Goal: Task Accomplishment & Management: Use online tool/utility

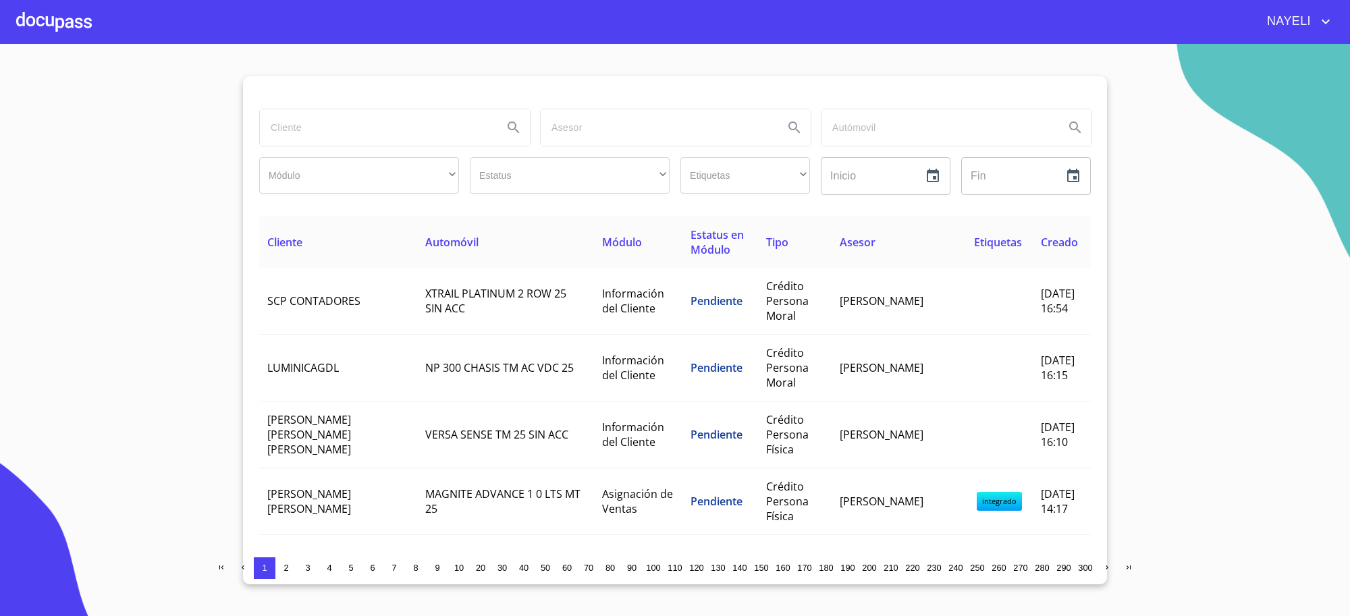
click at [352, 130] on input "search" at bounding box center [376, 127] width 232 height 36
type input "[PERSON_NAME]"
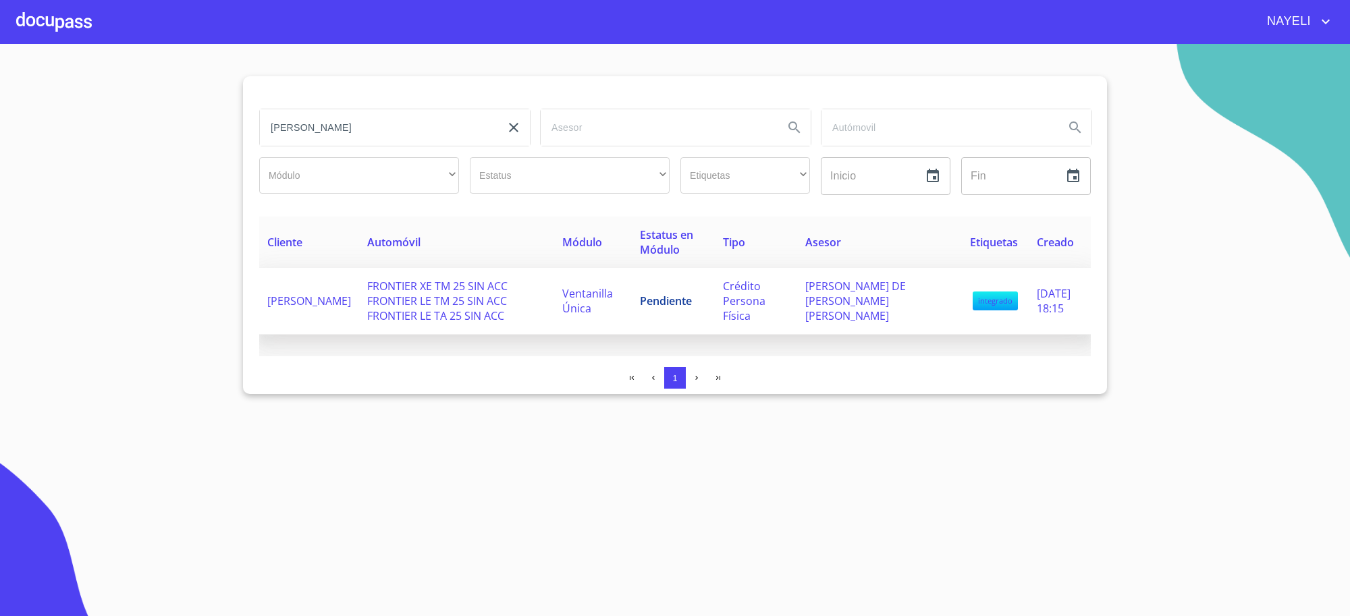
click at [515, 305] on td "FRONTIER XE TM 25 SIN ACC FRONTIER LE TM 25 SIN ACC FRONTIER LE TA 25 SIN ACC" at bounding box center [456, 301] width 195 height 67
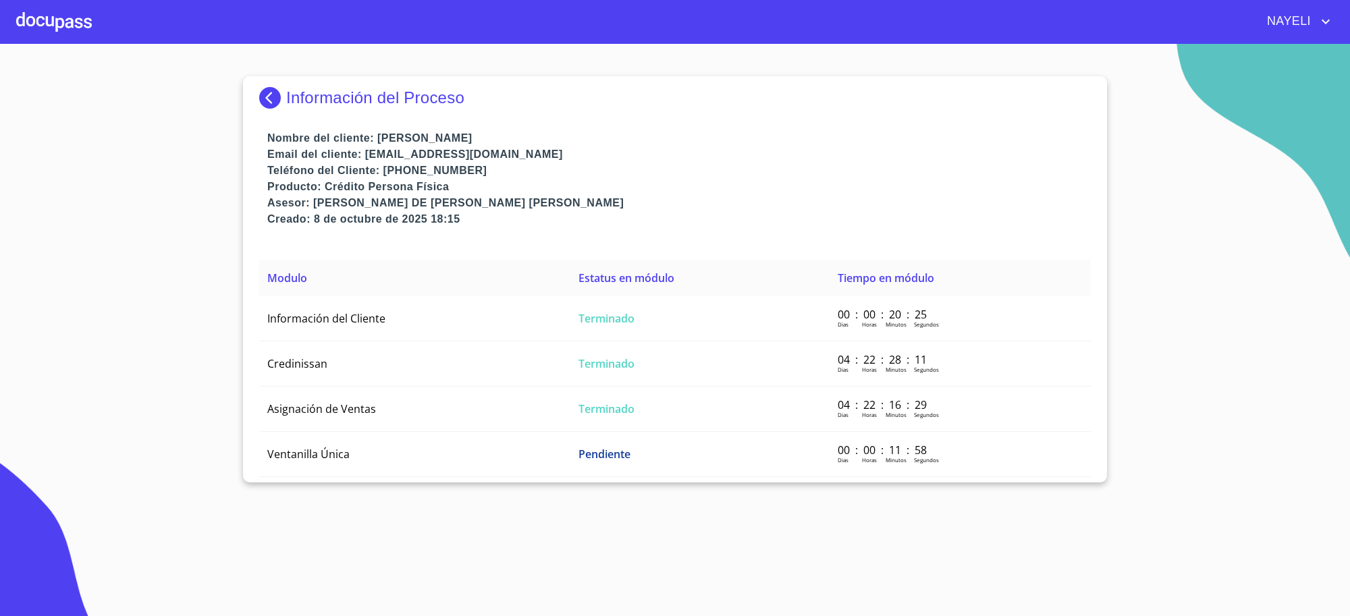
click at [515, 305] on td "Información del Cliente" at bounding box center [414, 318] width 311 height 45
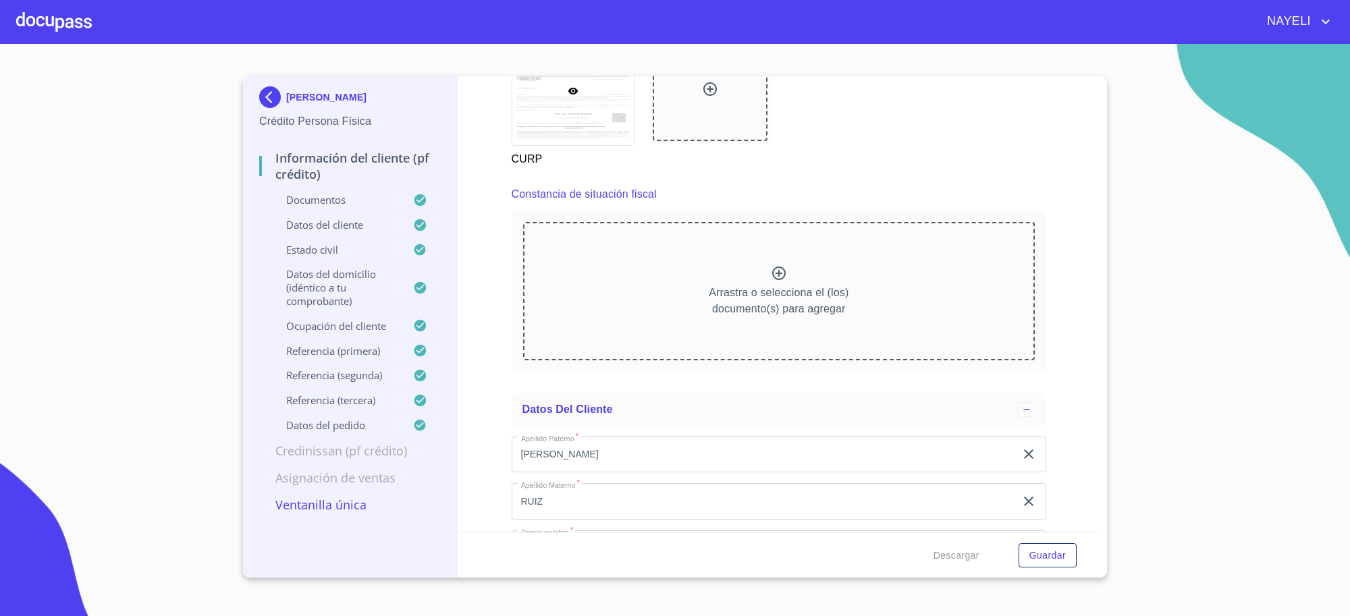
scroll to position [3769, 0]
click at [307, 103] on div "[PERSON_NAME]" at bounding box center [350, 99] width 182 height 27
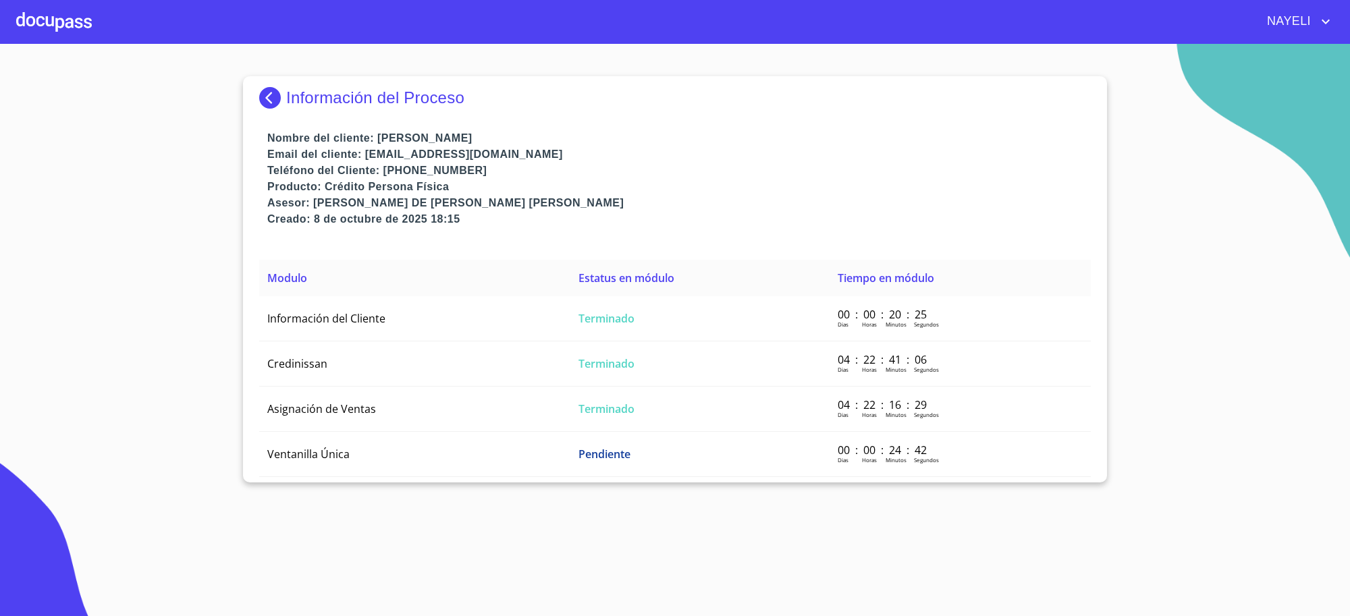
click at [307, 103] on p "Información del Proceso" at bounding box center [375, 97] width 178 height 19
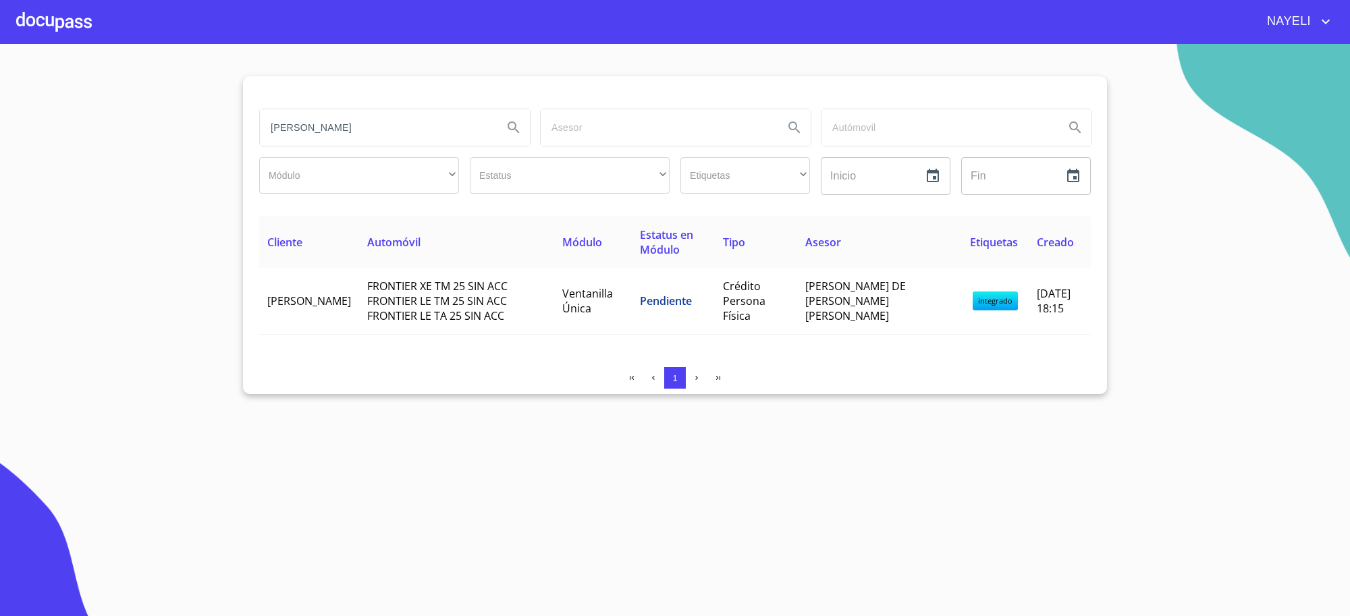
click at [359, 128] on input "[PERSON_NAME]" at bounding box center [376, 127] width 232 height 36
type input "[PERSON_NAME]"
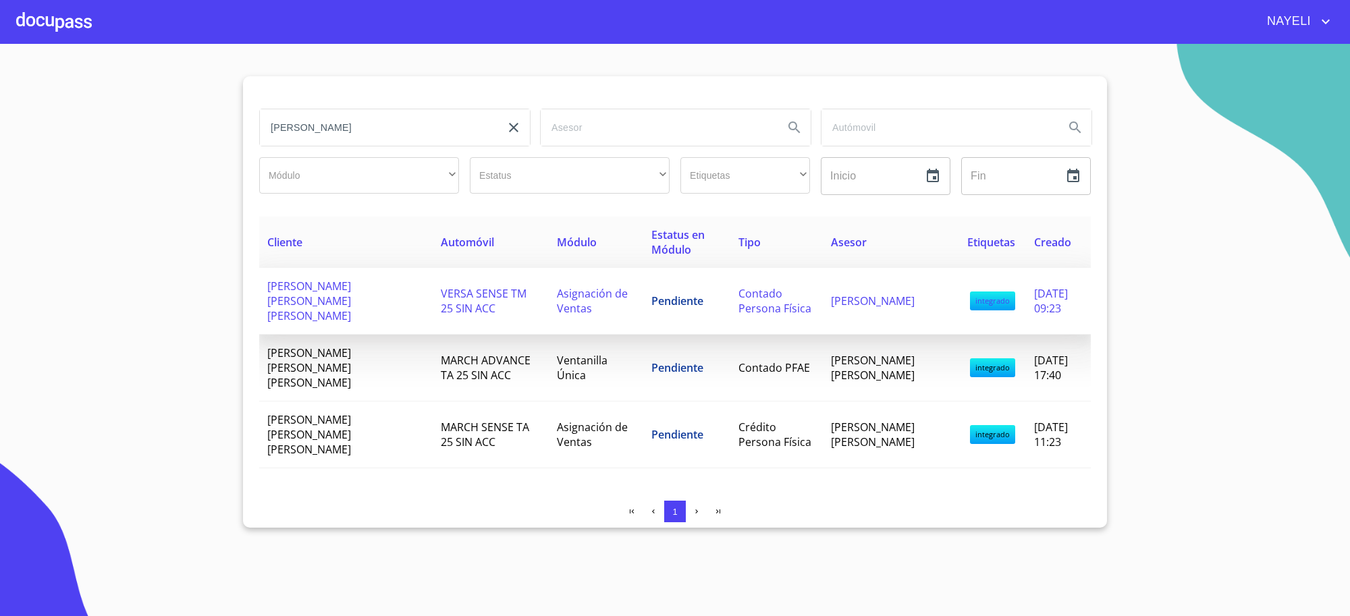
click at [591, 286] on span "Asignación de Ventas" at bounding box center [592, 301] width 71 height 30
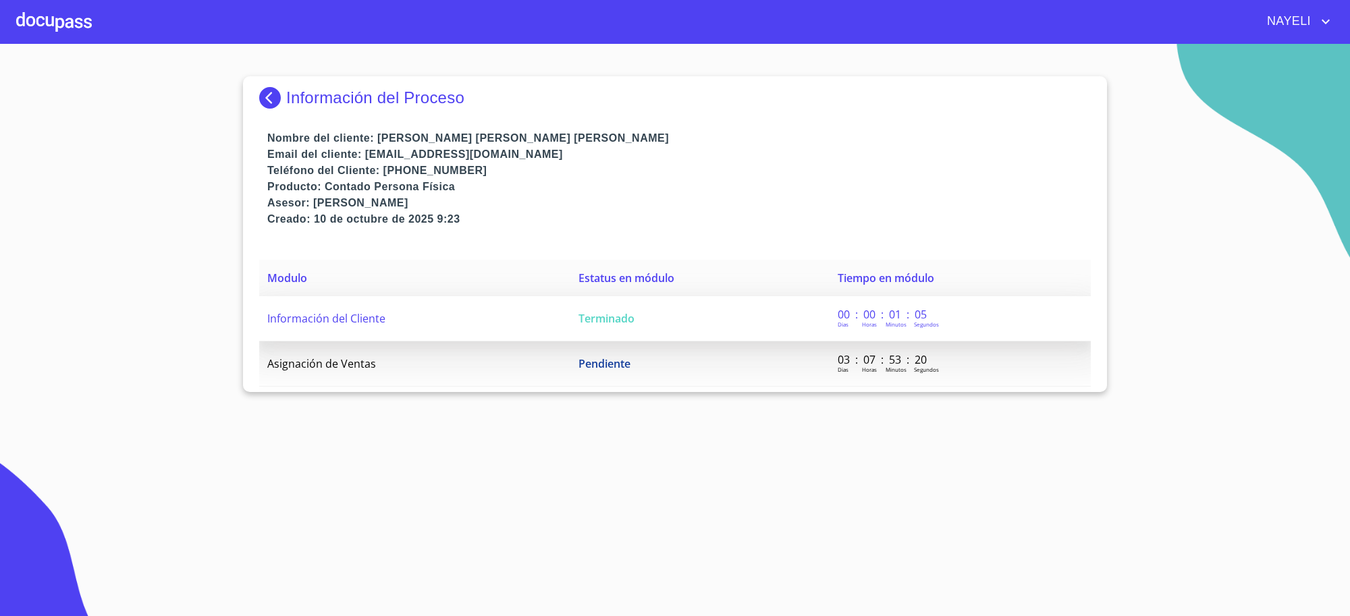
click at [626, 315] on span "Terminado" at bounding box center [607, 318] width 56 height 15
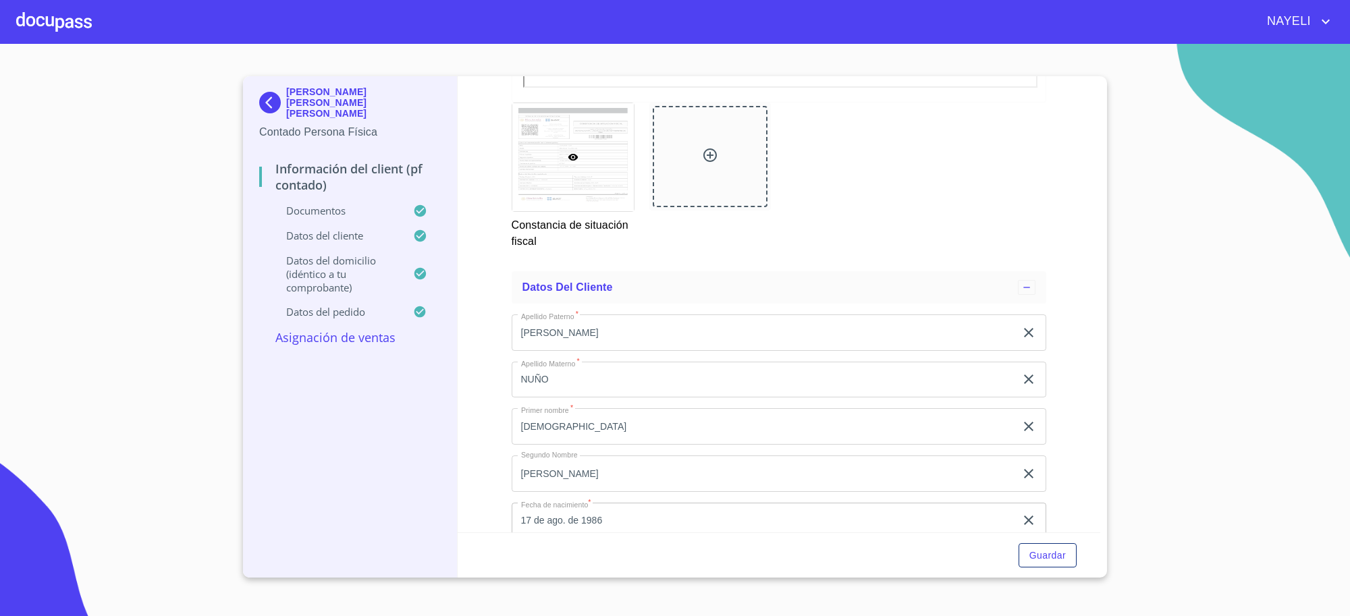
scroll to position [2419, 0]
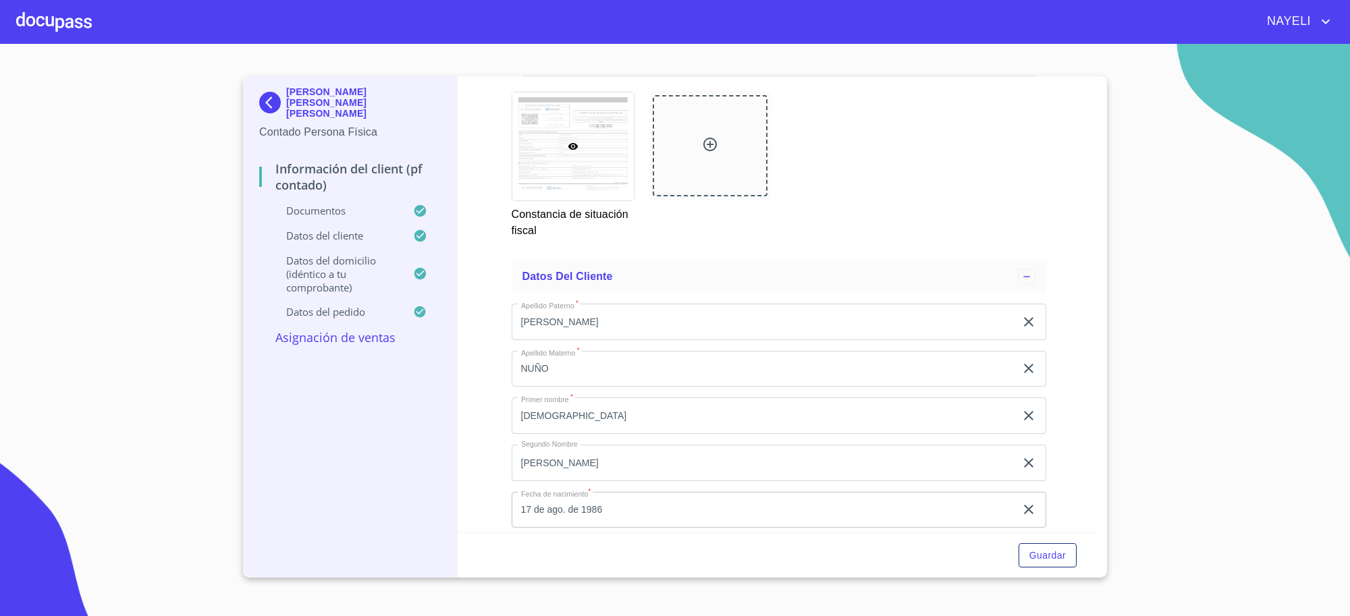
click at [264, 112] on div "[PERSON_NAME] [PERSON_NAME] [PERSON_NAME]" at bounding box center [350, 105] width 182 height 38
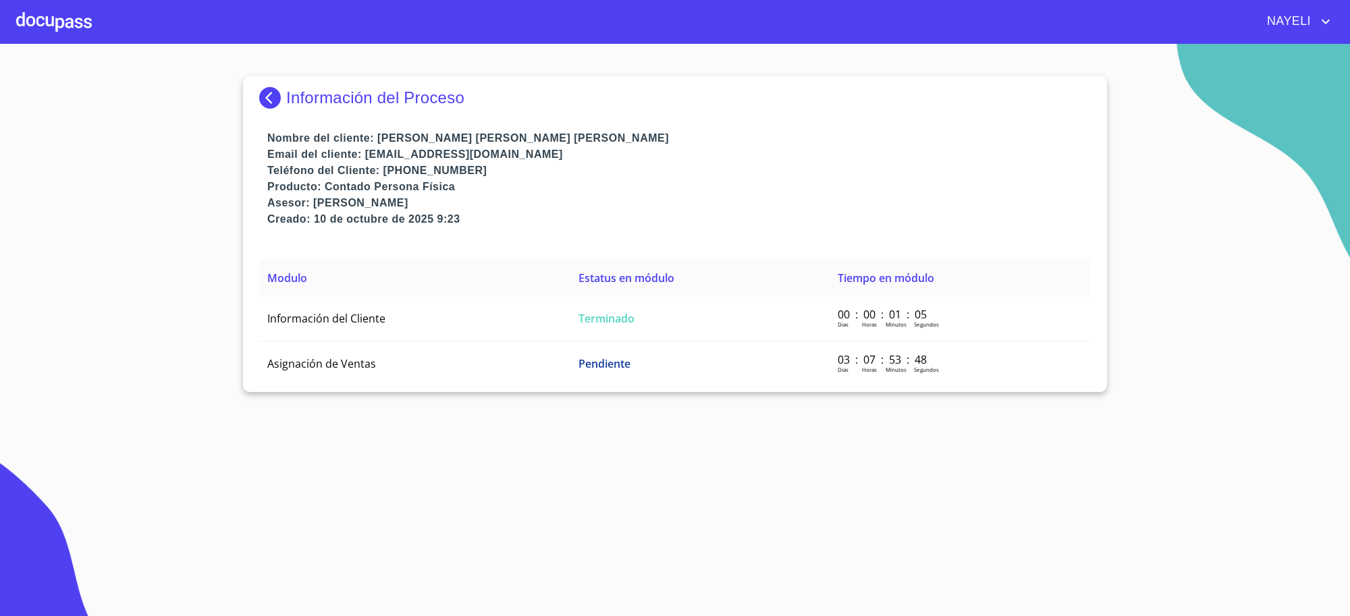
click at [278, 105] on img at bounding box center [272, 98] width 27 height 22
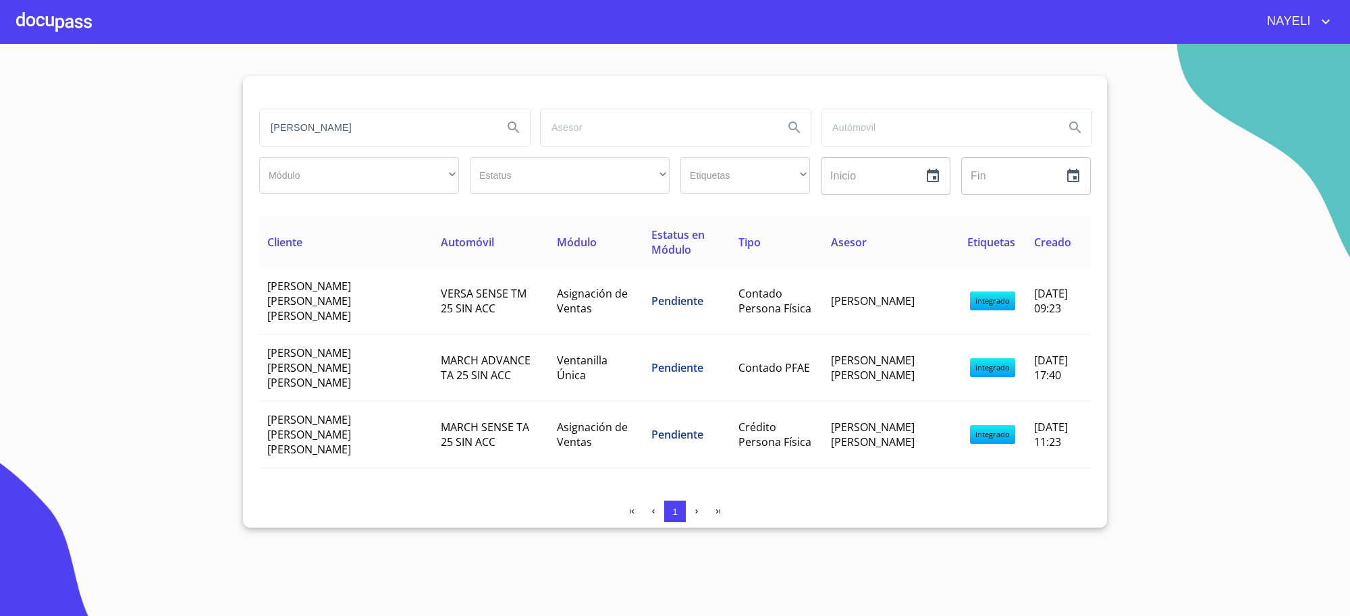
click at [373, 130] on input "[PERSON_NAME]" at bounding box center [376, 127] width 232 height 36
type input "[PERSON_NAME]"
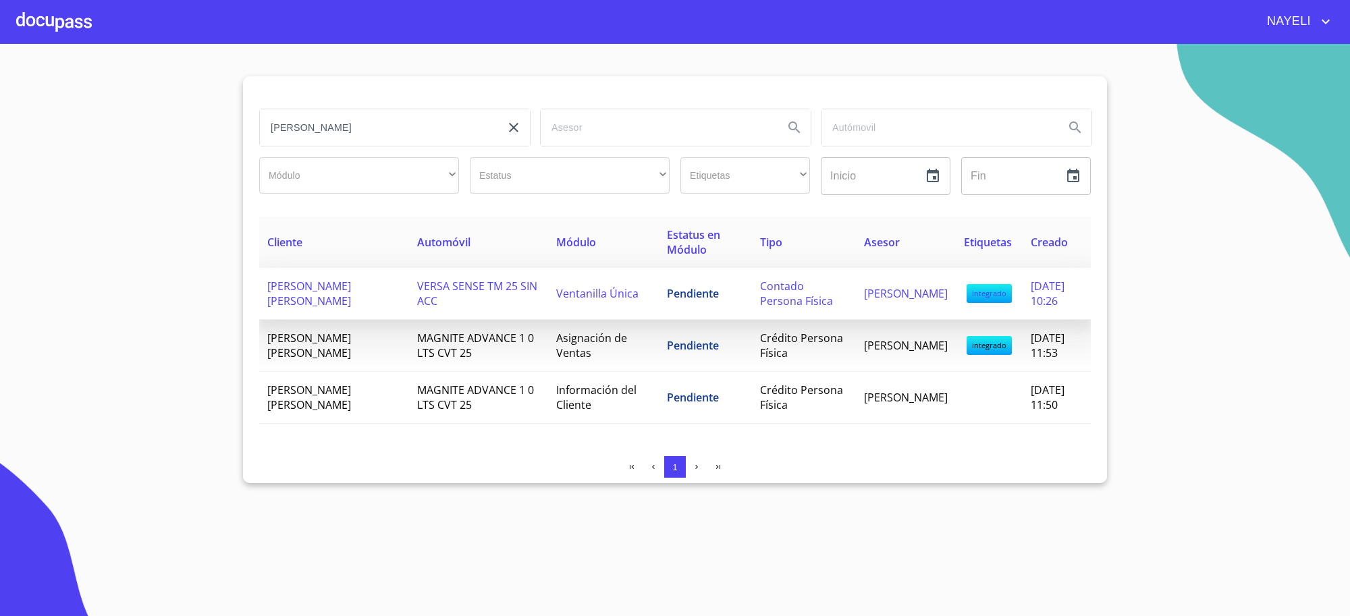
click at [459, 305] on span "VERSA SENSE TM 25 SIN ACC" at bounding box center [477, 294] width 120 height 30
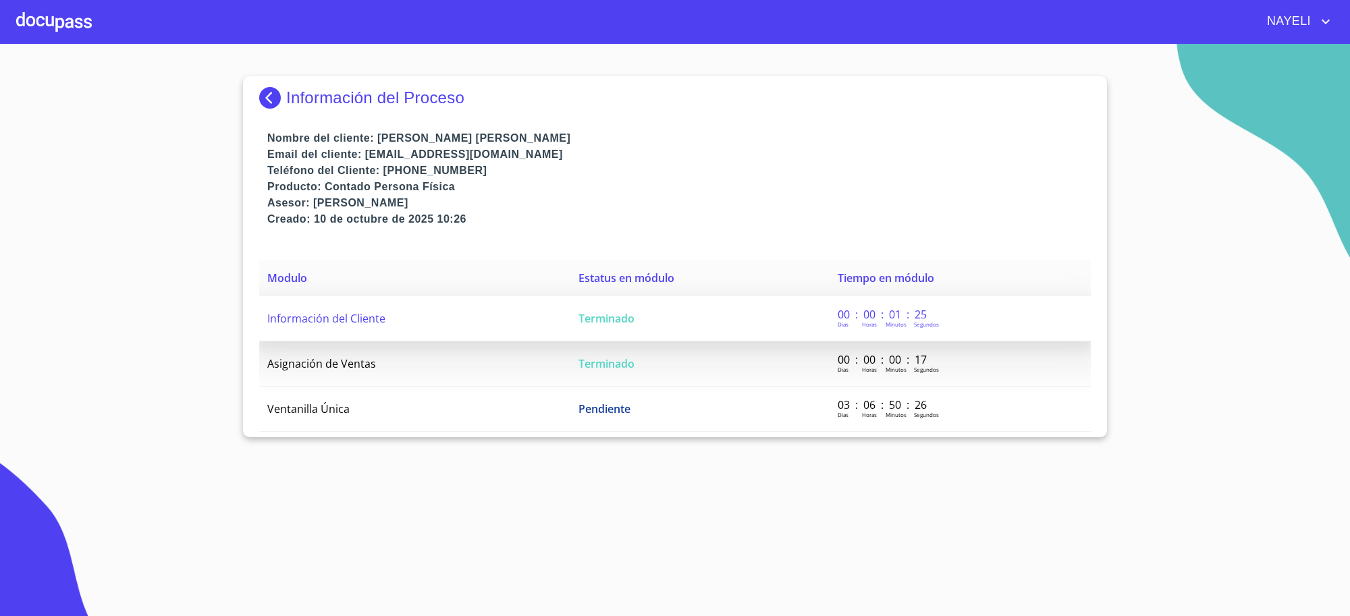
click at [699, 316] on td "Terminado" at bounding box center [700, 318] width 259 height 45
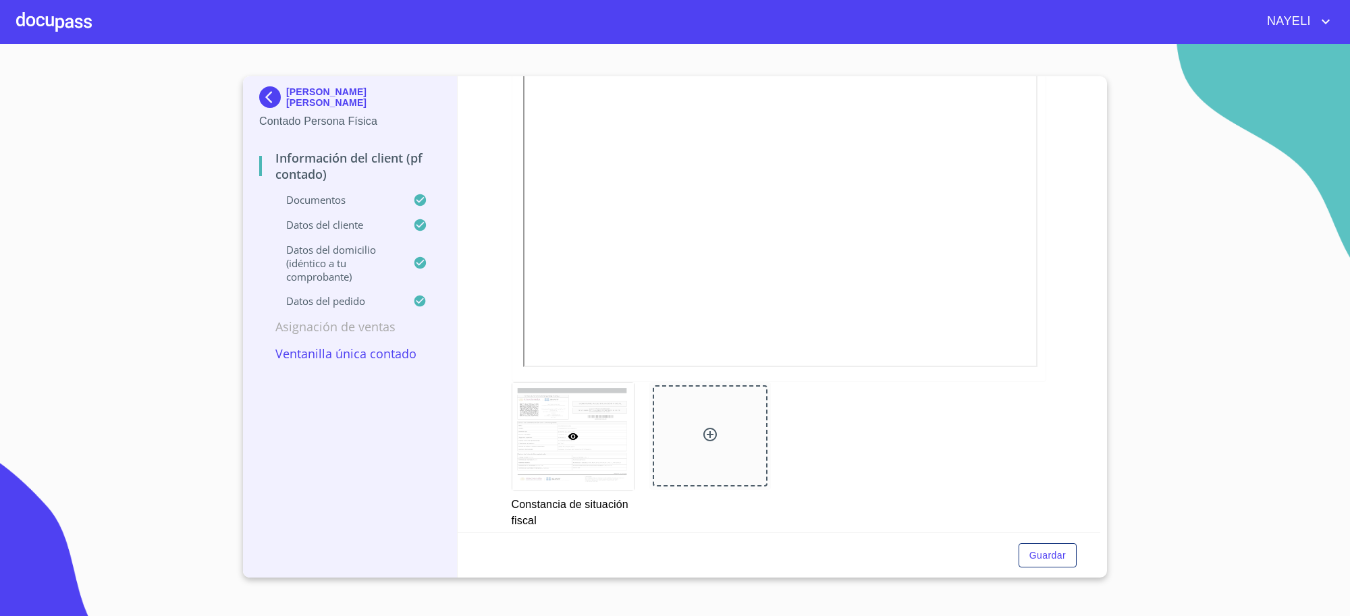
scroll to position [1744, 0]
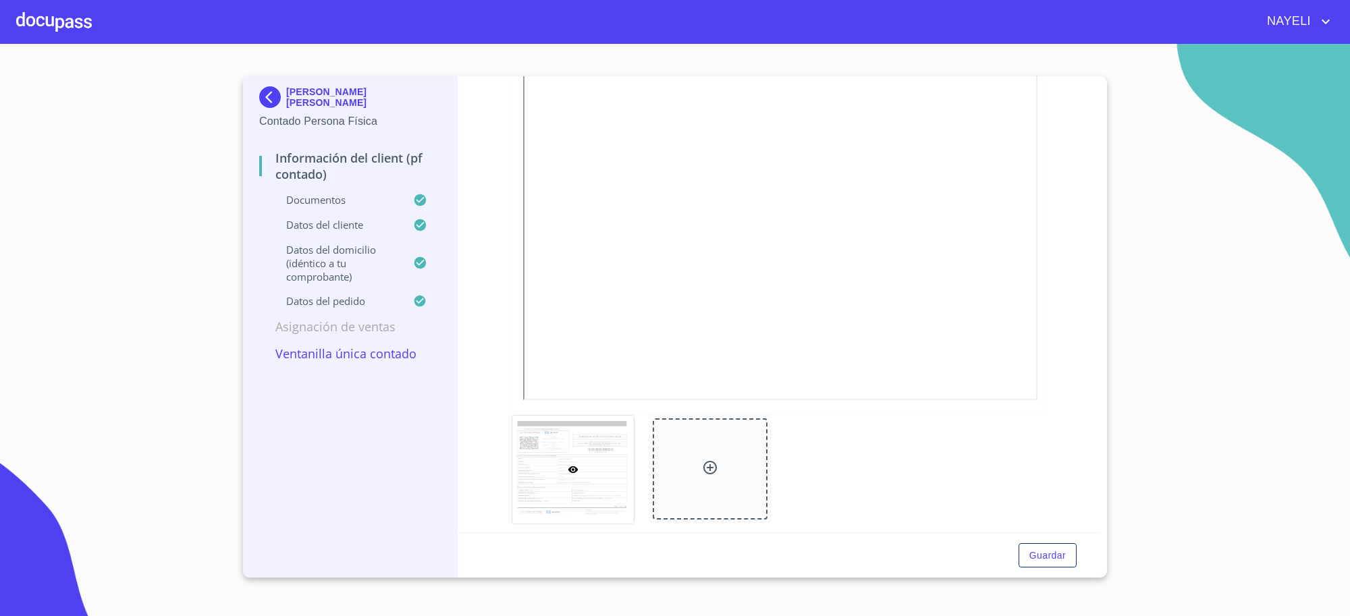
click at [286, 107] on p "[PERSON_NAME] [PERSON_NAME]" at bounding box center [363, 97] width 155 height 22
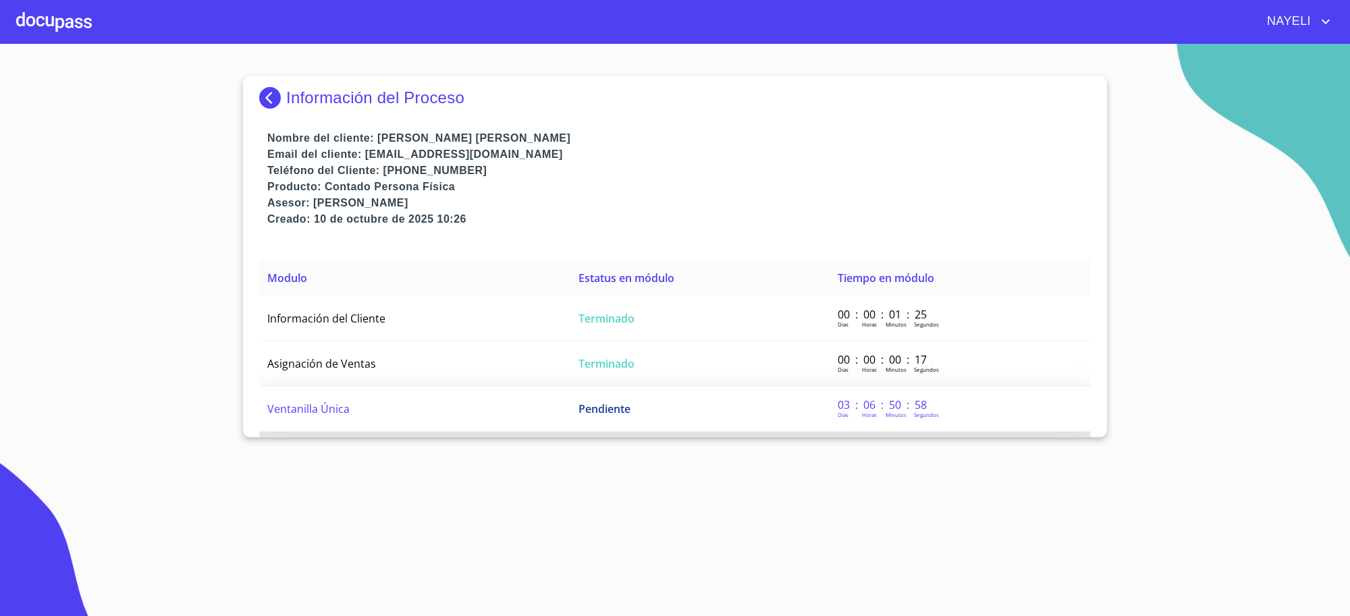
click at [579, 404] on span "Pendiente" at bounding box center [605, 409] width 52 height 15
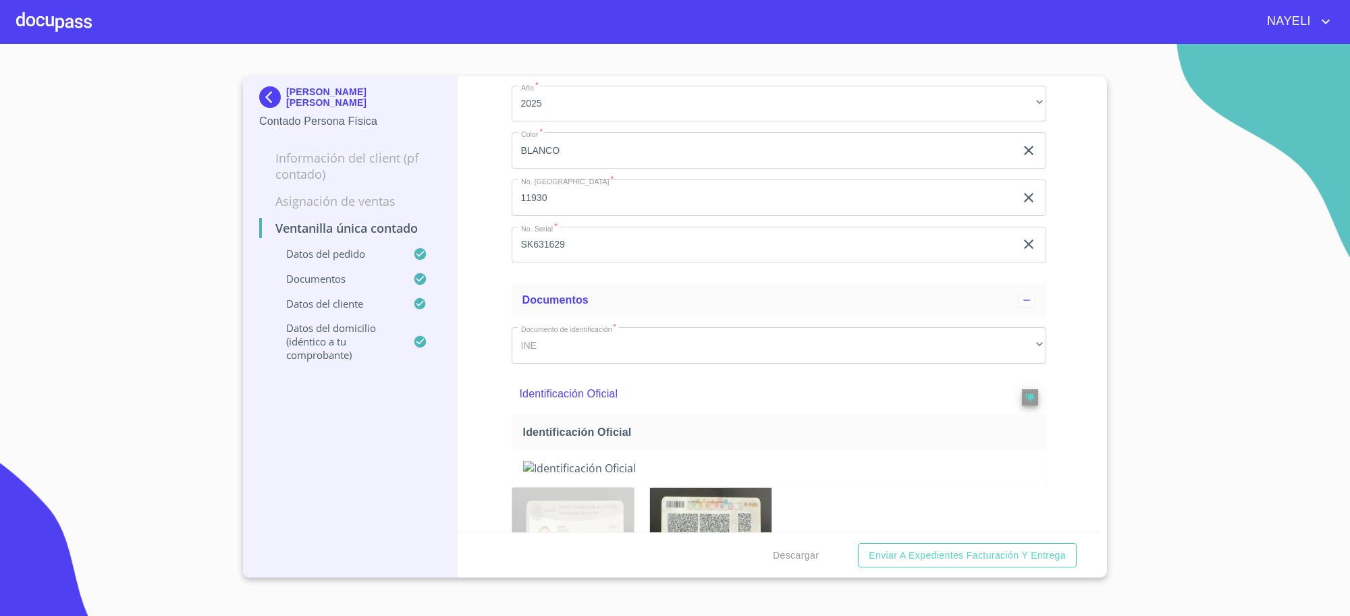
scroll to position [338, 0]
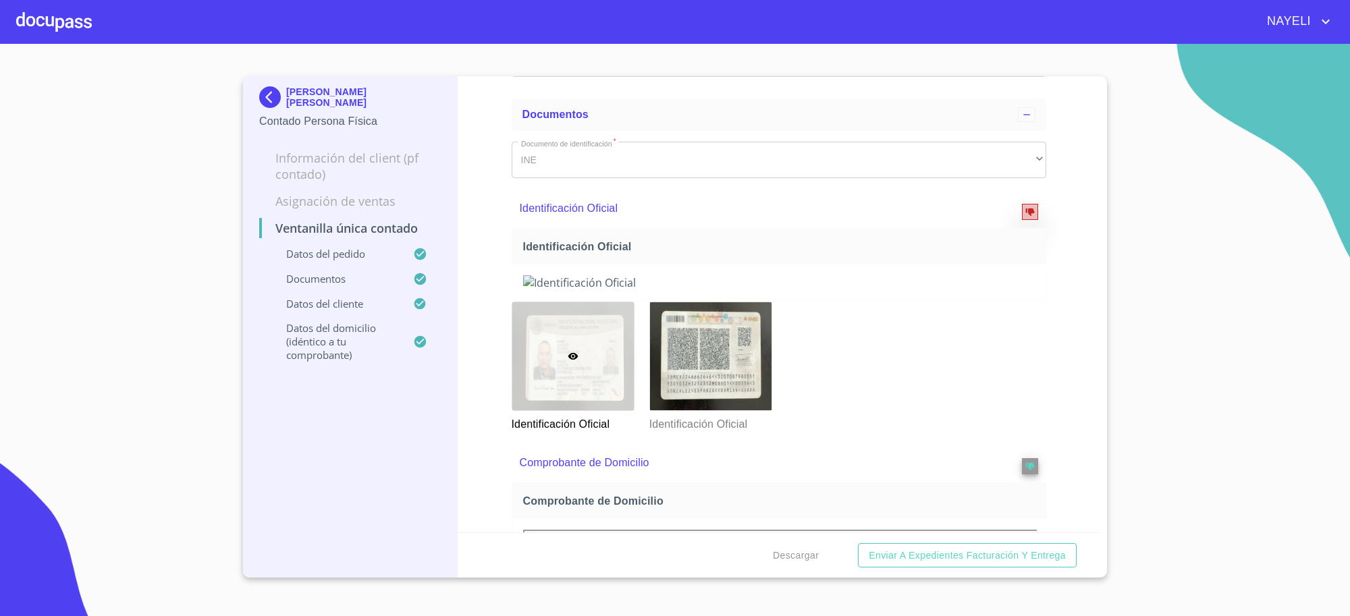
click at [1026, 209] on icon "reject" at bounding box center [1030, 211] width 9 height 9
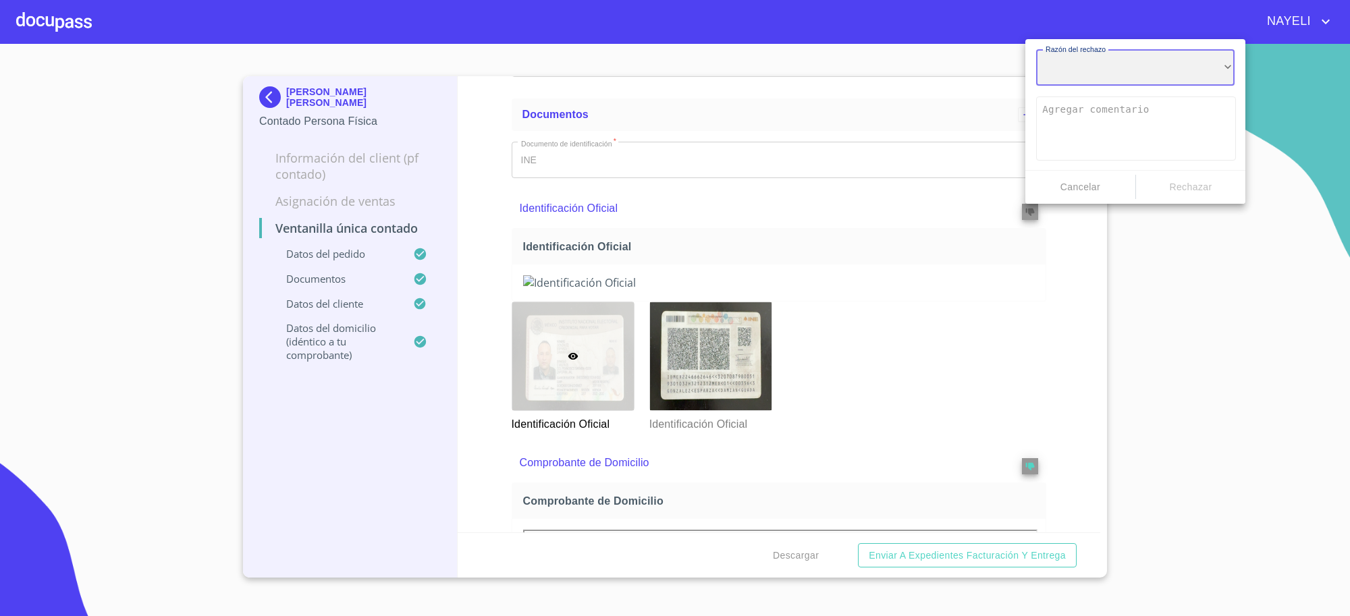
click at [1101, 65] on div "​" at bounding box center [1135, 68] width 199 height 36
click at [1116, 72] on li "Documento de baja resolución." at bounding box center [1135, 69] width 199 height 24
type textarea "Favor de enviar de nuevo documento perfectamente claro, puede ser foto o escane…"
click at [1186, 187] on span "Rechazar" at bounding box center [1191, 187] width 99 height 17
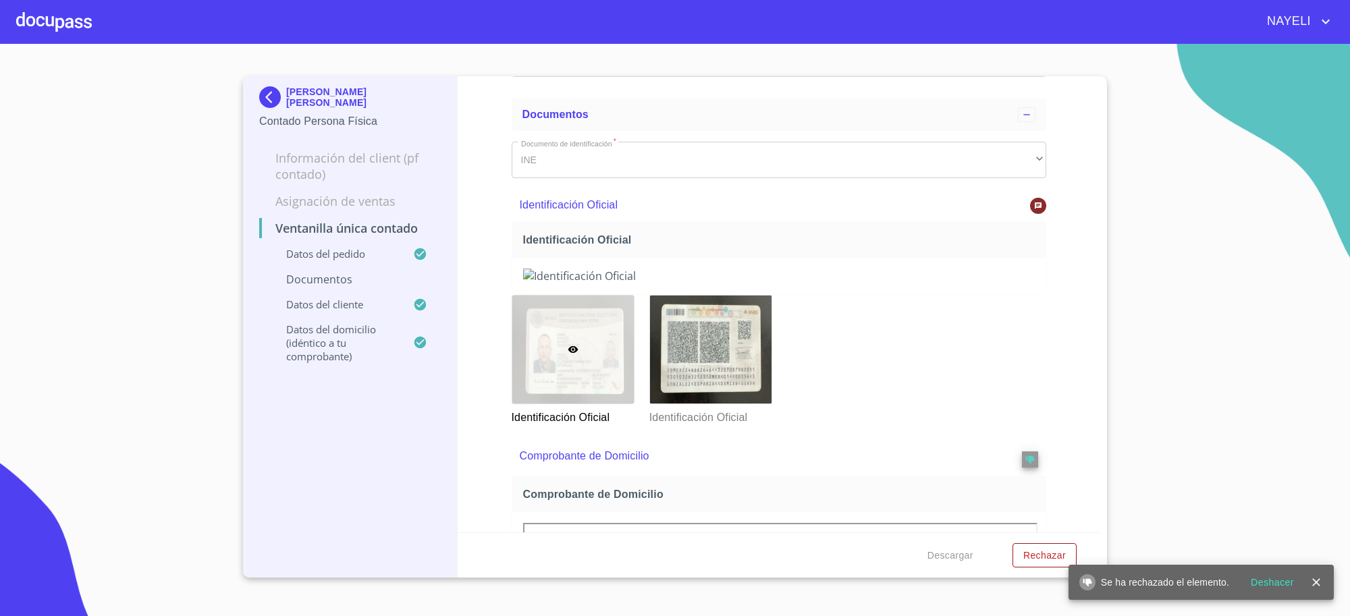
click at [288, 95] on p "[PERSON_NAME] [PERSON_NAME]" at bounding box center [363, 97] width 155 height 22
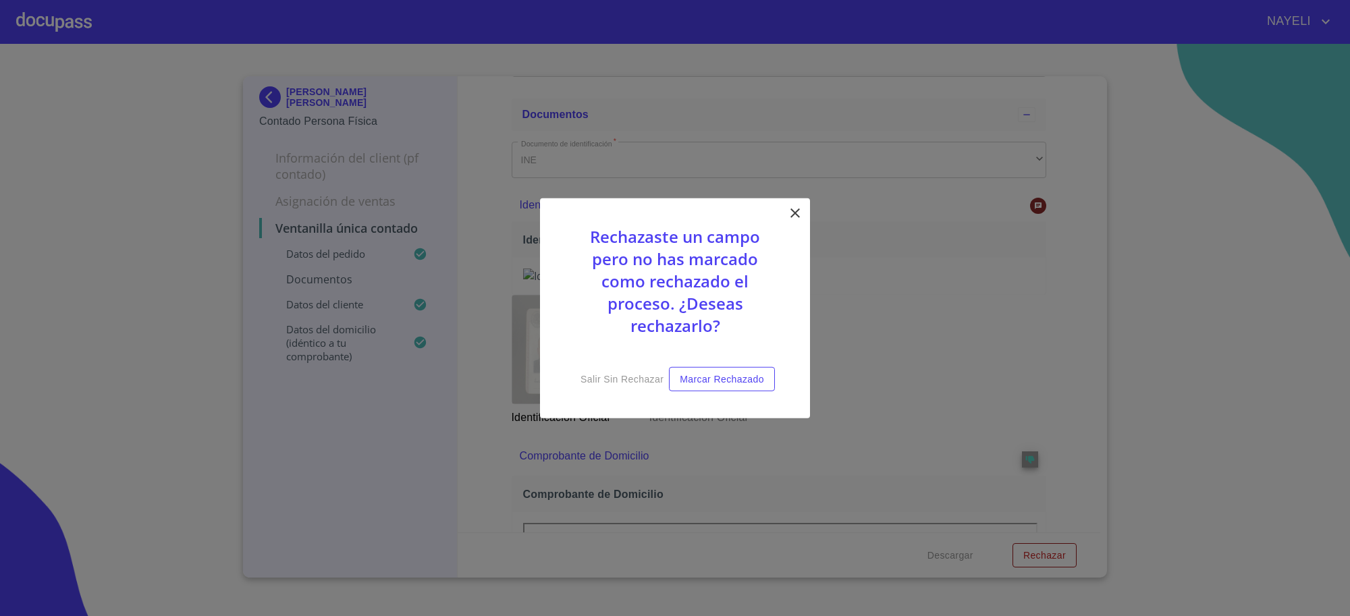
click at [803, 210] on div "Rechazaste un campo pero no has marcado como rechazado el proceso. ¿Deseas rech…" at bounding box center [675, 308] width 270 height 221
click at [791, 213] on icon at bounding box center [795, 213] width 16 height 16
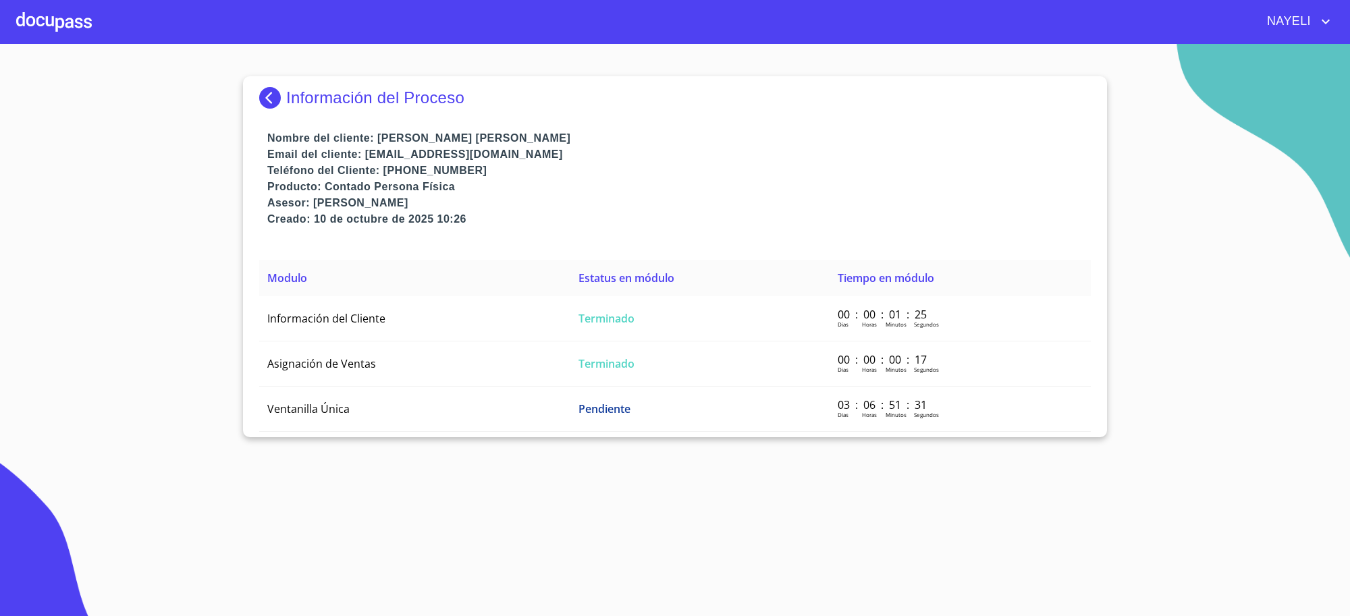
click at [299, 88] on div "Información del Proceso" at bounding box center [675, 98] width 832 height 22
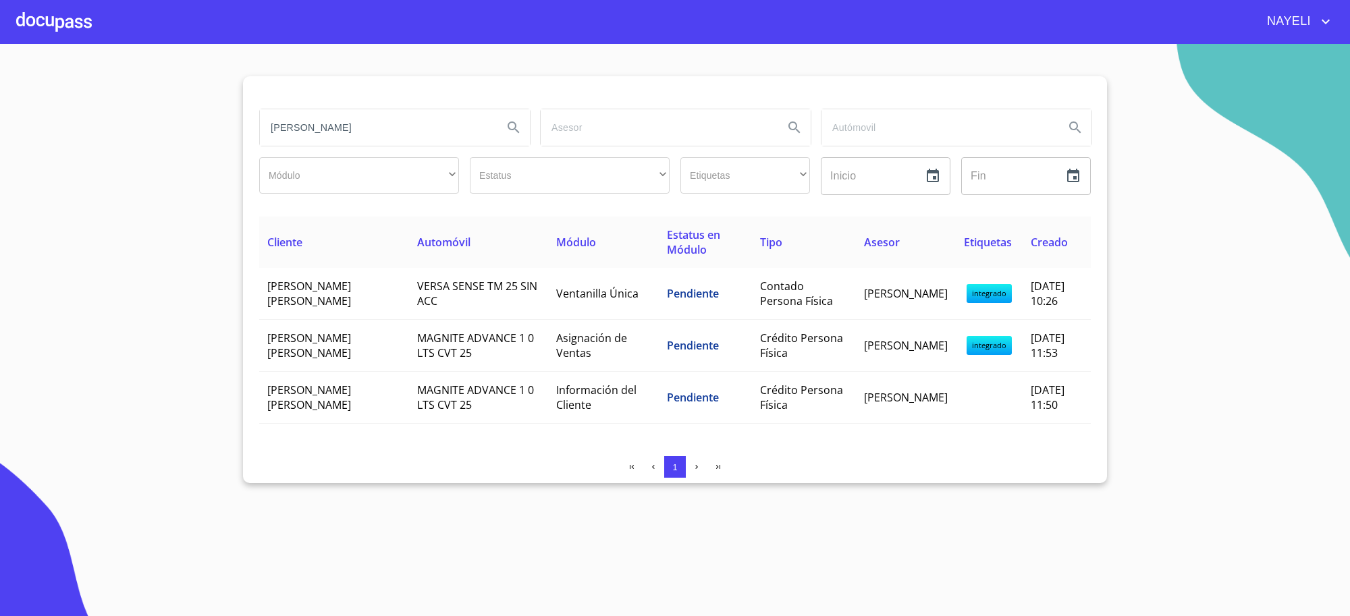
click at [354, 140] on input "[PERSON_NAME]" at bounding box center [376, 127] width 232 height 36
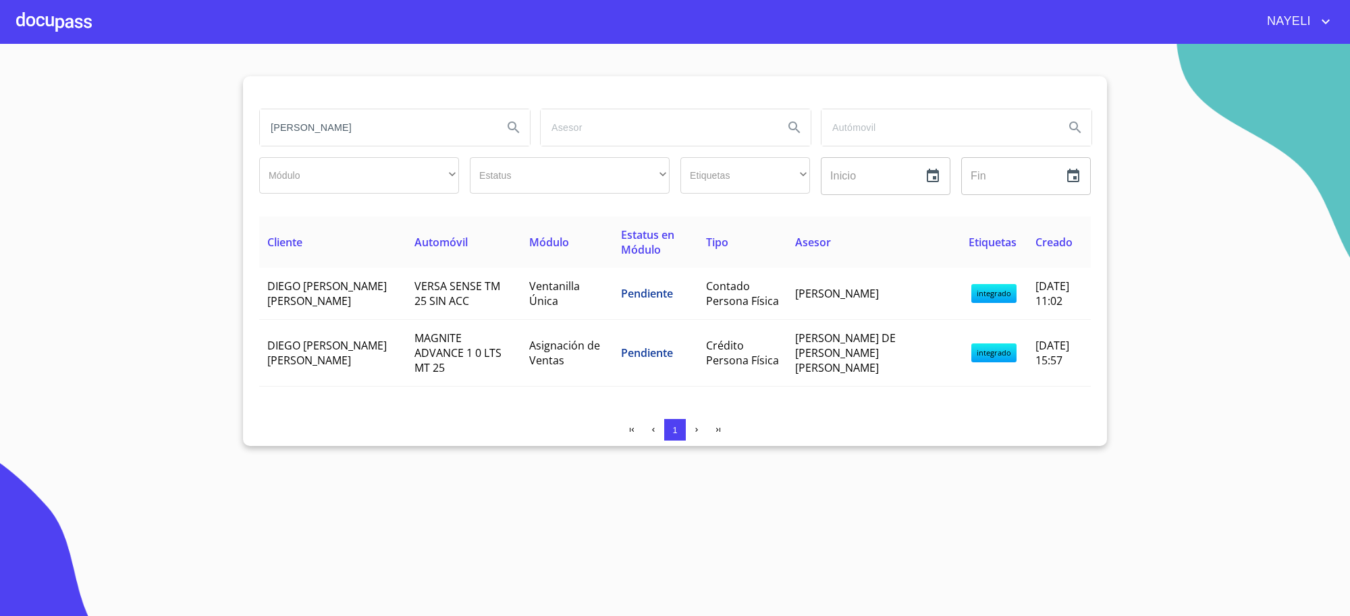
type input "[PERSON_NAME]"
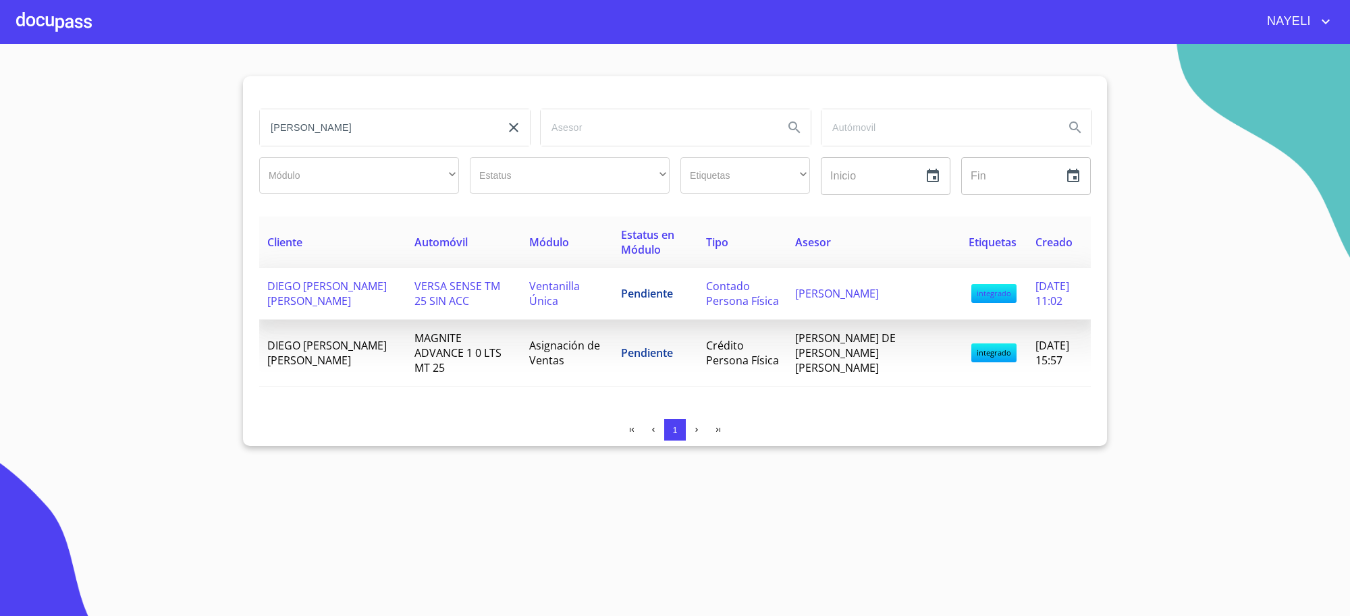
click at [686, 299] on td "Pendiente" at bounding box center [655, 294] width 85 height 52
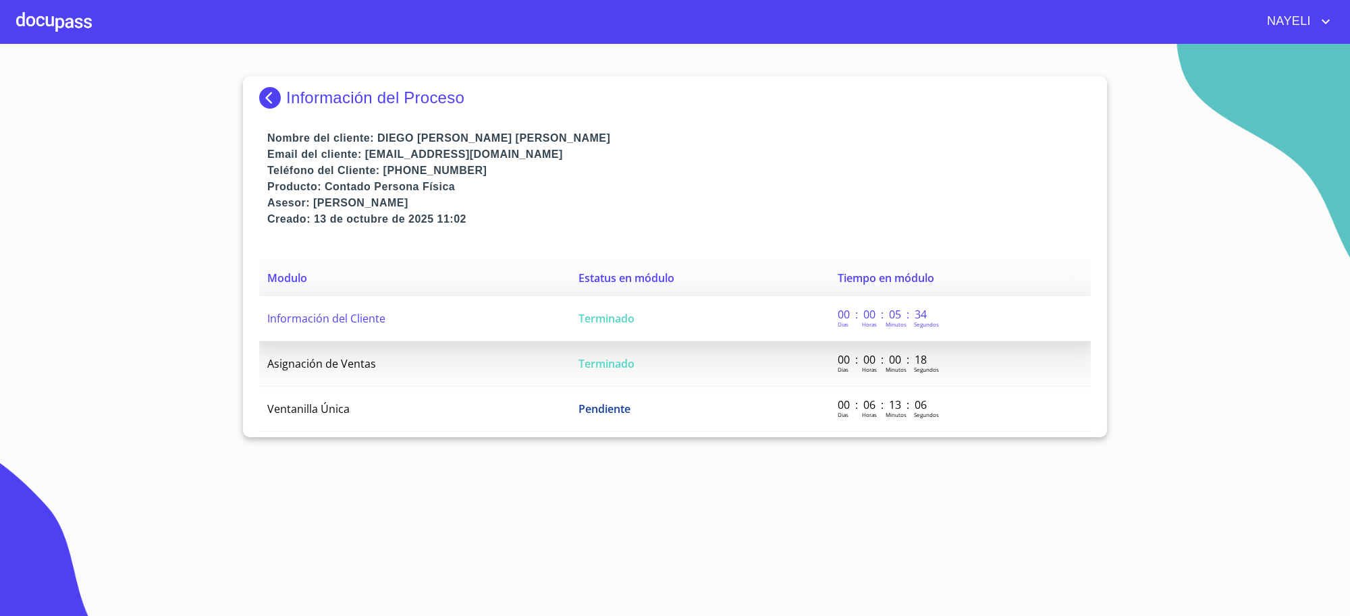
click at [693, 326] on td "Terminado" at bounding box center [700, 318] width 259 height 45
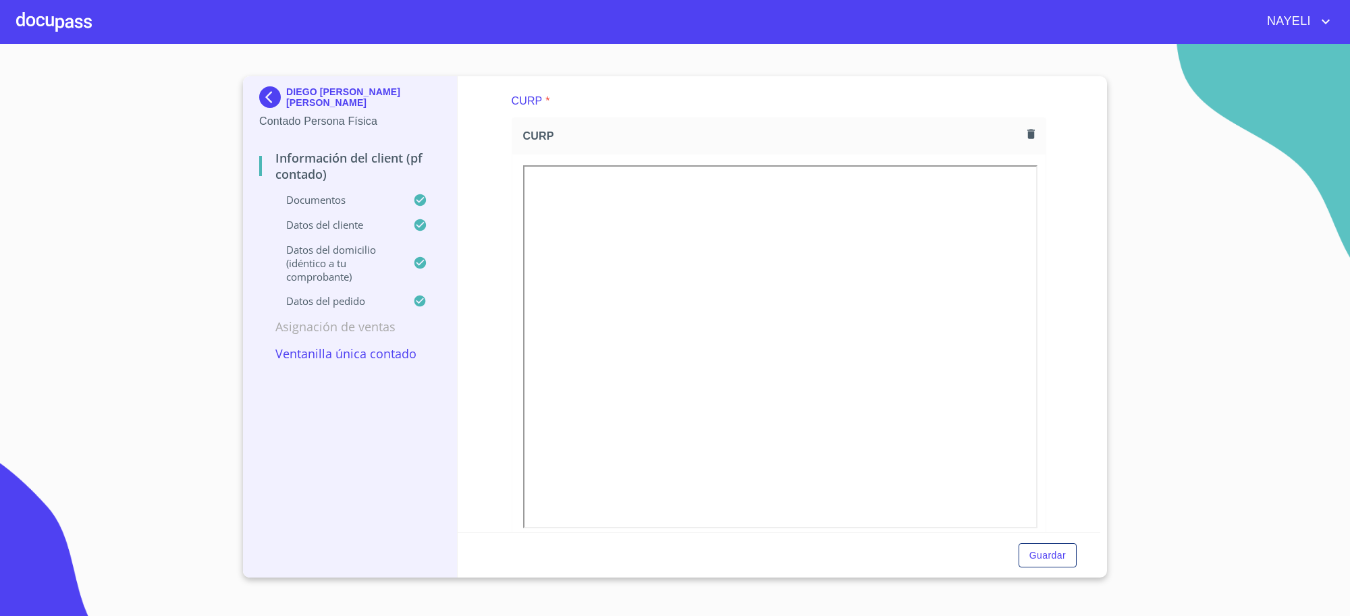
scroll to position [1462, 0]
click at [302, 100] on p "DIEGO [PERSON_NAME] [PERSON_NAME]" at bounding box center [363, 97] width 155 height 22
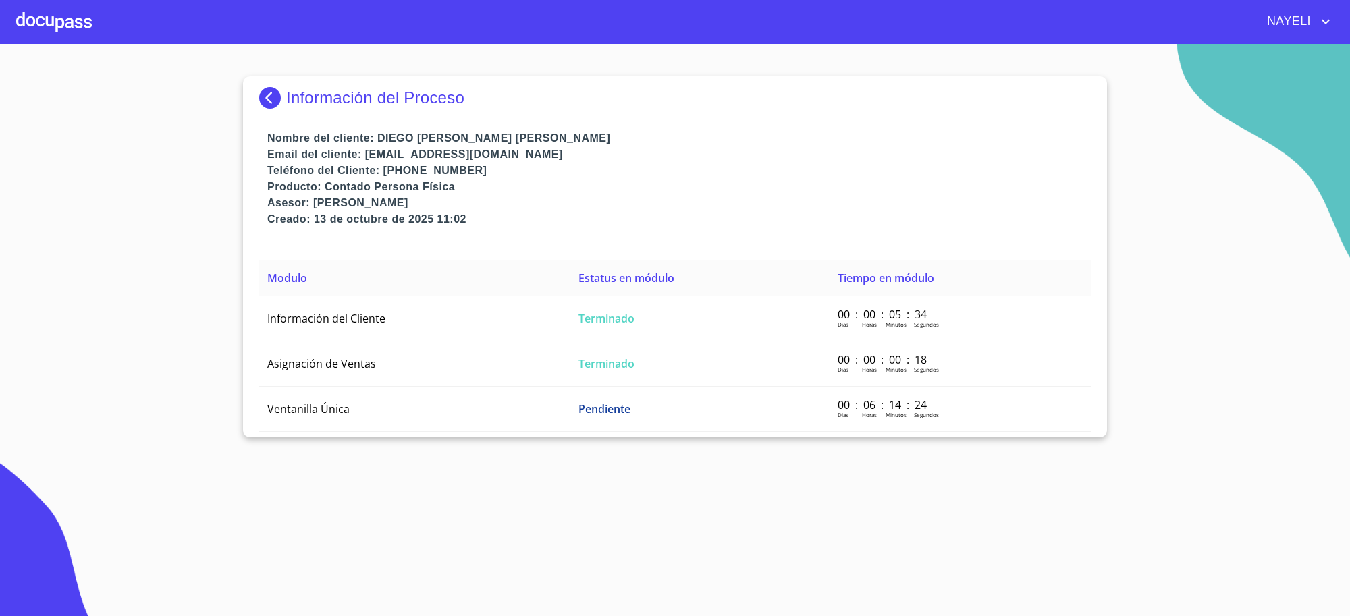
click at [302, 100] on p "Información del Proceso" at bounding box center [375, 97] width 178 height 19
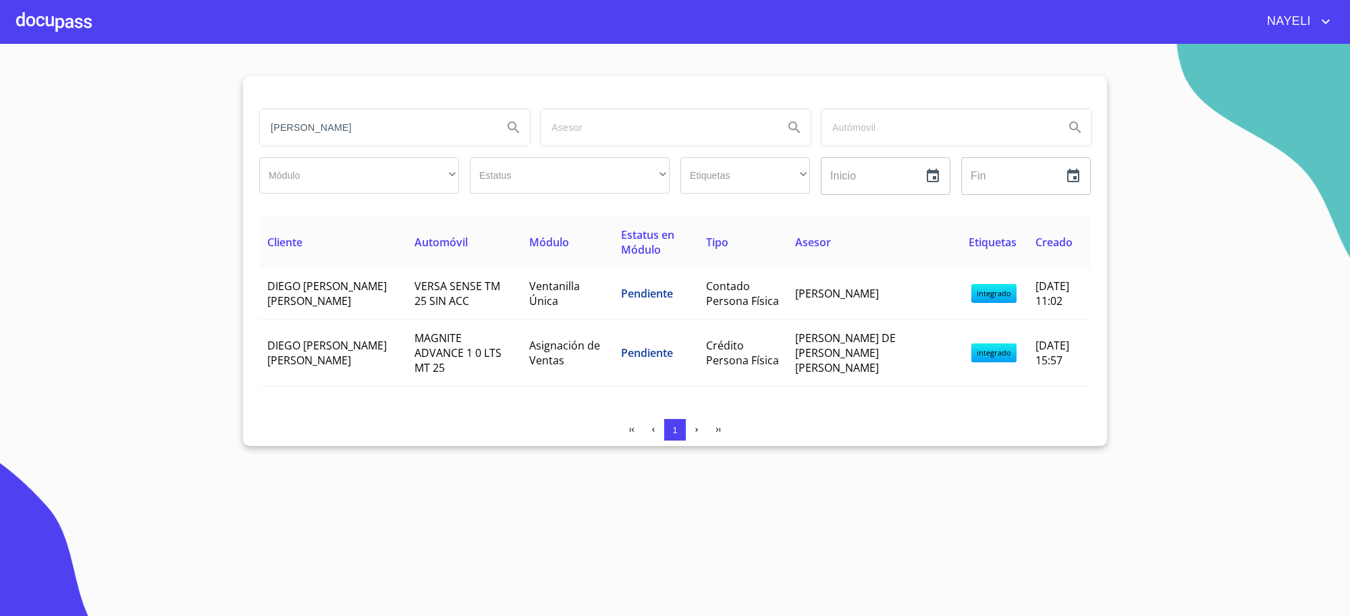
click at [393, 140] on input "[PERSON_NAME]" at bounding box center [376, 127] width 232 height 36
type input "[PERSON_NAME]"
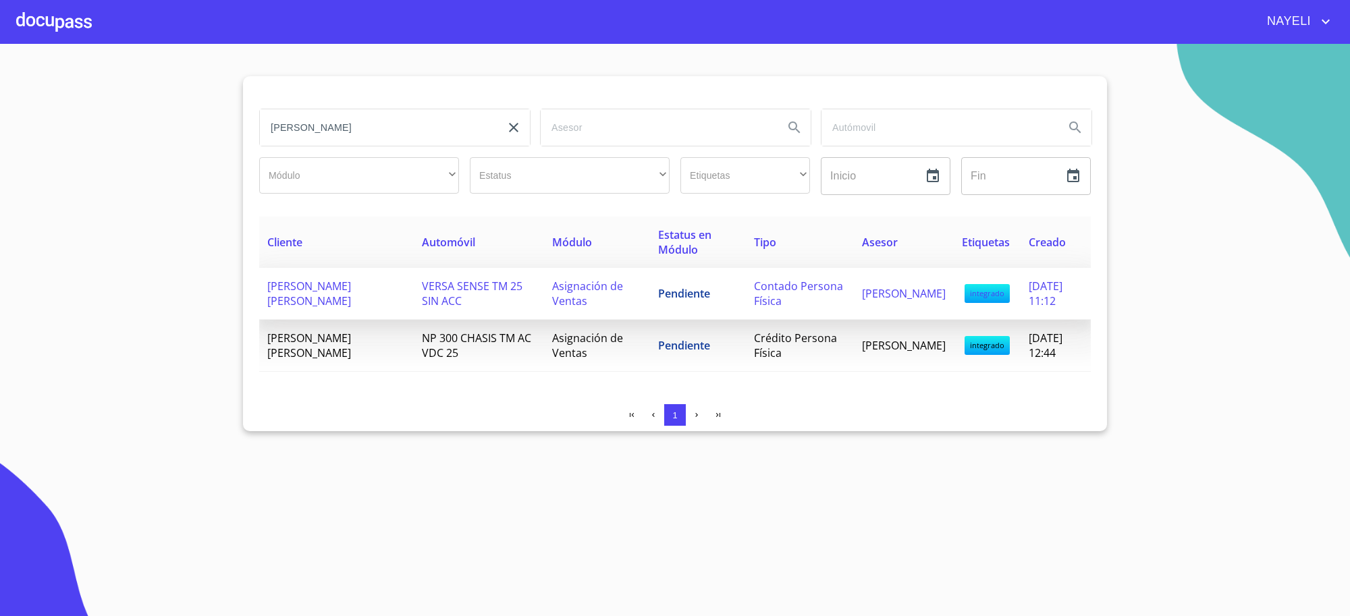
click at [511, 289] on td "VERSA SENSE TM 25 SIN ACC" at bounding box center [479, 294] width 130 height 52
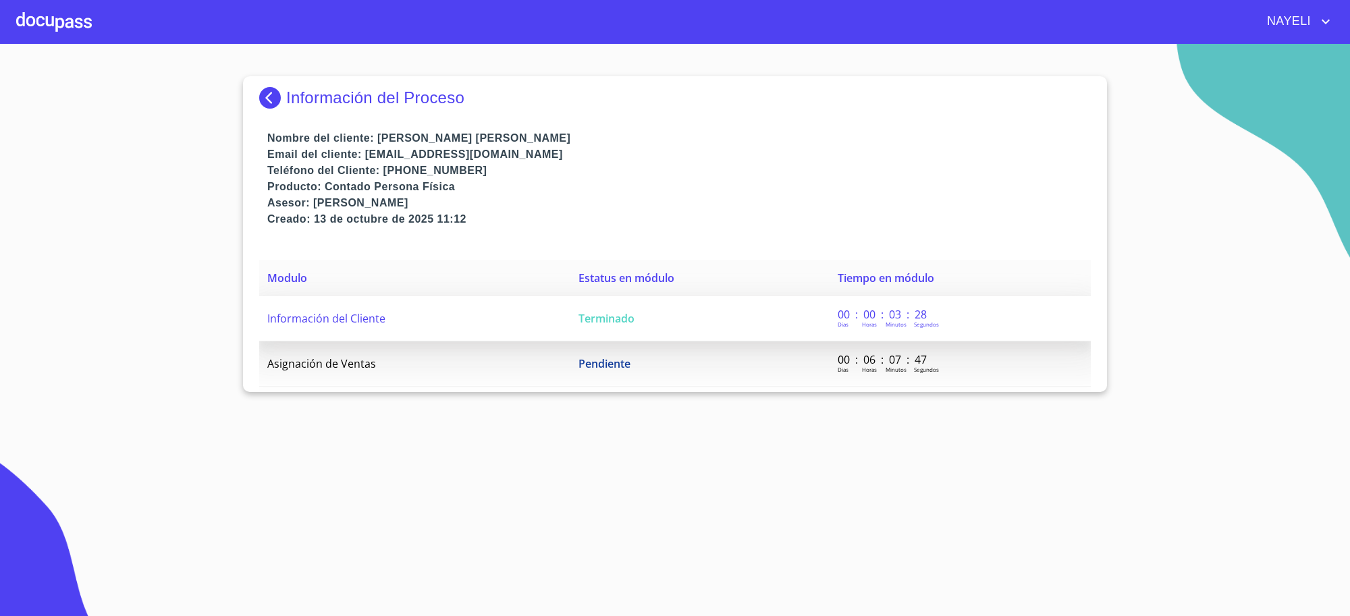
click at [579, 311] on span "Terminado" at bounding box center [607, 318] width 56 height 15
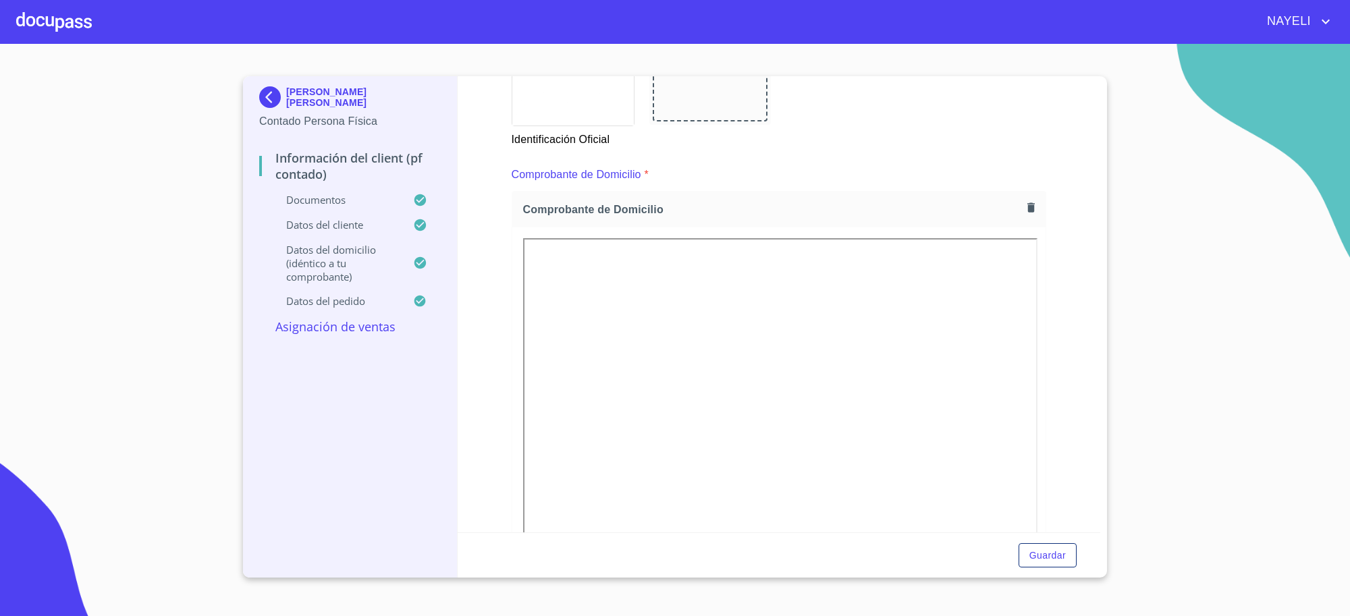
scroll to position [675, 0]
click at [284, 98] on img at bounding box center [272, 97] width 27 height 22
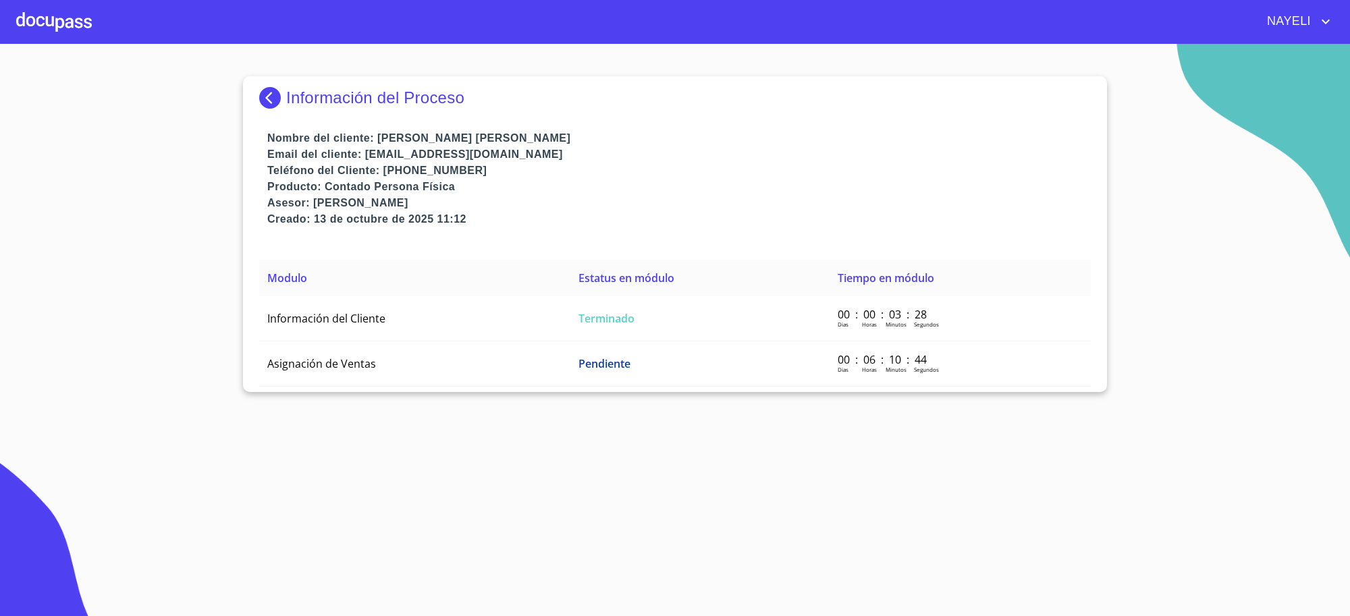
click at [317, 105] on p "Información del Proceso" at bounding box center [375, 97] width 178 height 19
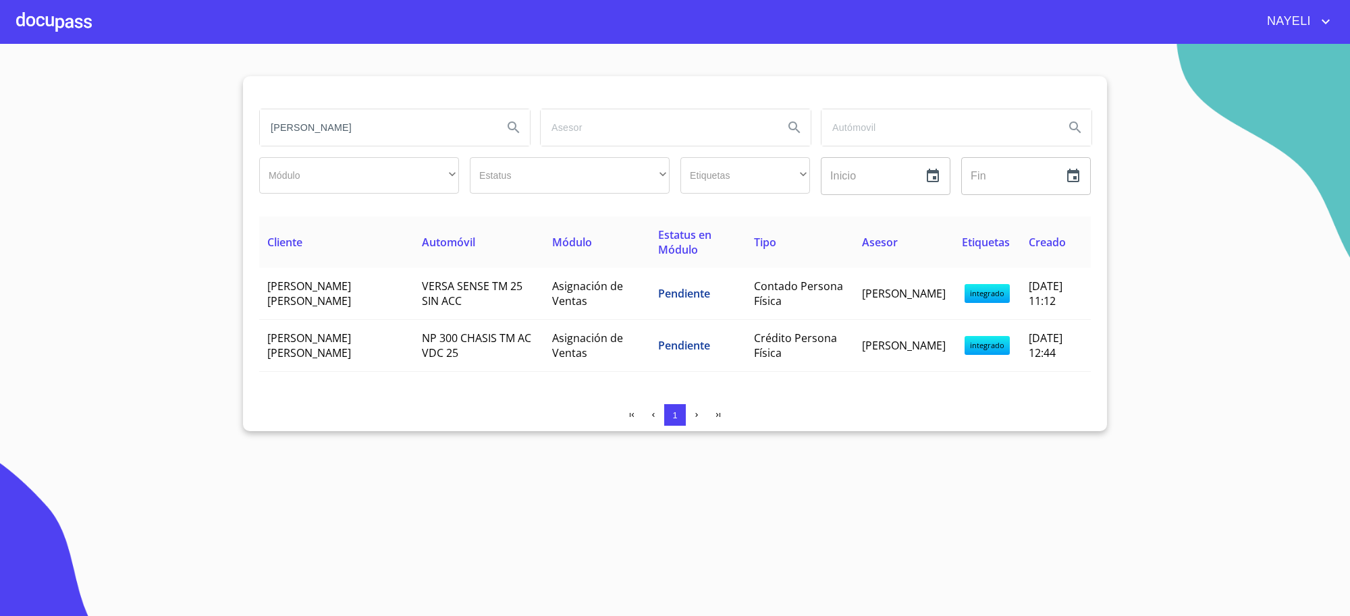
click at [333, 127] on input "[PERSON_NAME]" at bounding box center [376, 127] width 232 height 36
type input "[PERSON_NAME]"
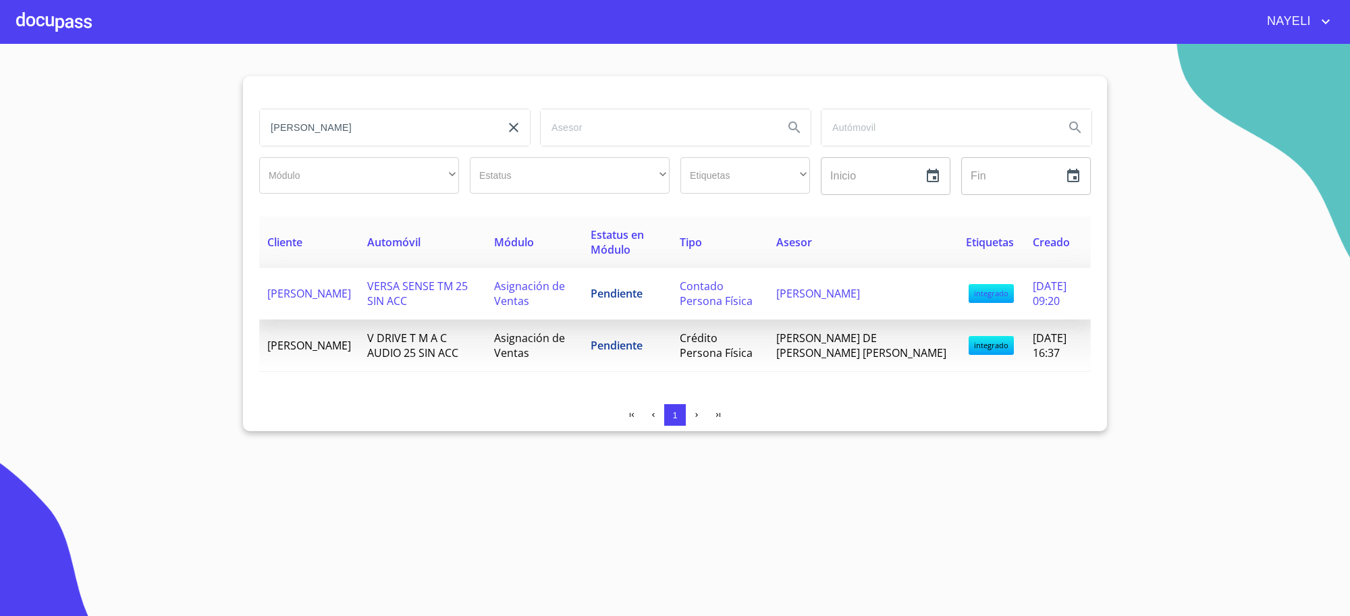
click at [545, 292] on span "Asignación de Ventas" at bounding box center [529, 294] width 71 height 30
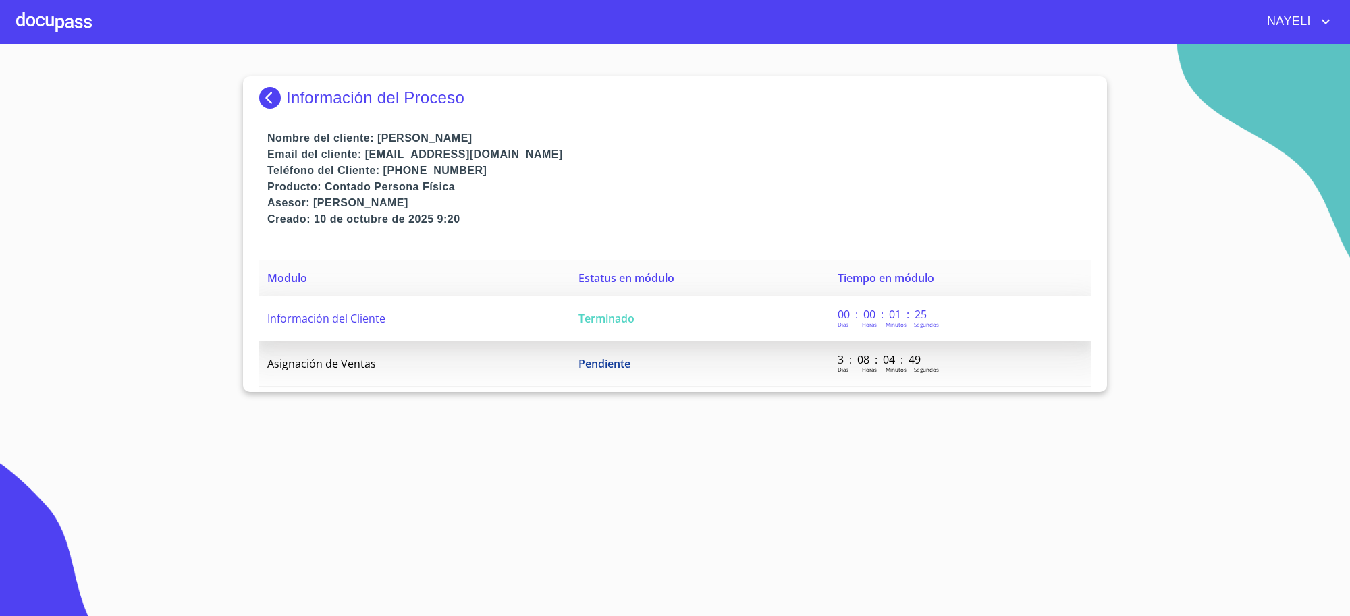
click at [589, 302] on td "Terminado" at bounding box center [700, 318] width 259 height 45
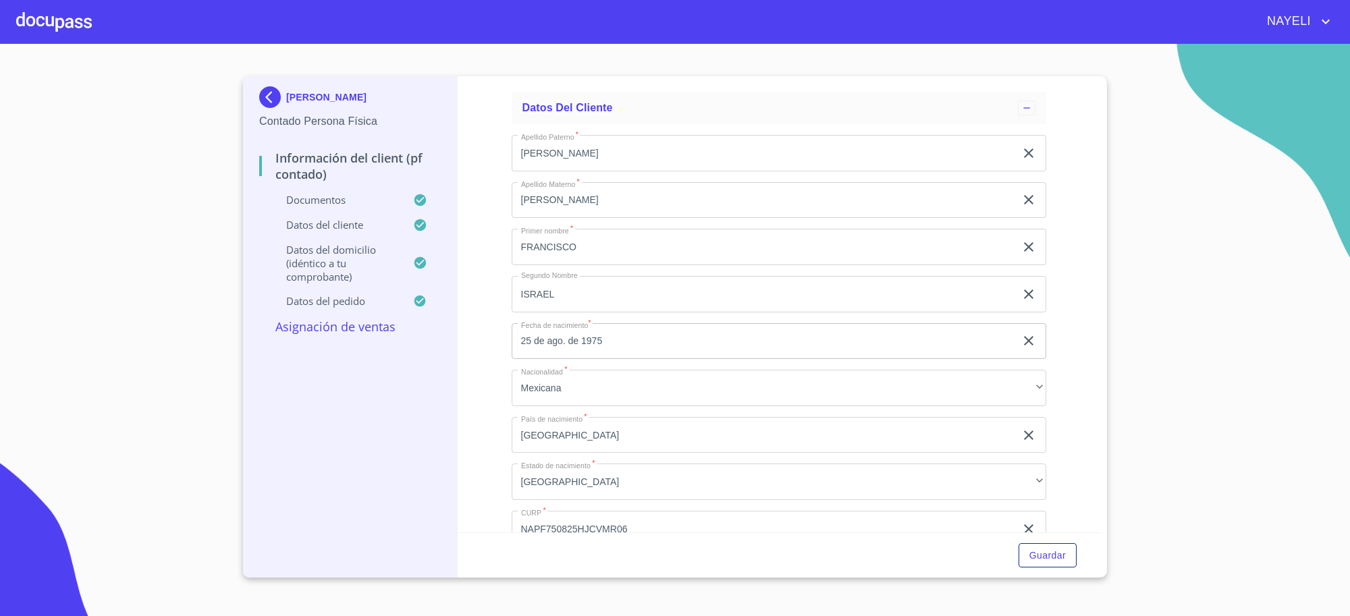
scroll to position [2363, 0]
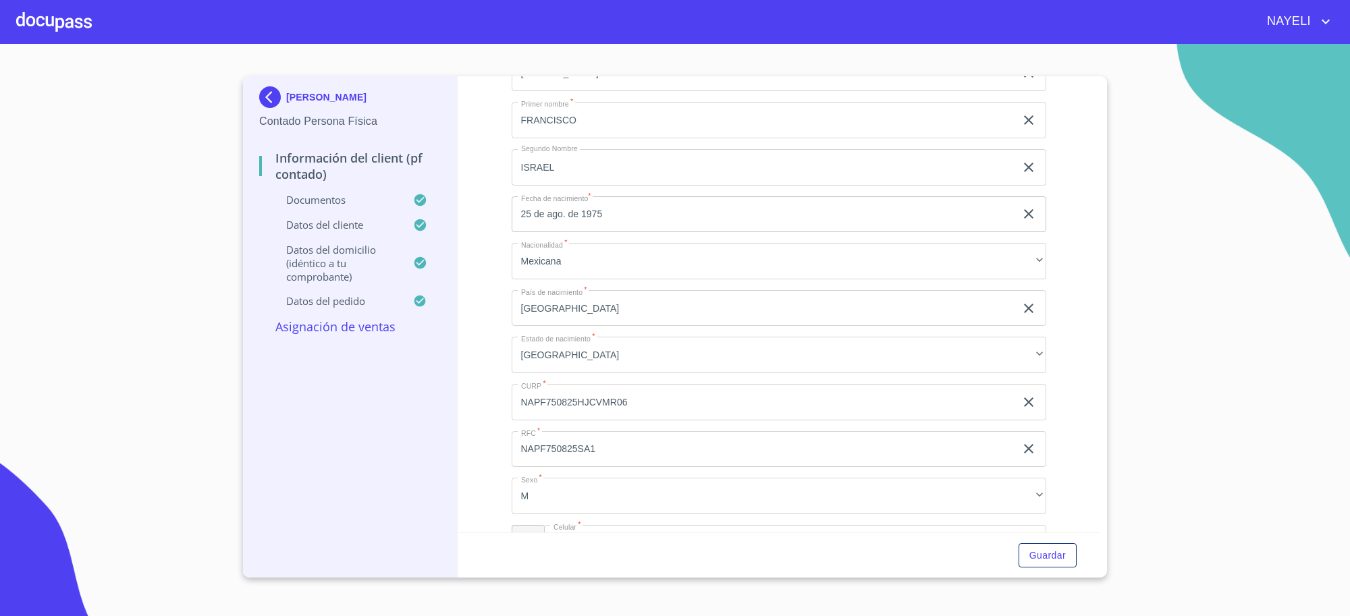
click at [329, 99] on p "[PERSON_NAME]" at bounding box center [326, 97] width 80 height 11
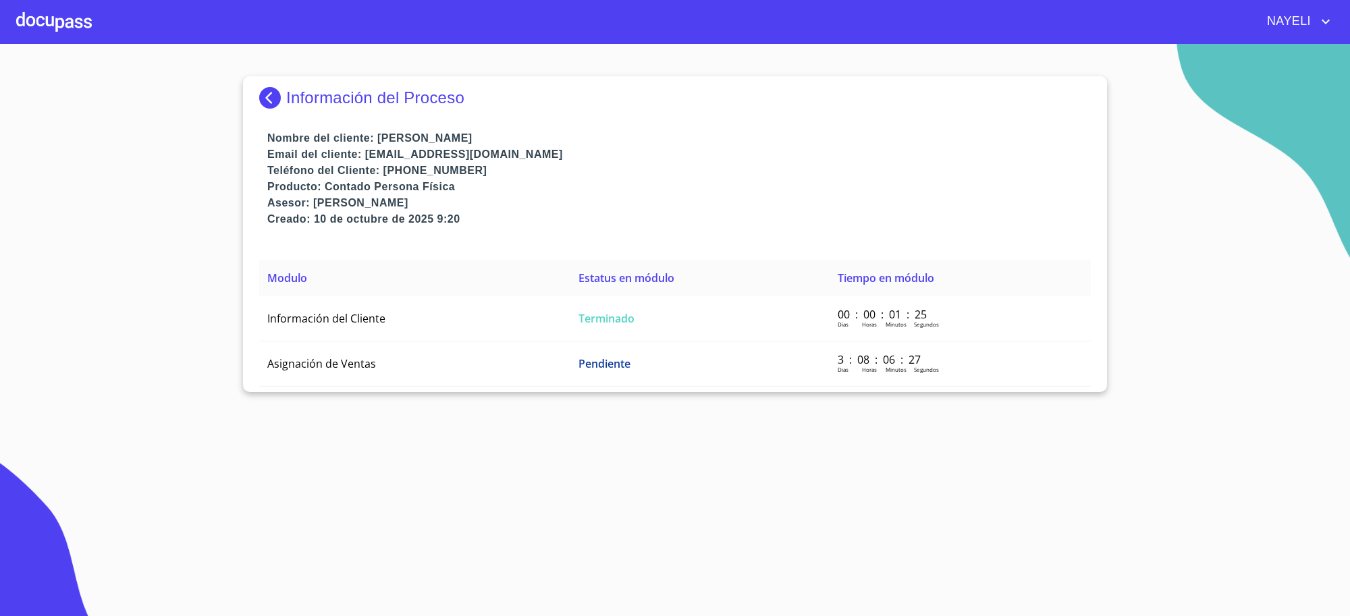
click at [271, 98] on img at bounding box center [272, 98] width 27 height 22
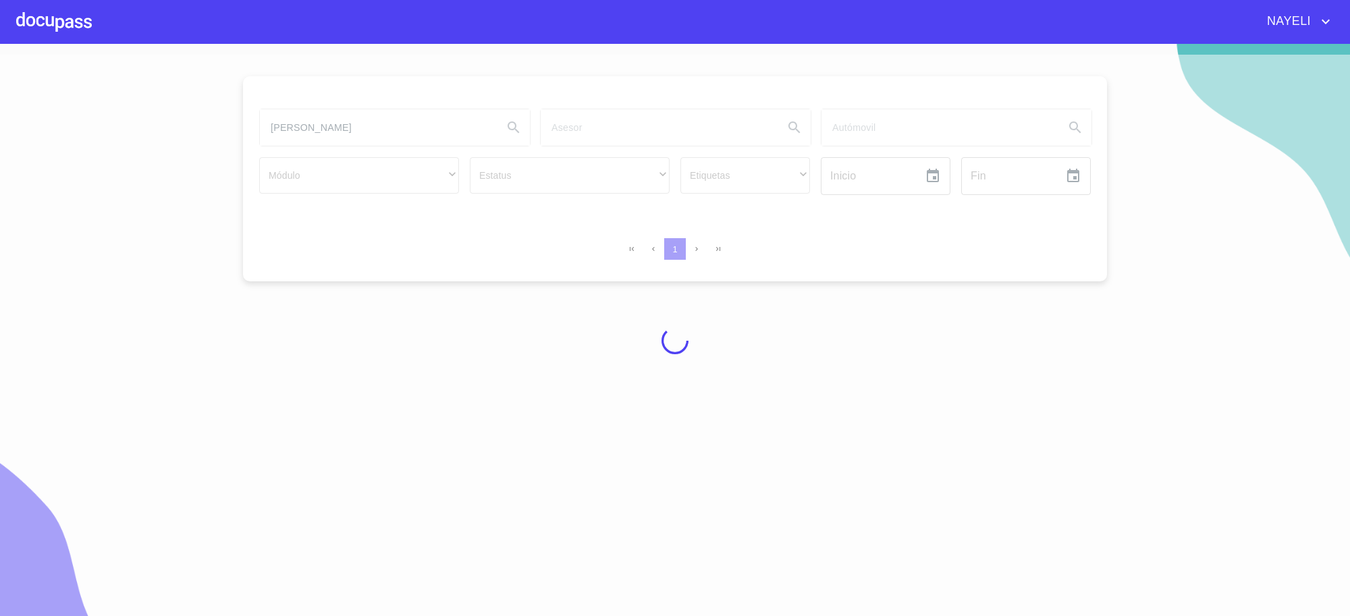
click at [405, 135] on div at bounding box center [675, 341] width 1350 height 573
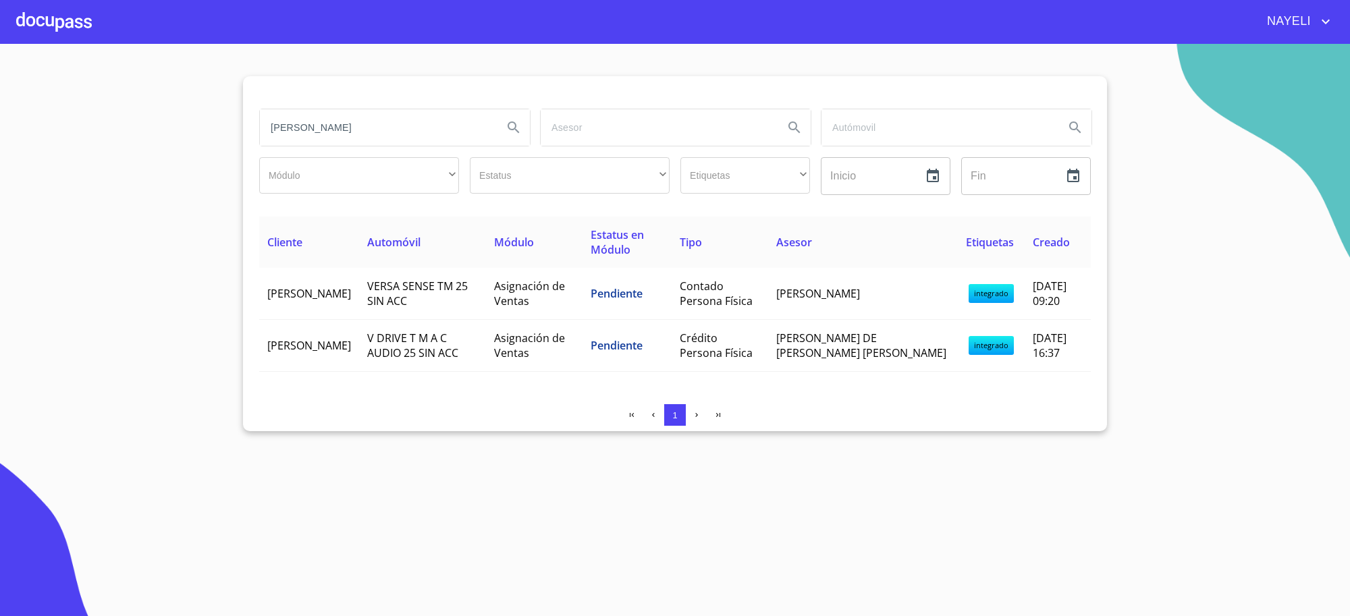
click at [405, 135] on input "[PERSON_NAME]" at bounding box center [376, 127] width 232 height 36
type input "[PERSON_NAME]"
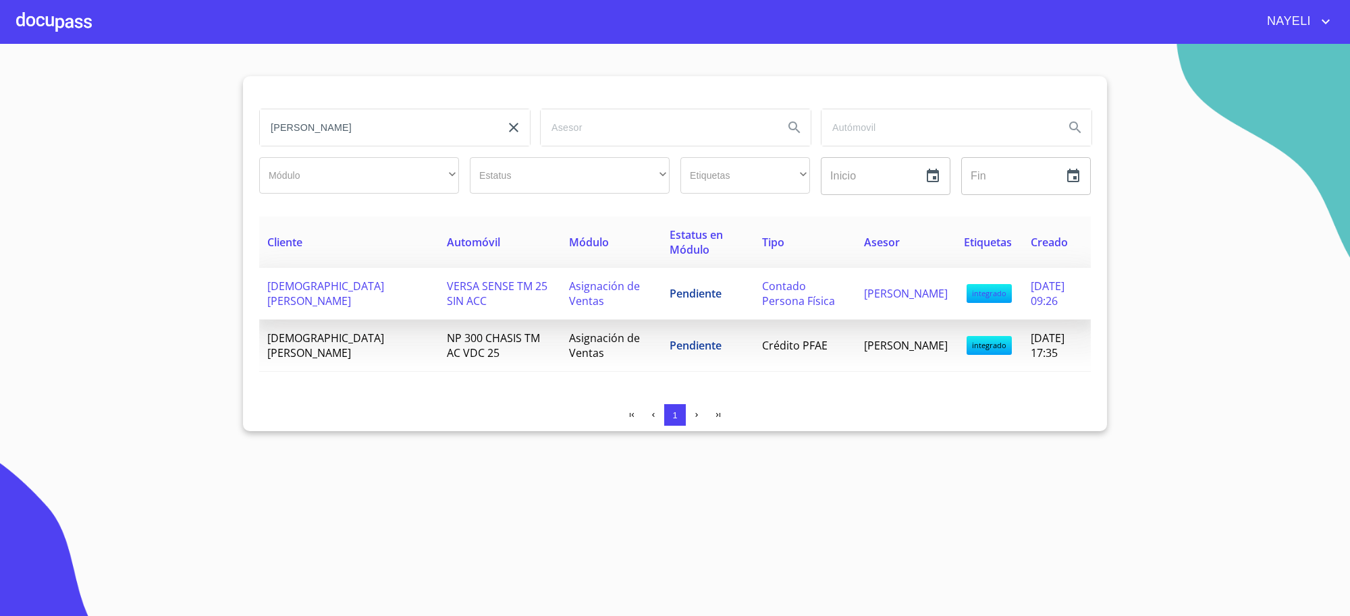
click at [571, 302] on td "Asignación de Ventas" at bounding box center [611, 294] width 101 height 52
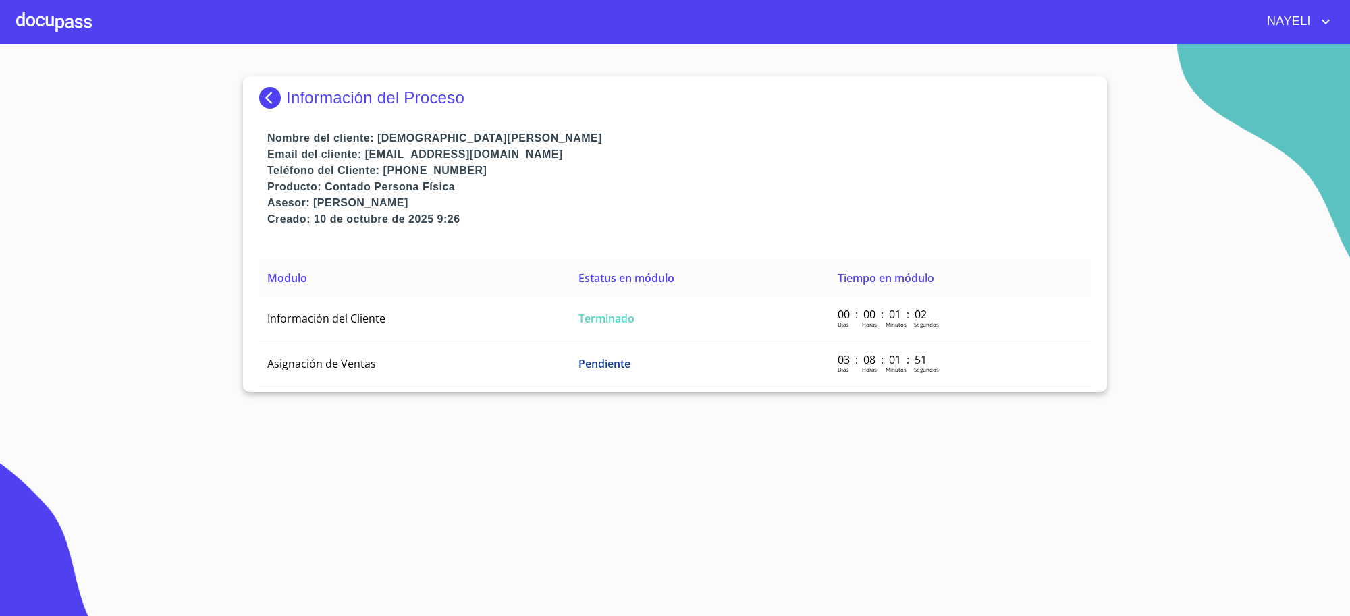
click at [571, 302] on td "Terminado" at bounding box center [700, 318] width 259 height 45
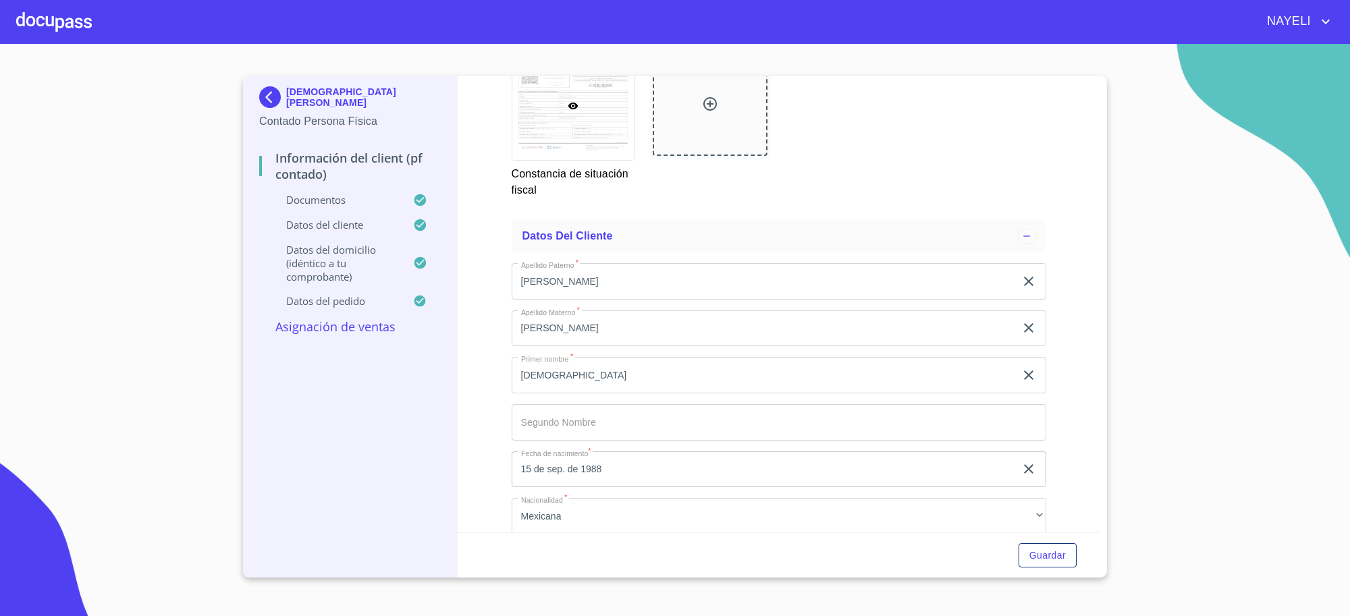
scroll to position [2475, 0]
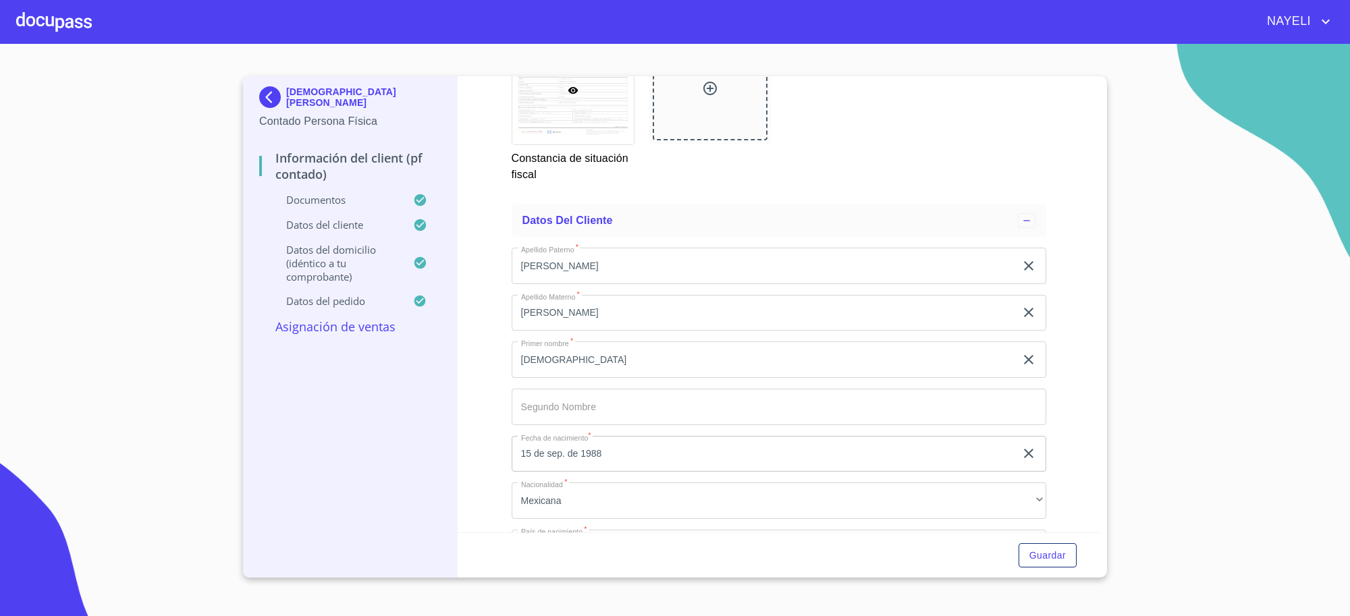
click at [267, 97] on img at bounding box center [272, 97] width 27 height 22
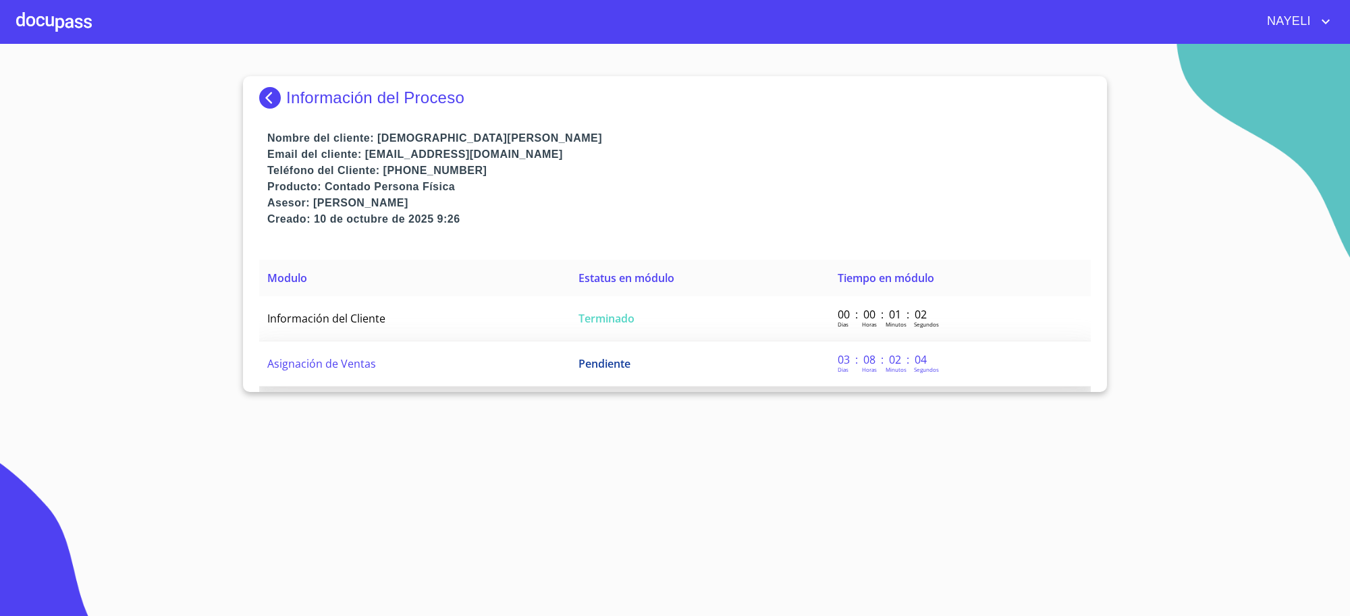
click at [579, 371] on span "Pendiente" at bounding box center [605, 363] width 52 height 15
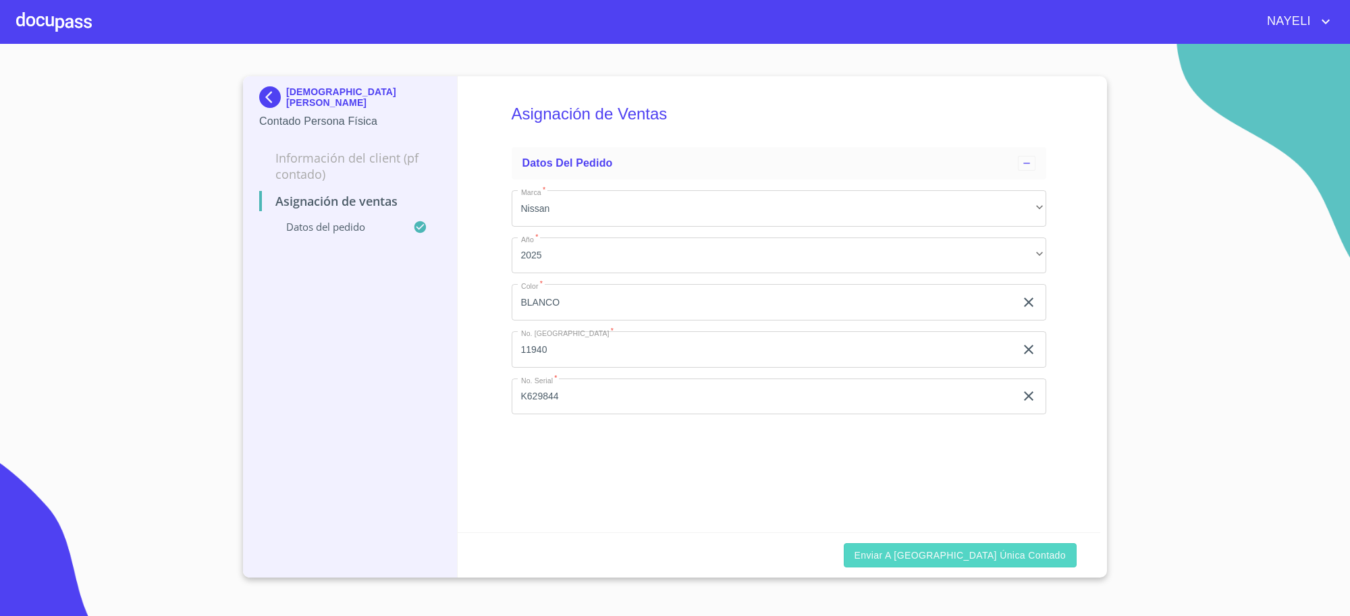
click at [974, 552] on span "Enviar a [GEOGRAPHIC_DATA] única contado" at bounding box center [961, 556] width 212 height 17
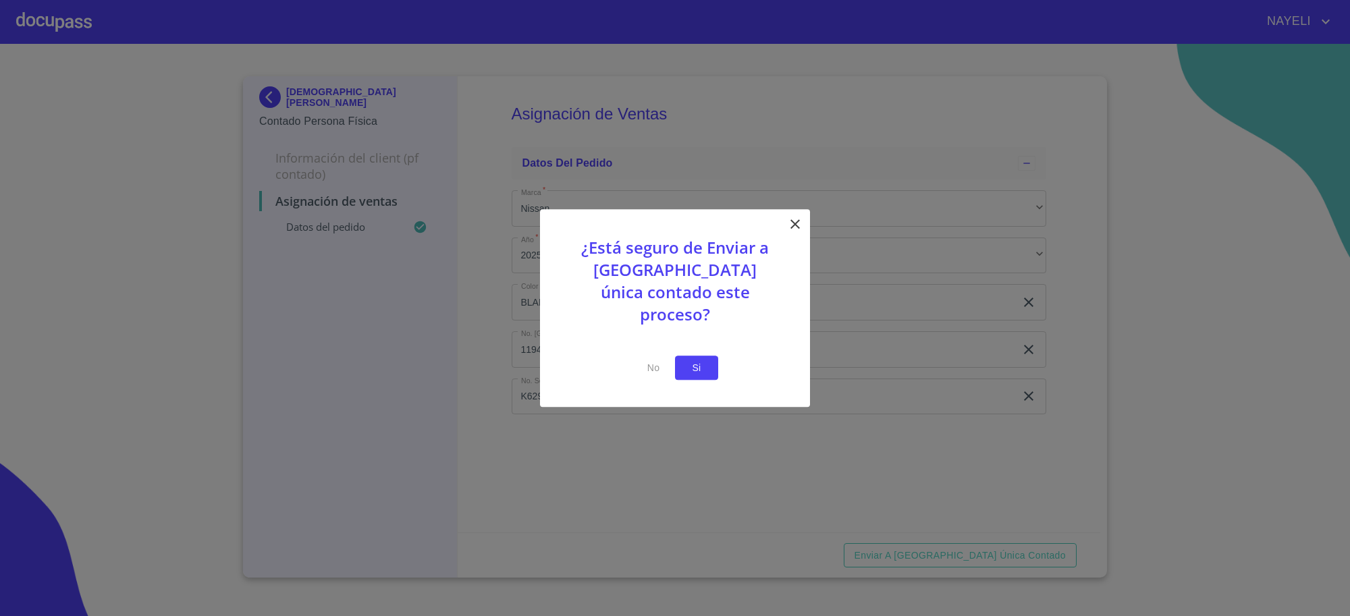
click at [711, 362] on button "Si" at bounding box center [696, 368] width 43 height 25
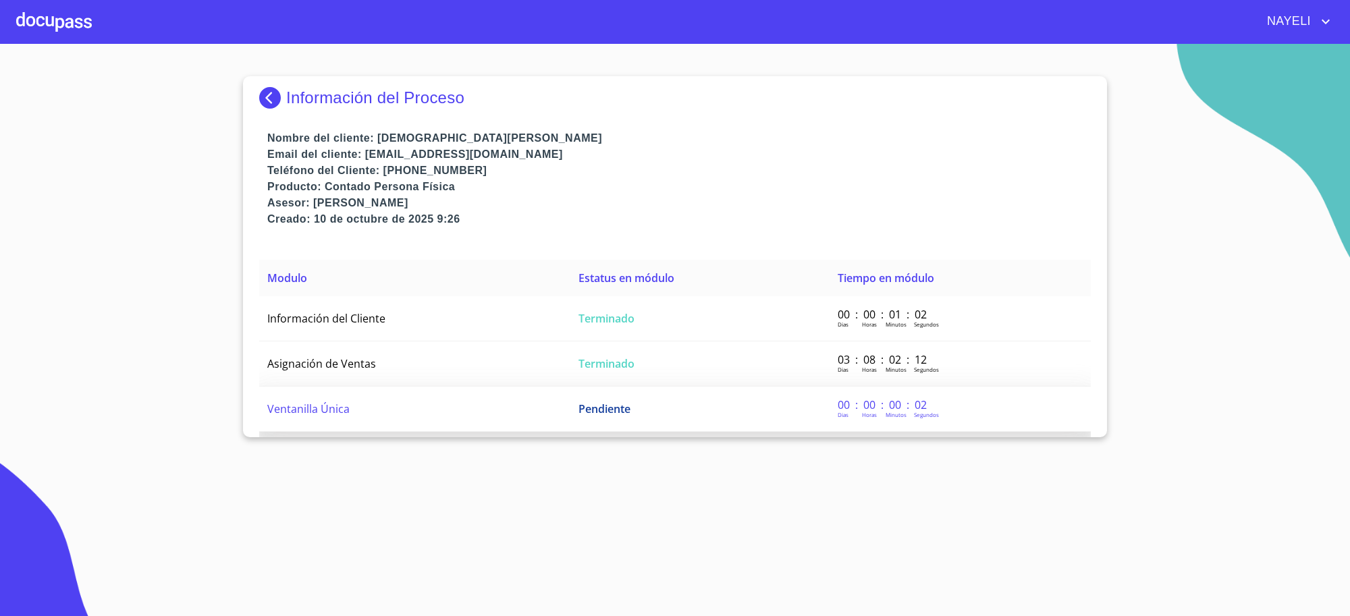
click at [467, 405] on td "Ventanilla Única" at bounding box center [414, 409] width 311 height 45
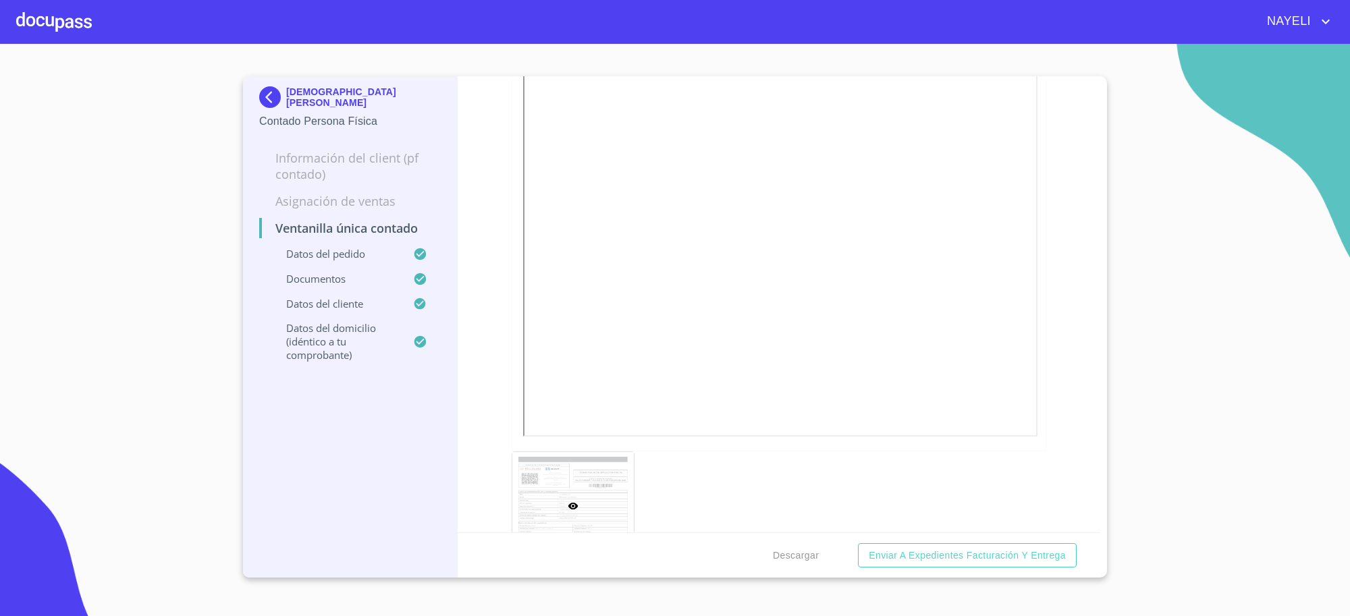
scroll to position [2306, 0]
click at [1022, 82] on button "reject" at bounding box center [1030, 79] width 16 height 16
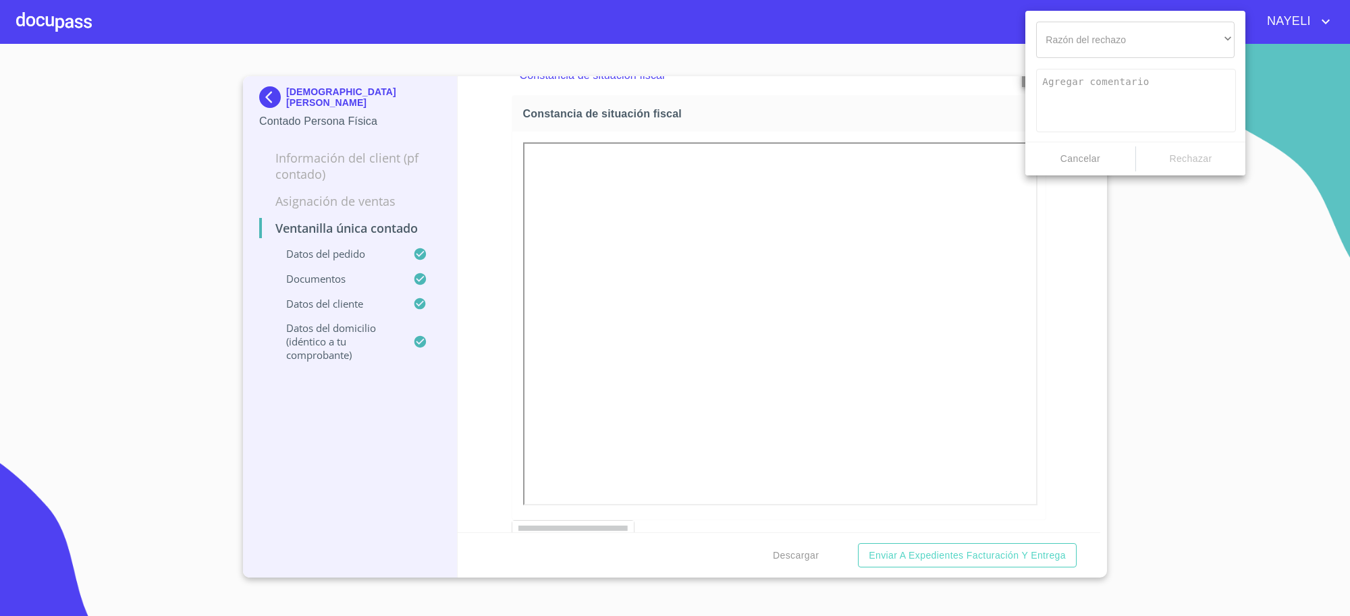
click at [953, 110] on div at bounding box center [675, 308] width 1350 height 616
click at [267, 98] on div at bounding box center [675, 308] width 1350 height 616
click at [355, 103] on div at bounding box center [675, 308] width 1350 height 616
drag, startPoint x: 1121, startPoint y: 159, endPoint x: 1041, endPoint y: 192, distance: 86.9
click at [1111, 161] on span "Cancelar" at bounding box center [1080, 159] width 99 height 17
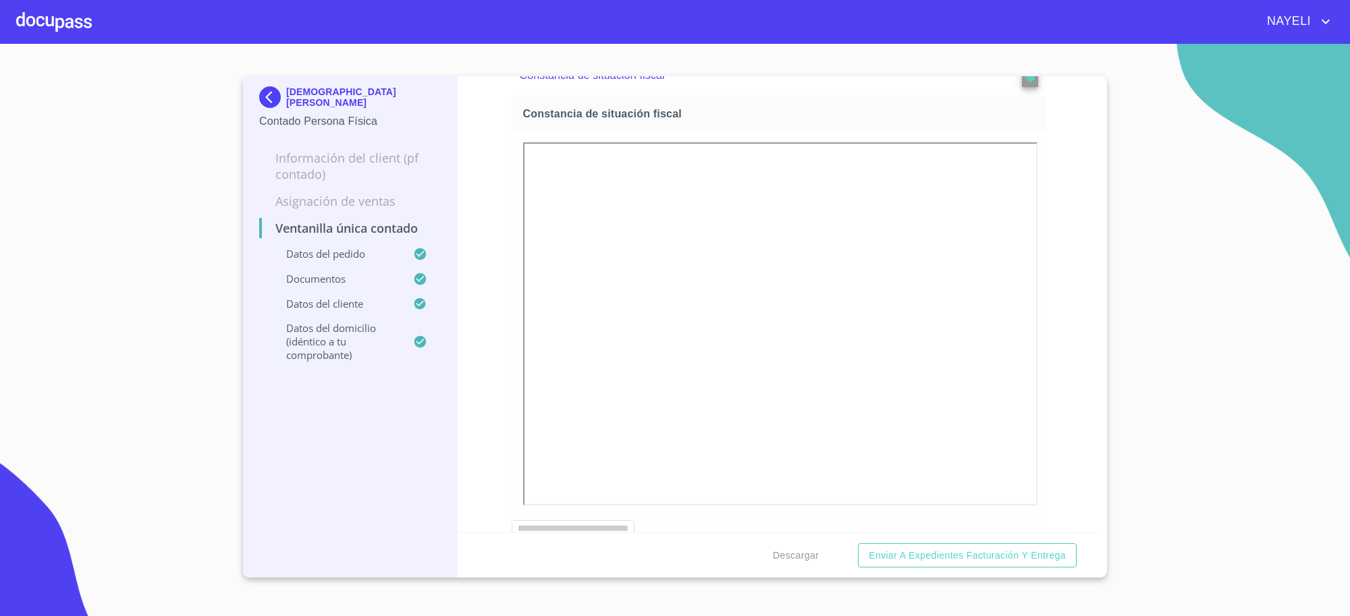
scroll to position [2300, 0]
click at [325, 92] on p "[DEMOGRAPHIC_DATA][PERSON_NAME]" at bounding box center [363, 97] width 155 height 22
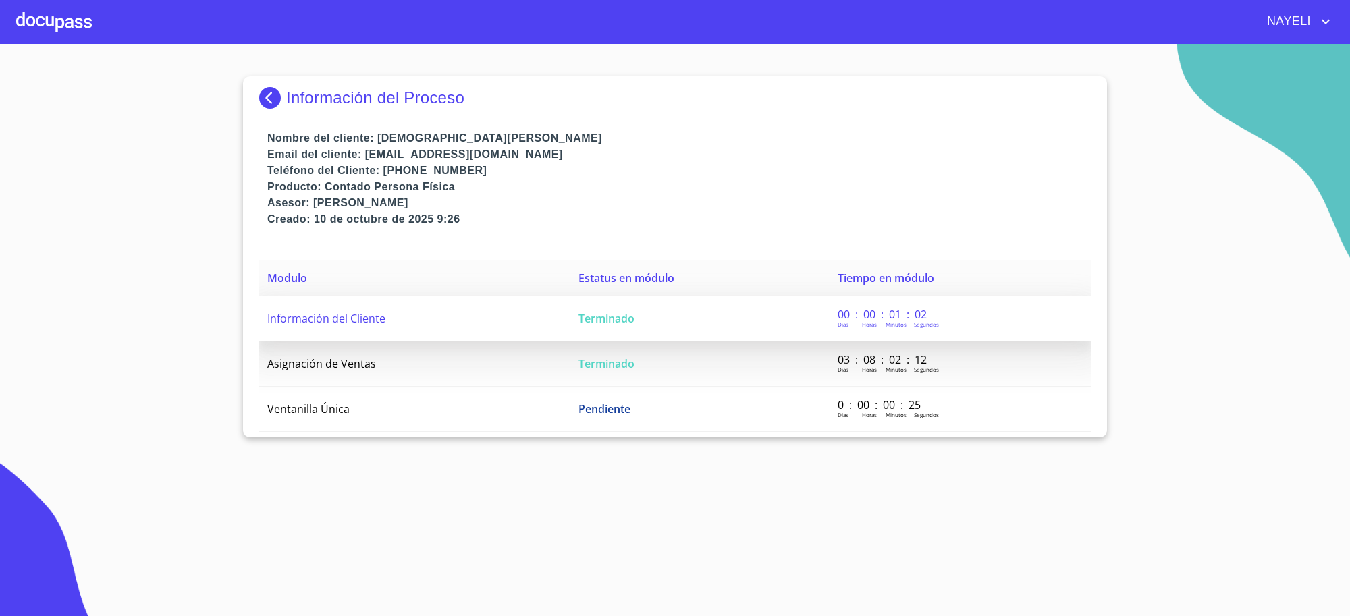
click at [562, 317] on td "Información del Cliente" at bounding box center [414, 318] width 311 height 45
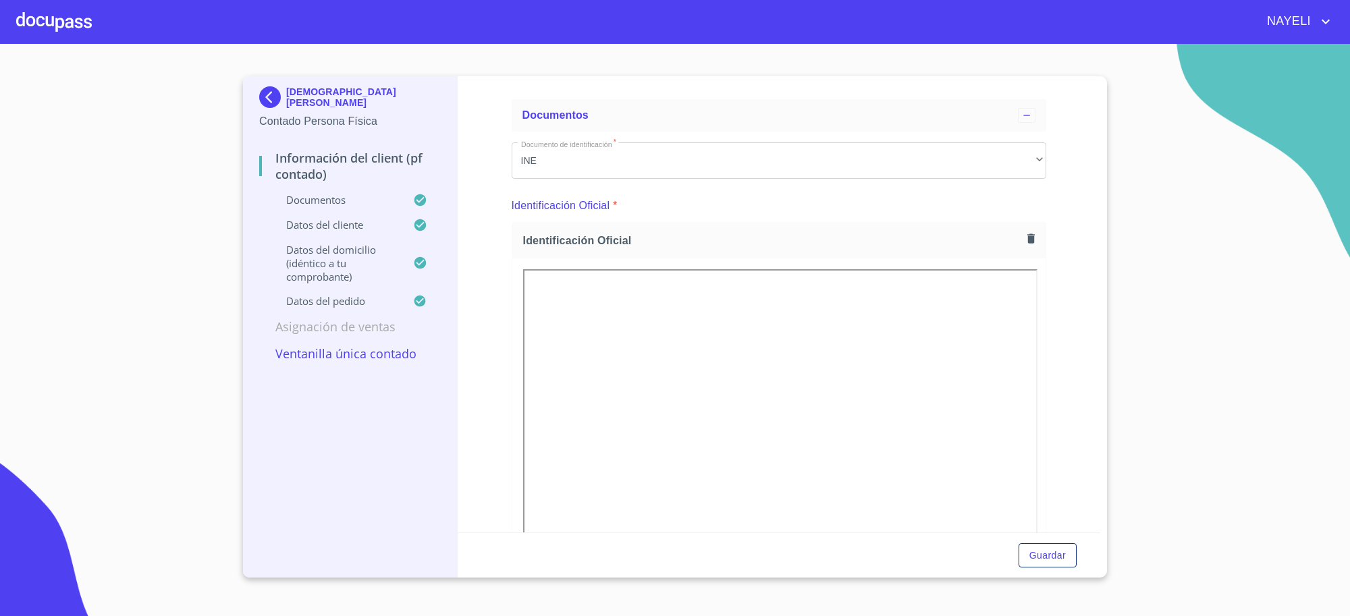
scroll to position [112, 0]
click at [1028, 177] on icon "button" at bounding box center [1031, 173] width 7 height 9
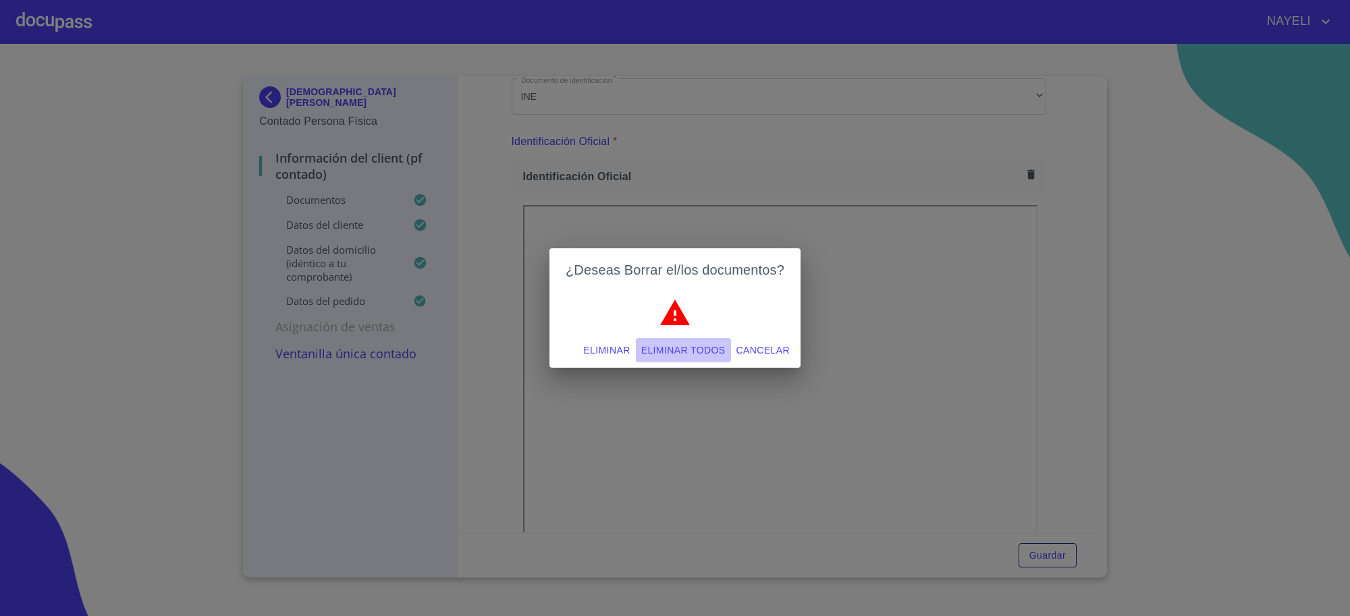
click at [693, 353] on span "Eliminar todos" at bounding box center [683, 350] width 84 height 17
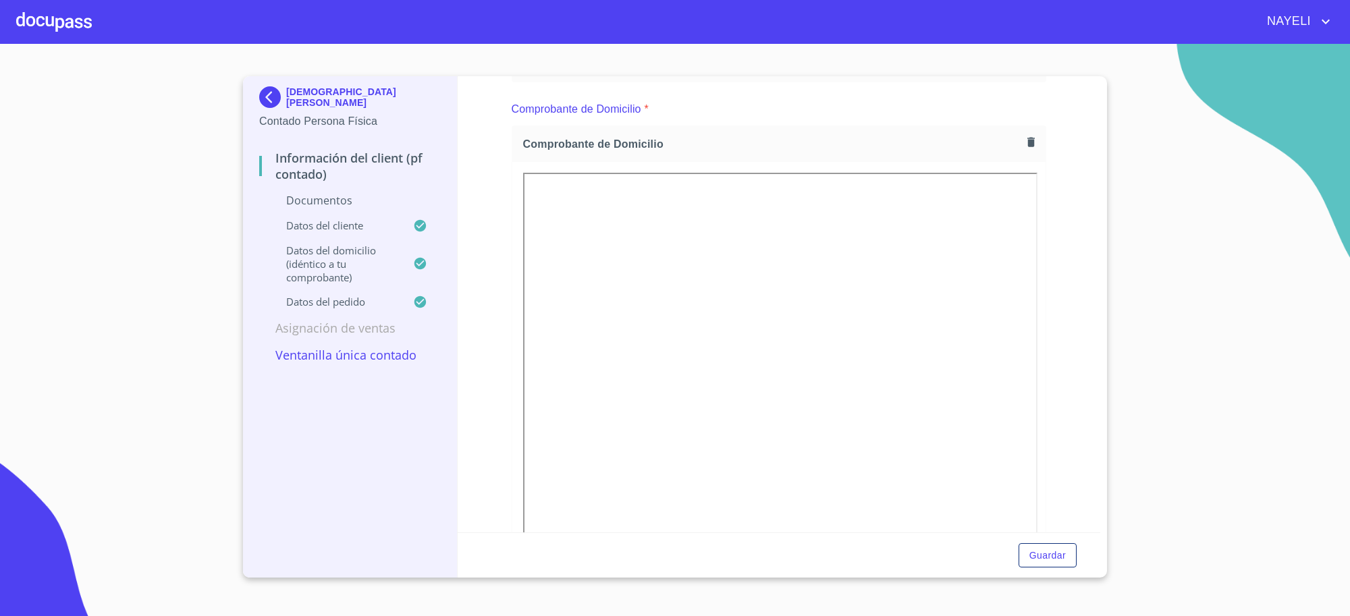
scroll to position [394, 0]
drag, startPoint x: 1025, startPoint y: 93, endPoint x: 1017, endPoint y: 100, distance: 10.0
click at [1022, 100] on button "button" at bounding box center [1031, 97] width 18 height 18
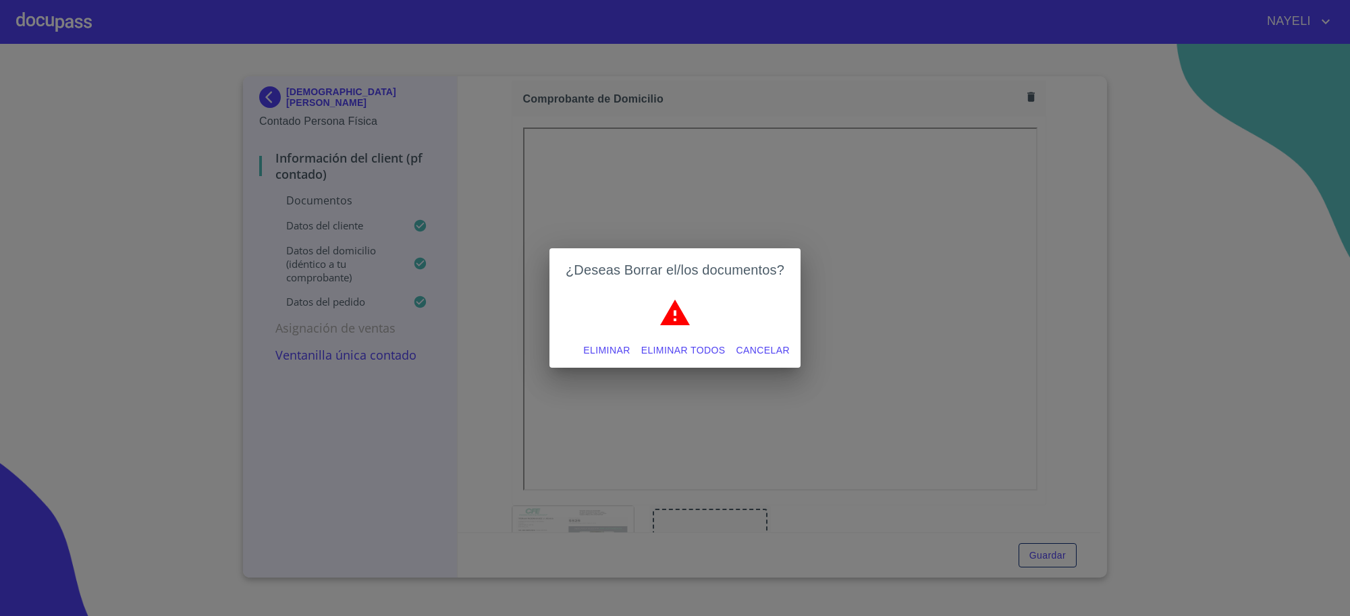
click at [703, 352] on span "Eliminar todos" at bounding box center [683, 350] width 84 height 17
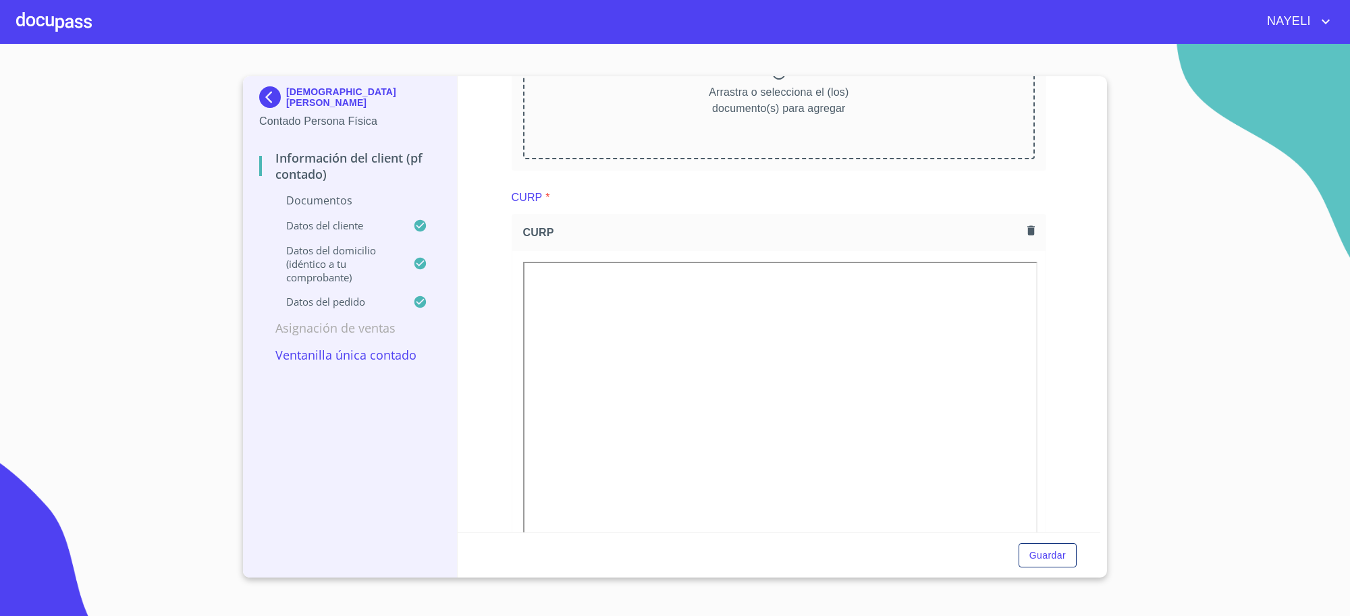
scroll to position [562, 0]
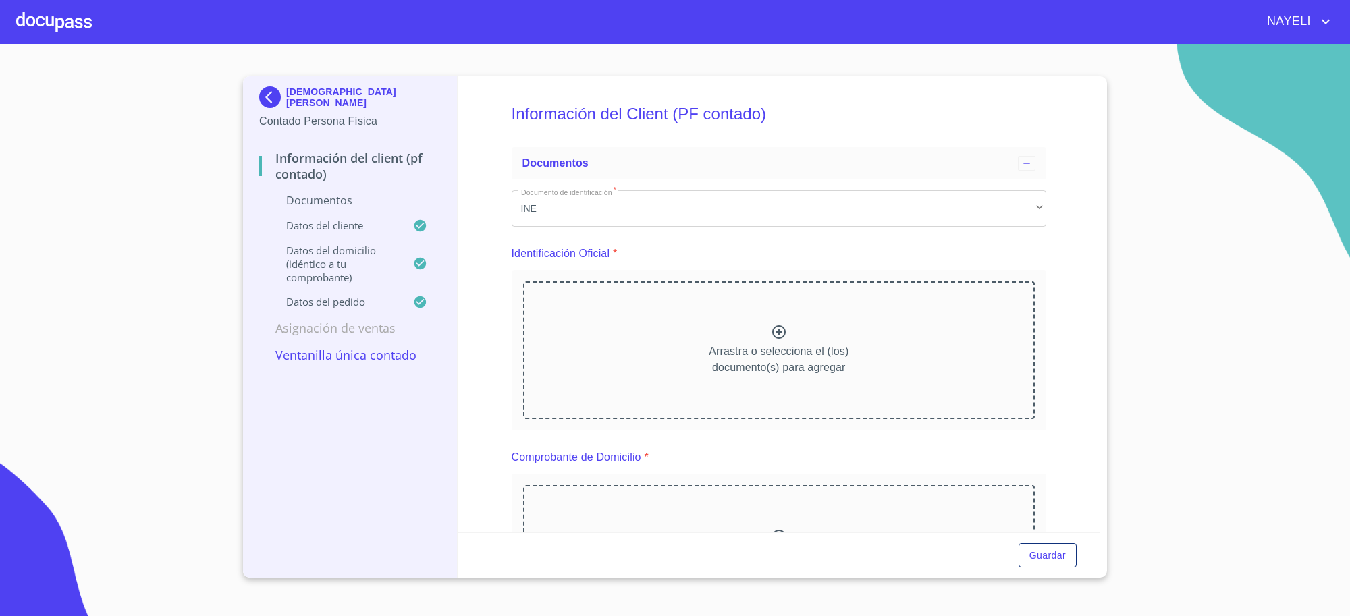
scroll to position [562, 0]
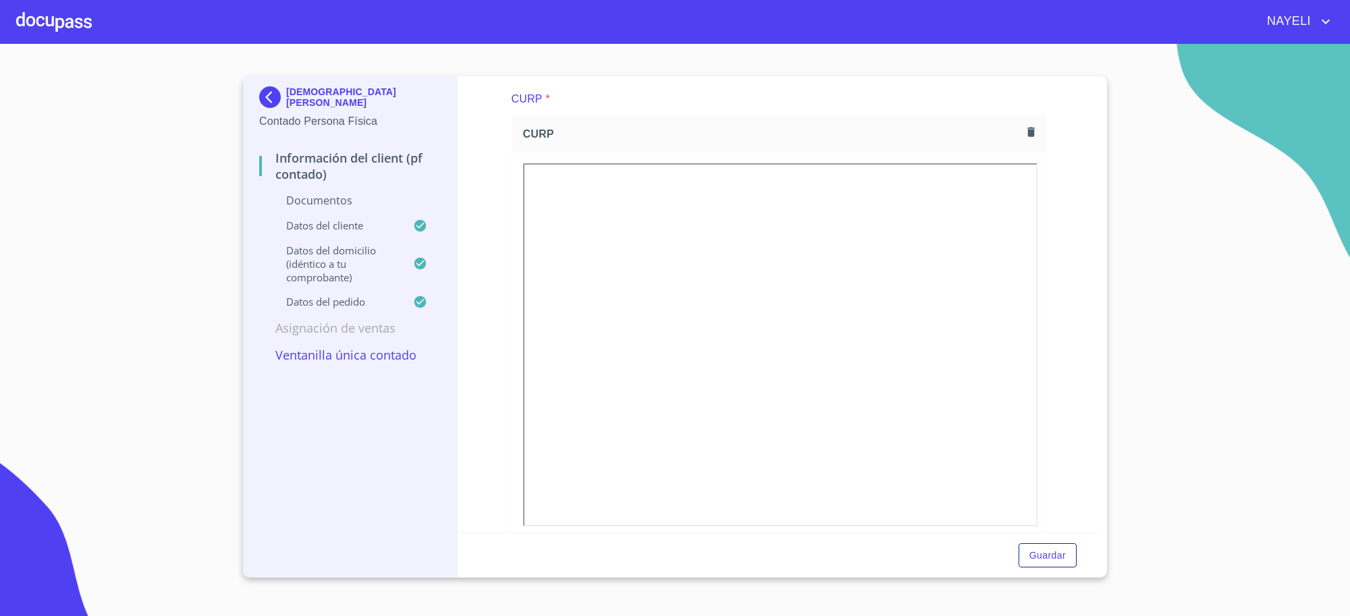
click at [1022, 141] on button "button" at bounding box center [1031, 132] width 18 height 18
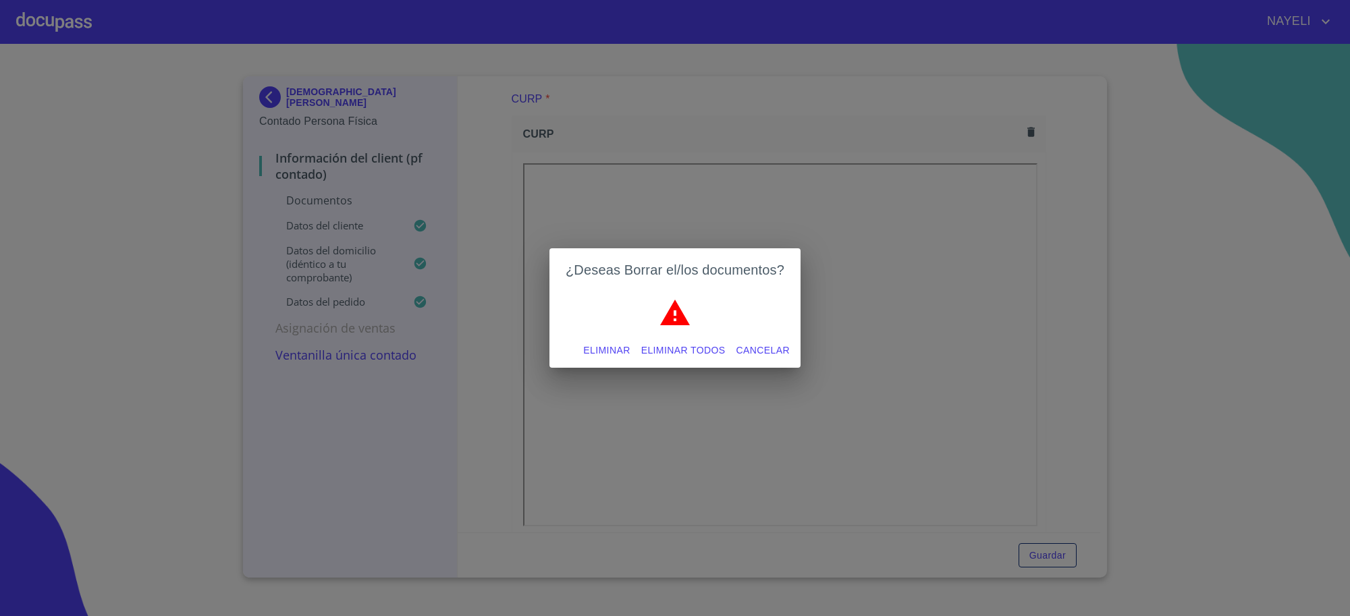
click at [689, 351] on span "Eliminar todos" at bounding box center [683, 350] width 84 height 17
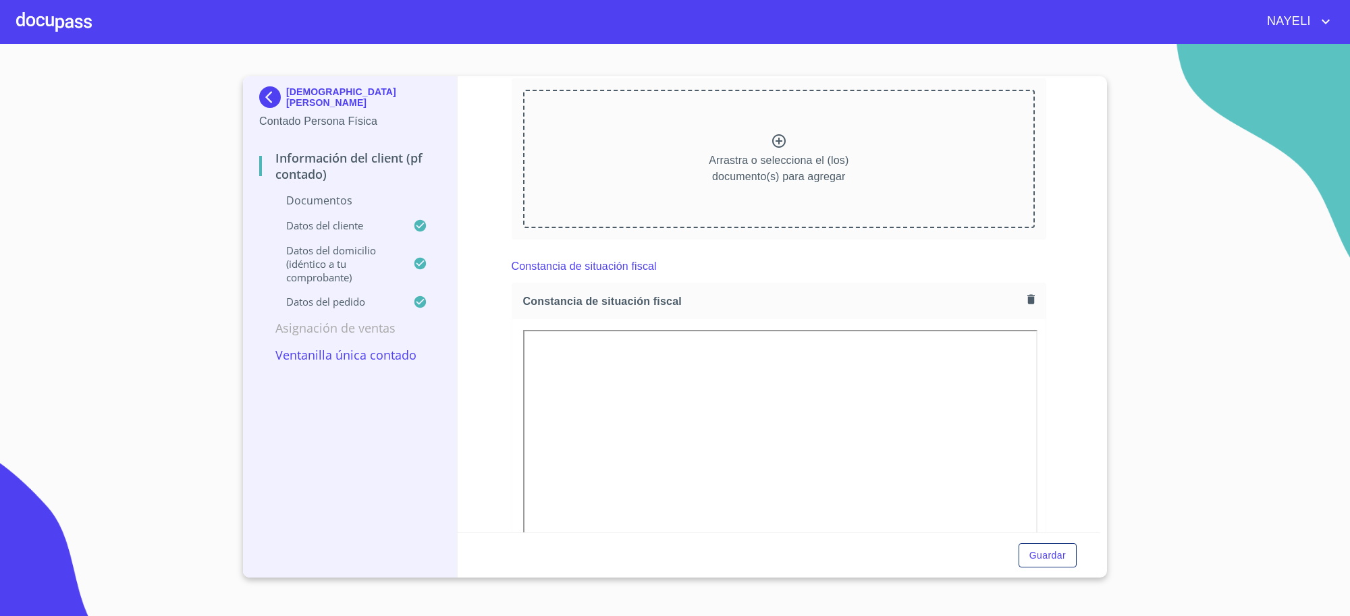
scroll to position [618, 0]
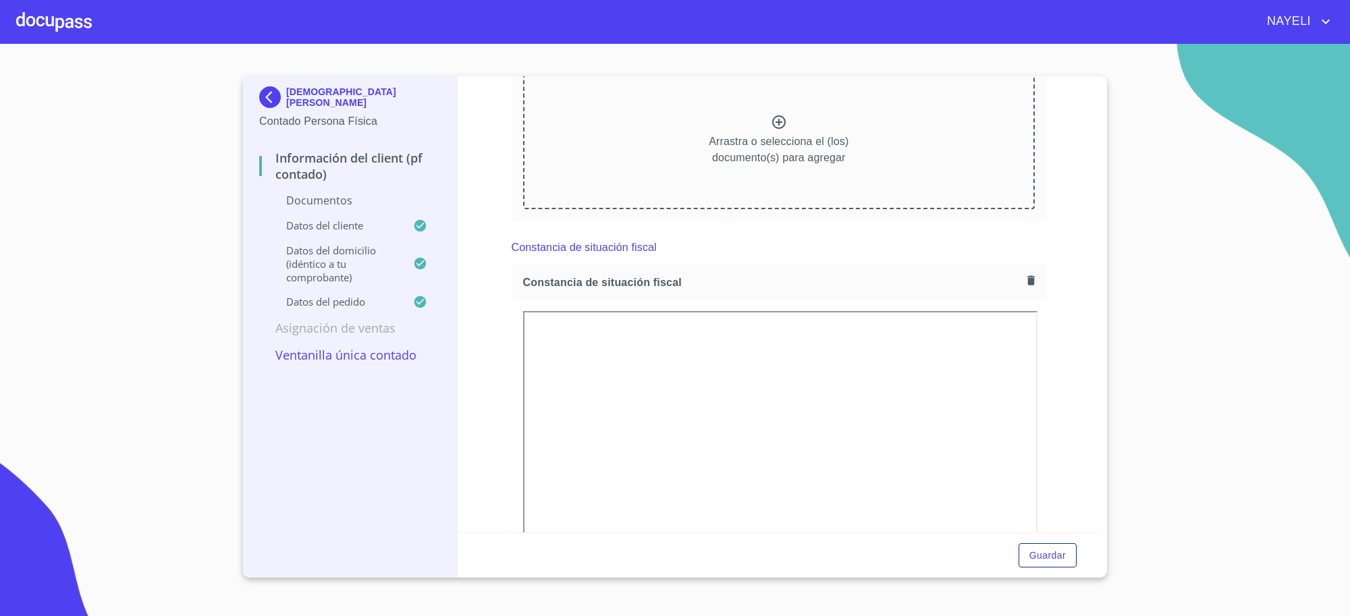
click at [1025, 279] on icon "button" at bounding box center [1031, 280] width 13 height 13
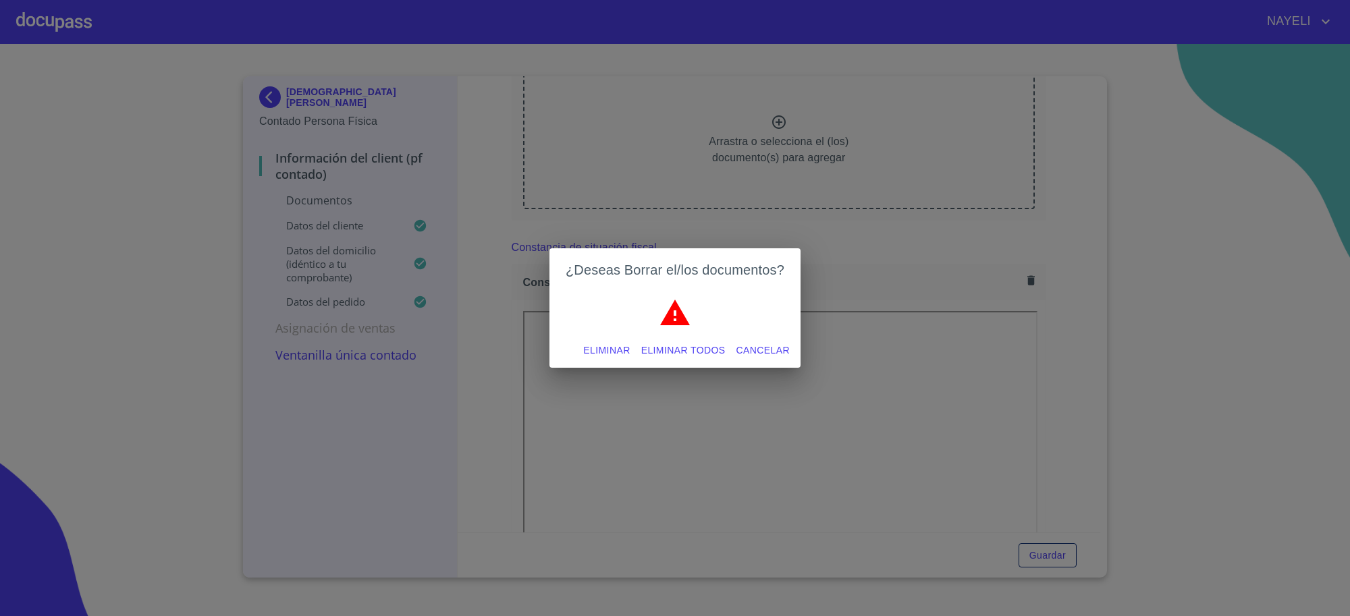
click at [713, 352] on span "Eliminar todos" at bounding box center [683, 350] width 84 height 17
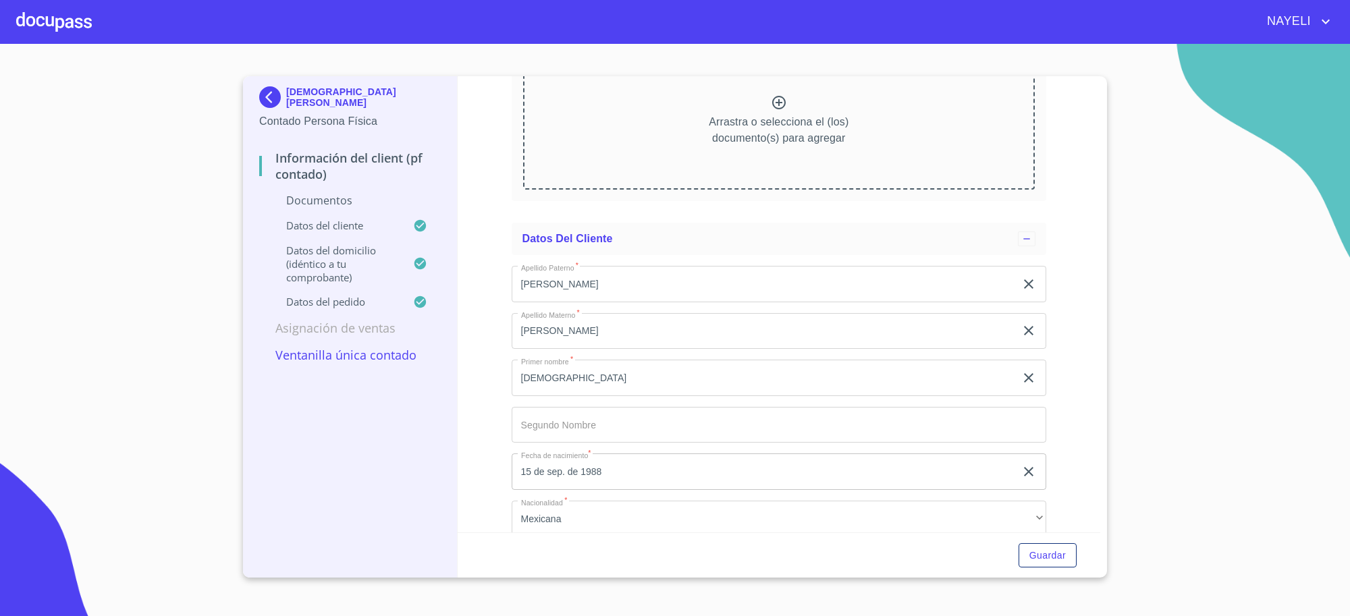
scroll to position [844, 0]
click at [282, 99] on img at bounding box center [272, 97] width 27 height 22
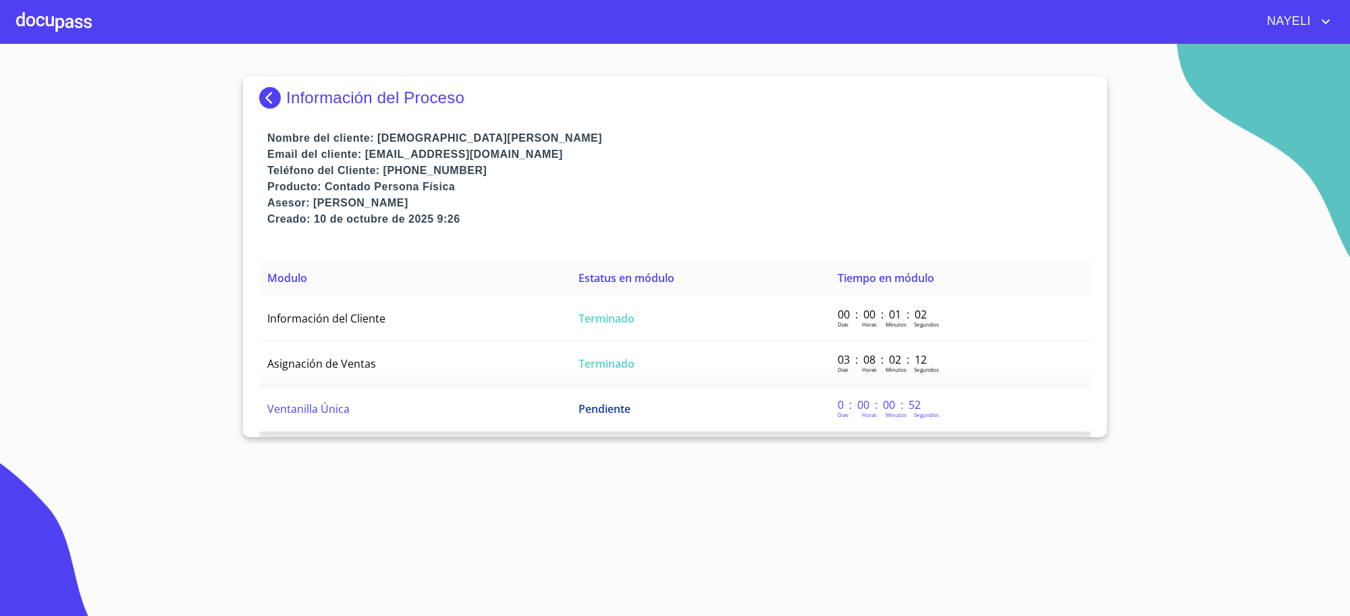
click at [596, 408] on span "Pendiente" at bounding box center [605, 409] width 52 height 15
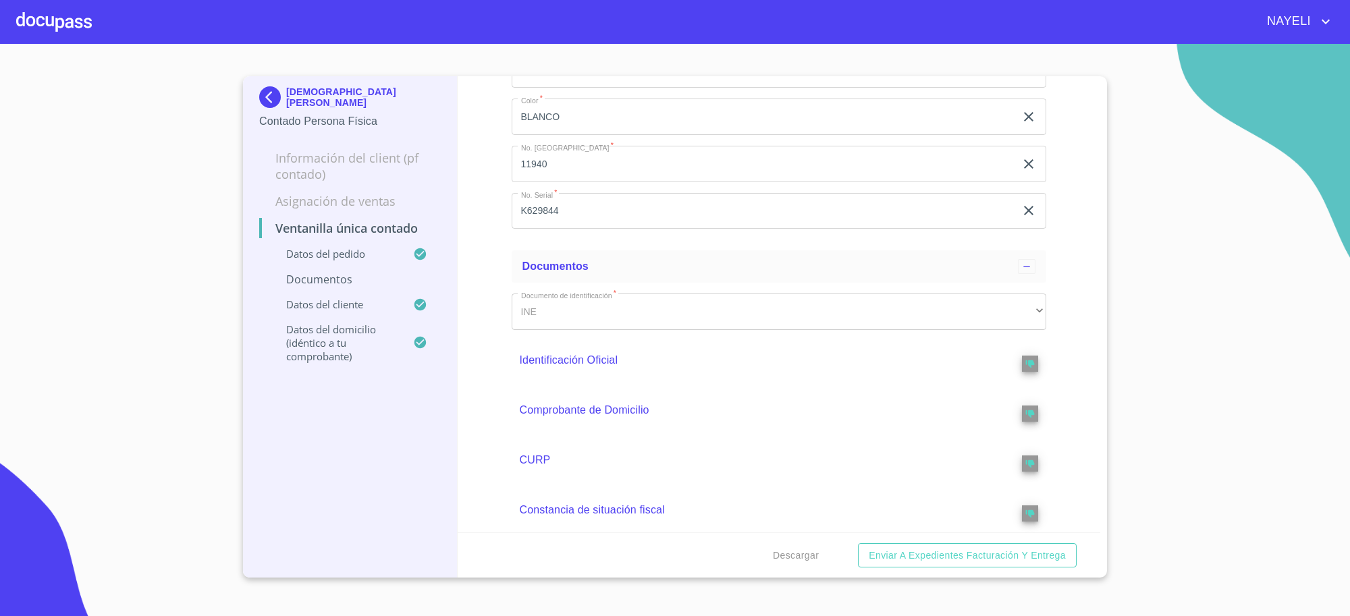
scroll to position [225, 0]
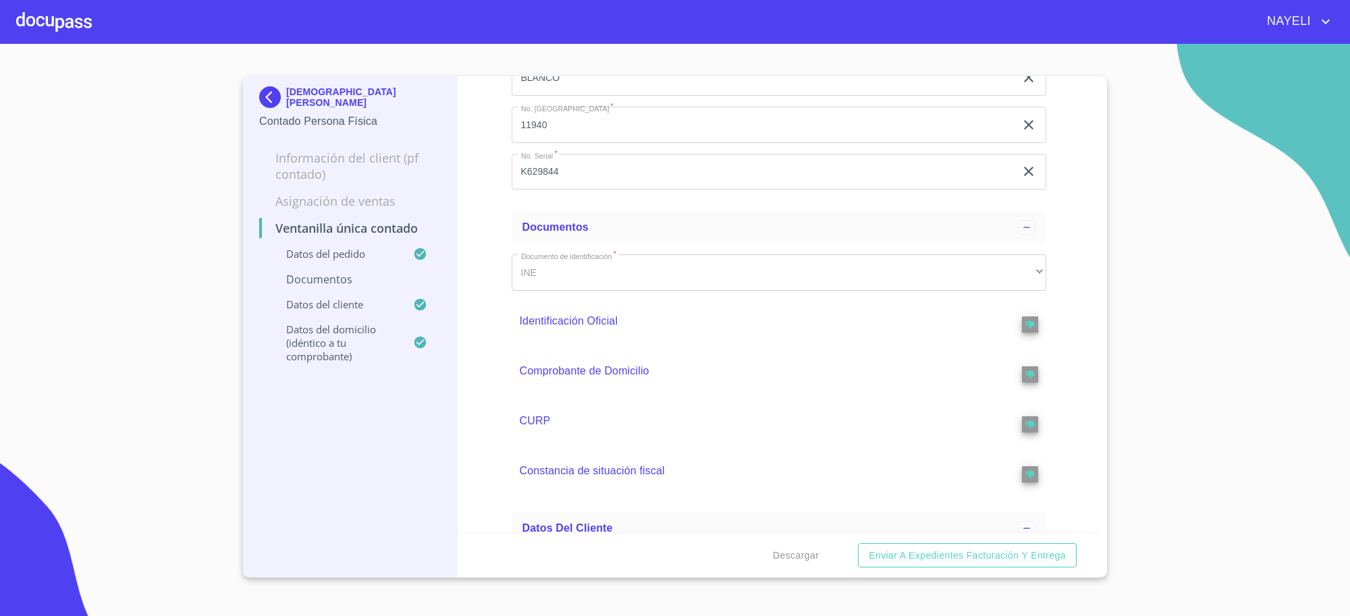
click at [608, 324] on p "Identificación Oficial" at bounding box center [753, 321] width 467 height 16
click at [633, 326] on p "Identificación Oficial" at bounding box center [753, 321] width 467 height 16
click at [625, 369] on p "Comprobante de Domicilio" at bounding box center [753, 371] width 467 height 16
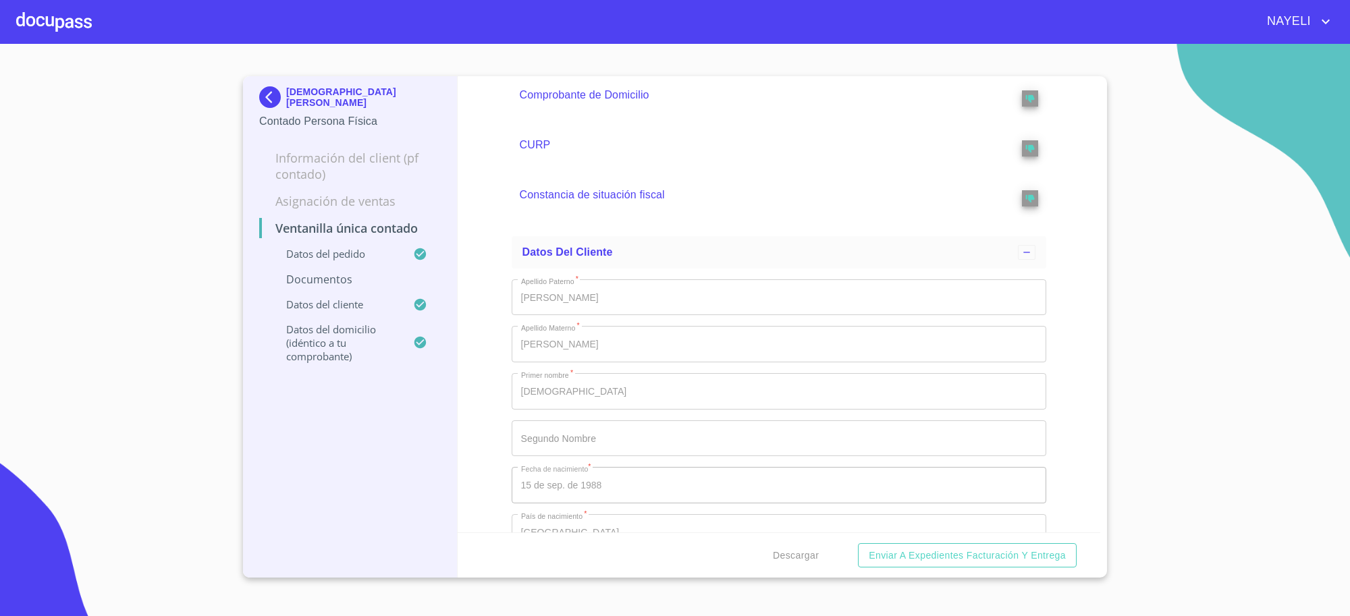
scroll to position [506, 0]
click at [316, 97] on p "[DEMOGRAPHIC_DATA][PERSON_NAME]" at bounding box center [363, 97] width 155 height 22
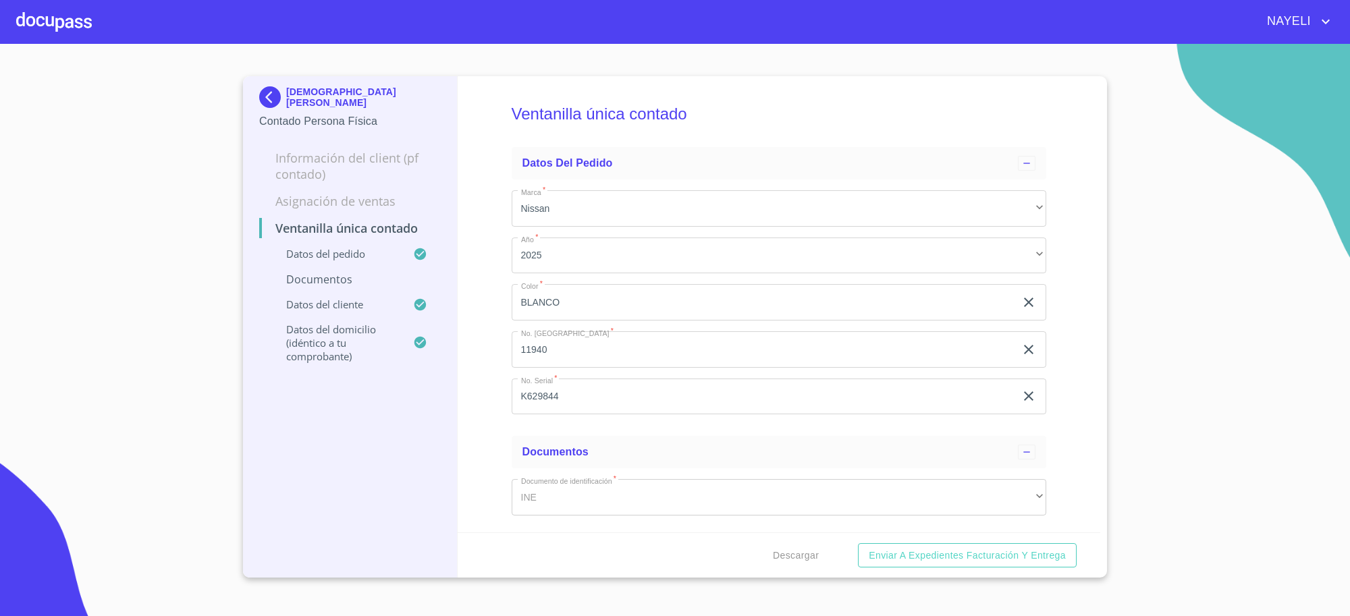
click at [340, 103] on div "[DEMOGRAPHIC_DATA][PERSON_NAME]" at bounding box center [350, 99] width 182 height 27
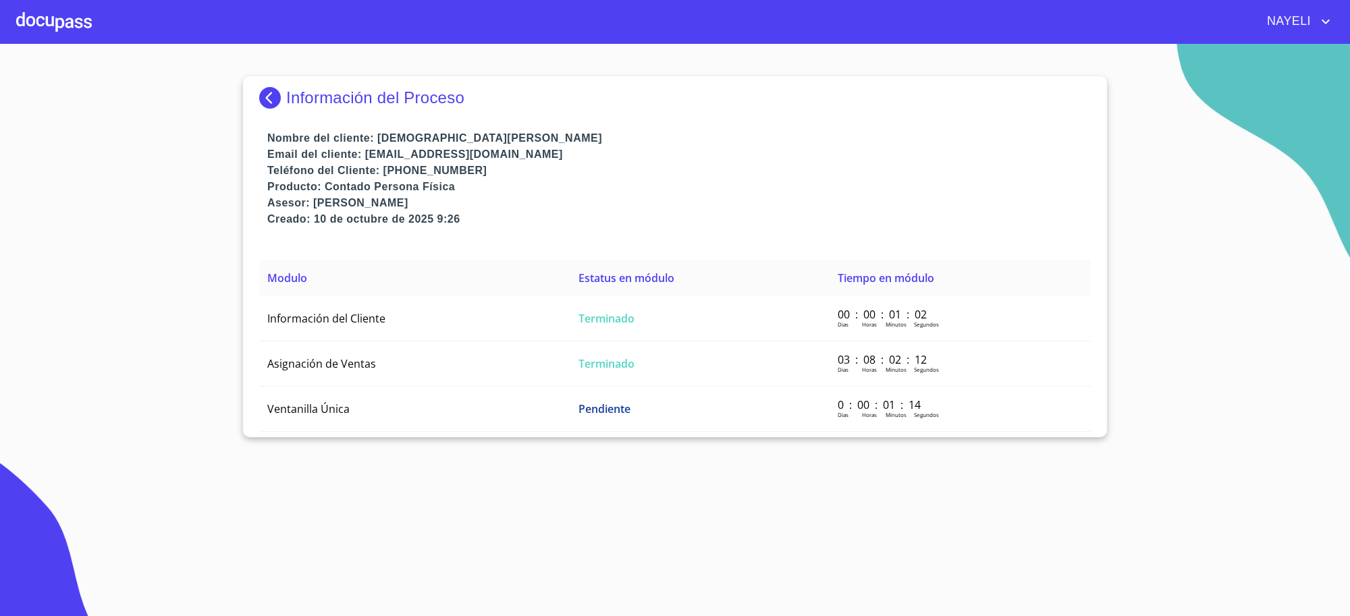
click at [340, 103] on p "Información del Proceso" at bounding box center [375, 97] width 178 height 19
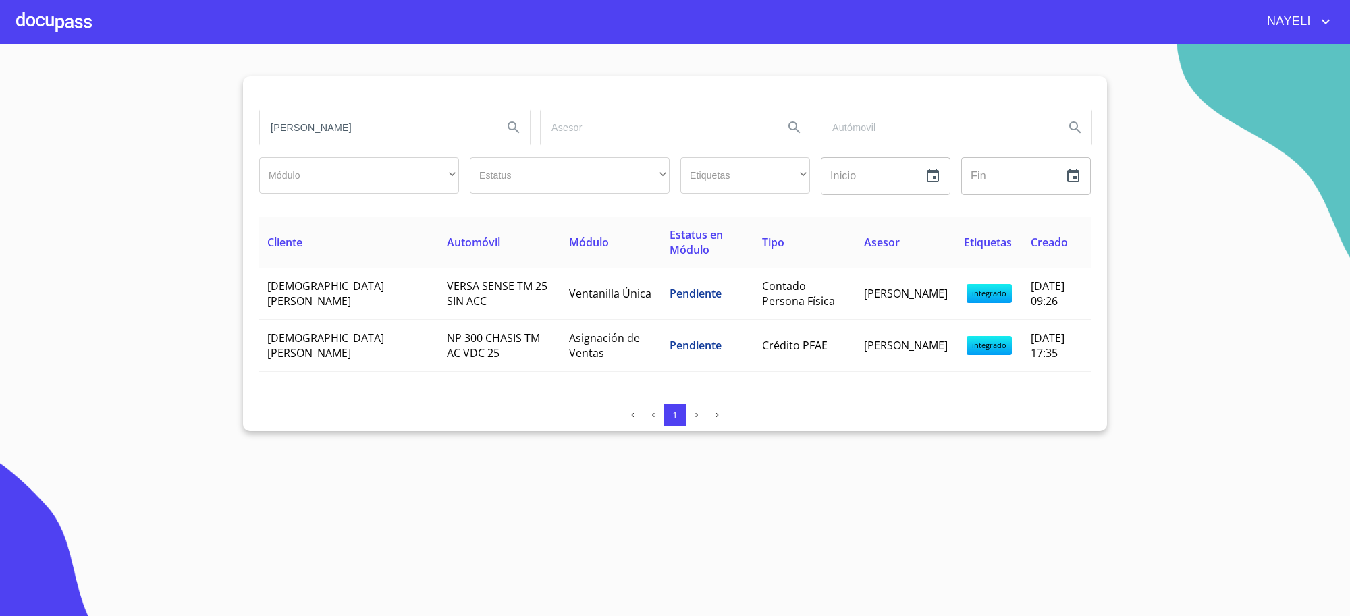
click at [396, 145] on input "[PERSON_NAME]" at bounding box center [376, 127] width 232 height 36
type input "roberto mejia avalos"
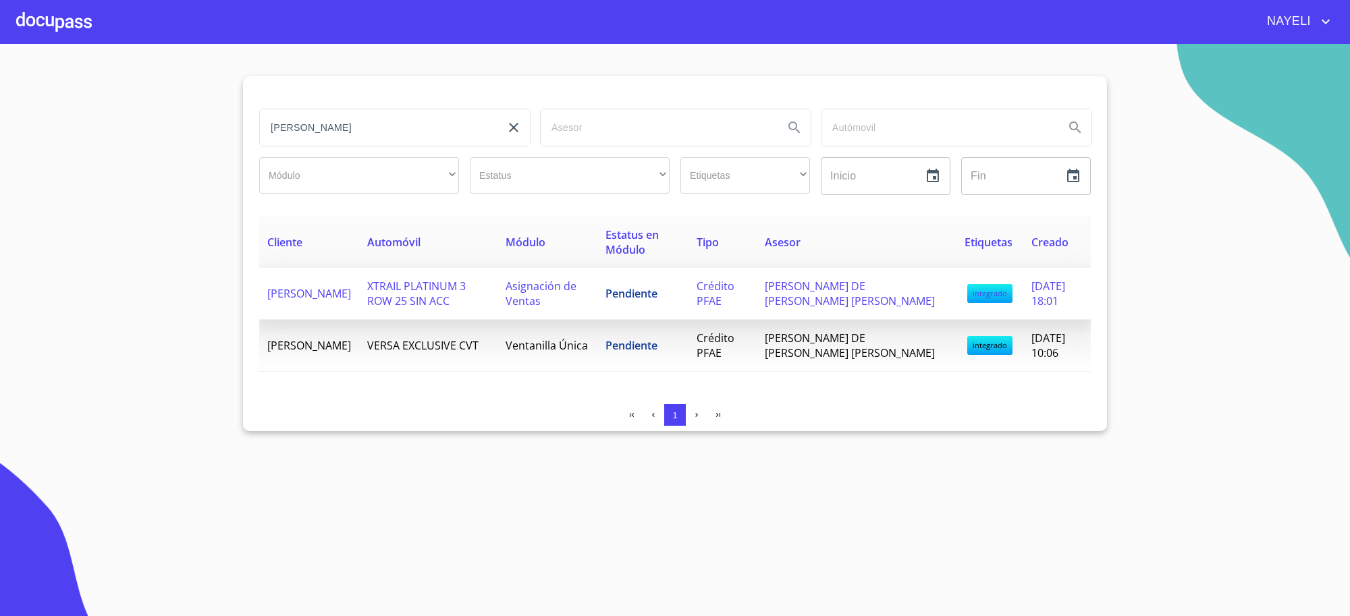
click at [571, 290] on span "Asignación de Ventas" at bounding box center [541, 294] width 71 height 30
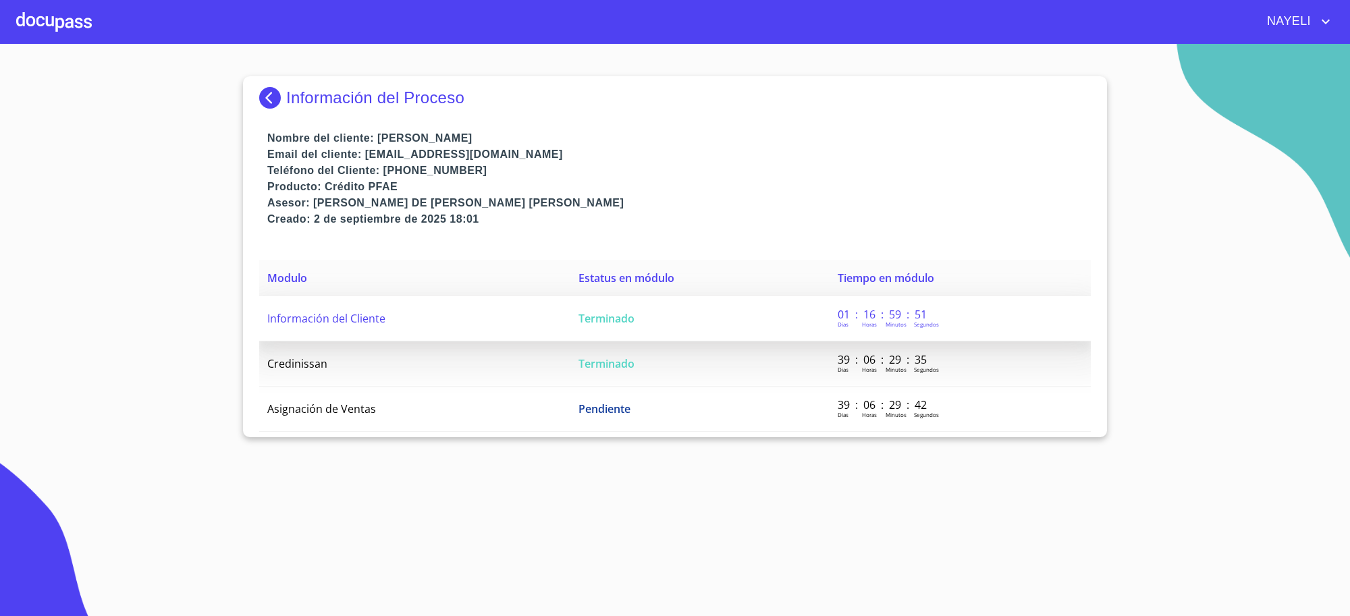
click at [602, 315] on span "Terminado" at bounding box center [607, 318] width 56 height 15
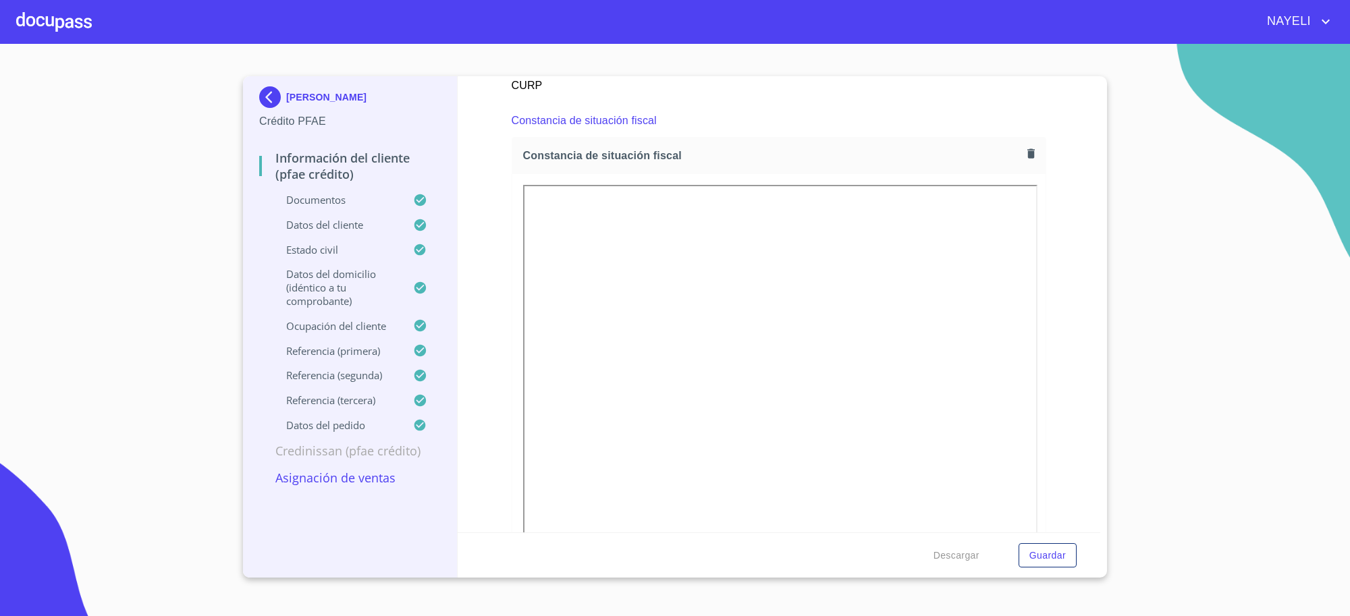
scroll to position [3826, 0]
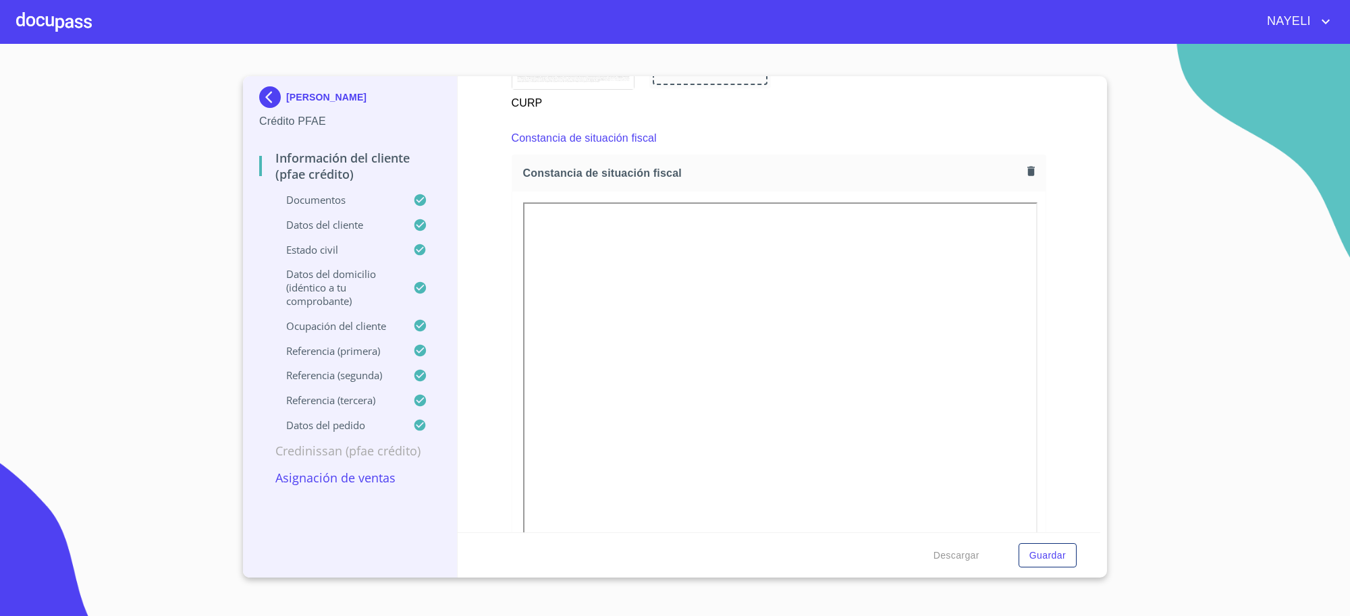
click at [1028, 169] on icon "button" at bounding box center [1031, 171] width 7 height 9
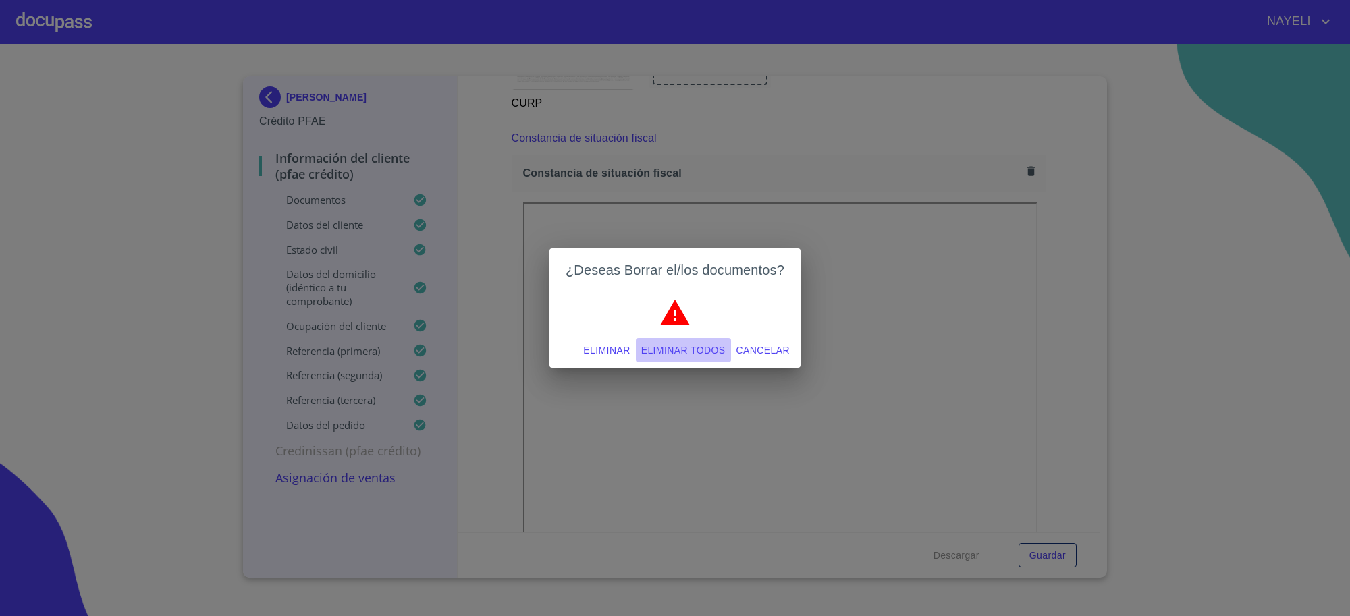
click at [702, 359] on button "Eliminar todos" at bounding box center [683, 350] width 95 height 25
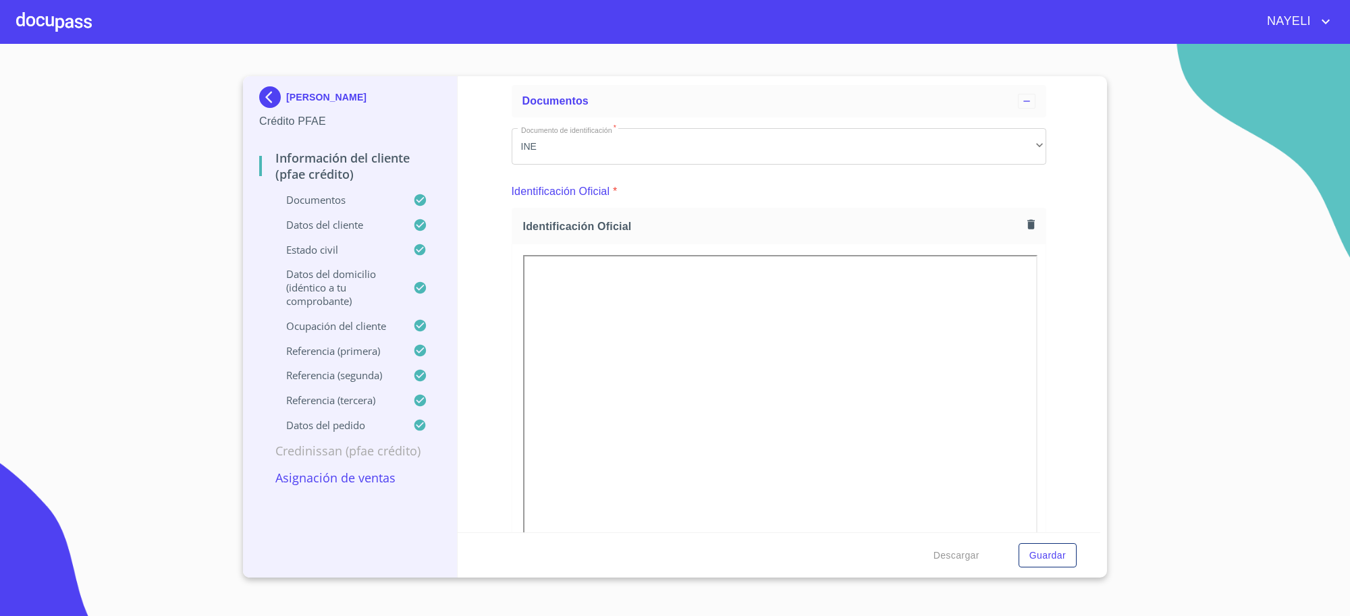
scroll to position [56, 0]
click at [1025, 233] on button "button" at bounding box center [1031, 230] width 18 height 18
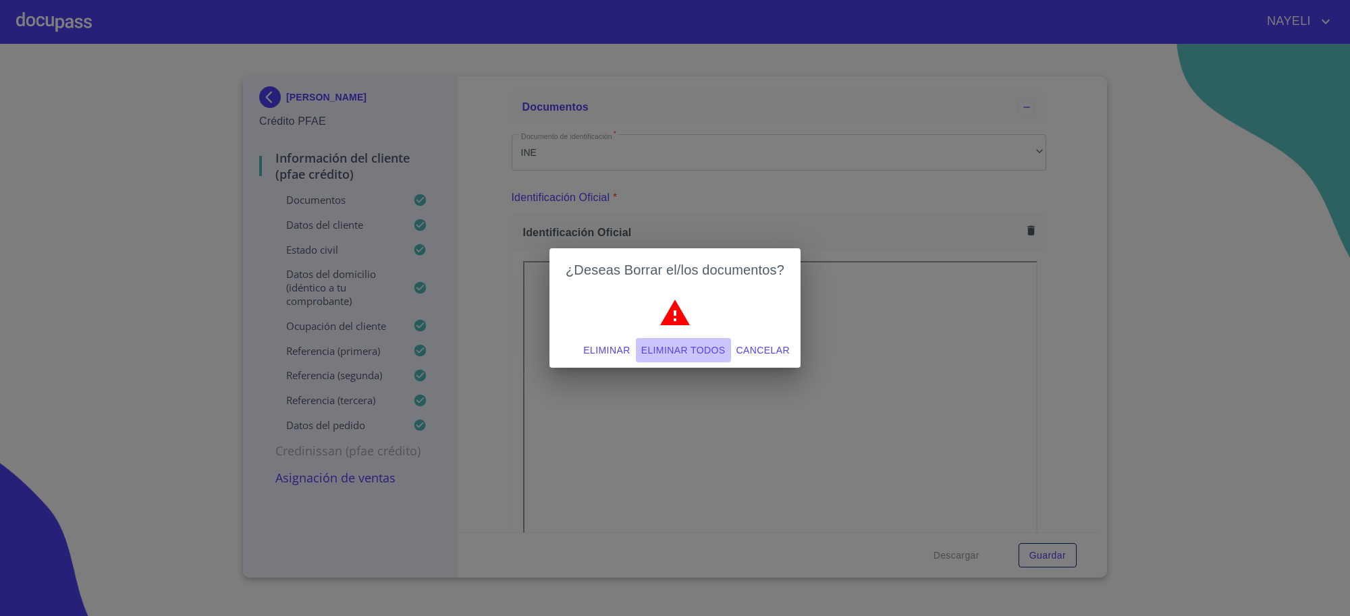
click at [706, 359] on span "Eliminar todos" at bounding box center [683, 350] width 84 height 17
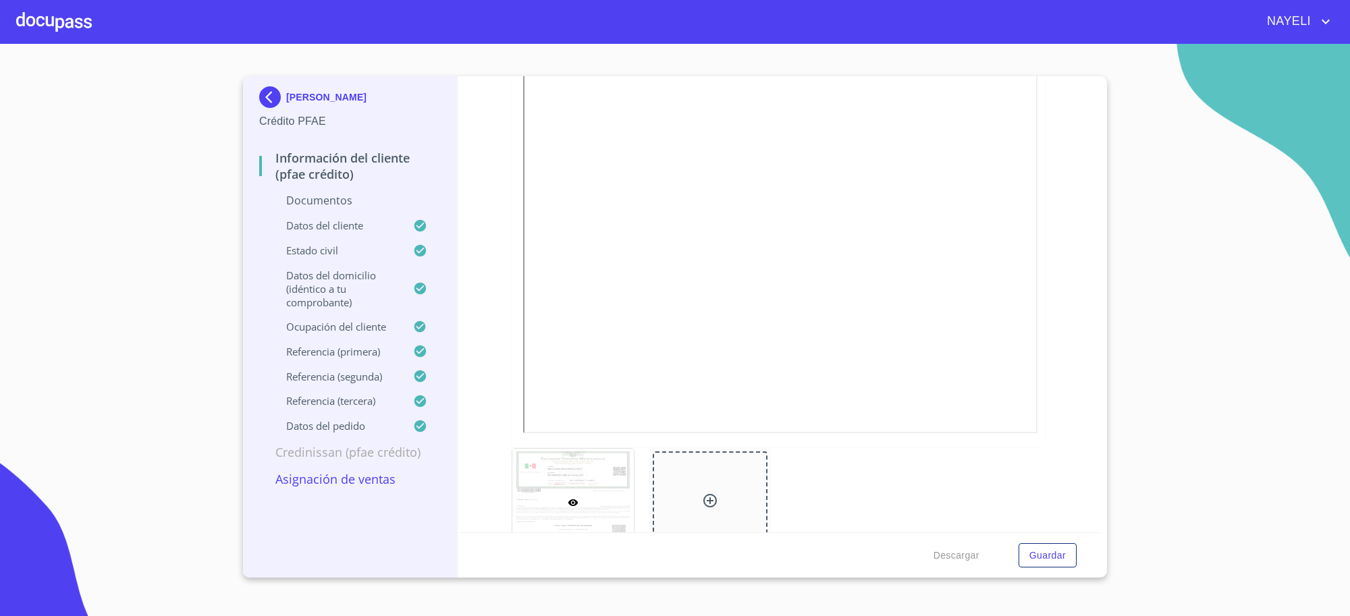
scroll to position [2869, 0]
click at [1028, 130] on icon "button" at bounding box center [1031, 132] width 7 height 9
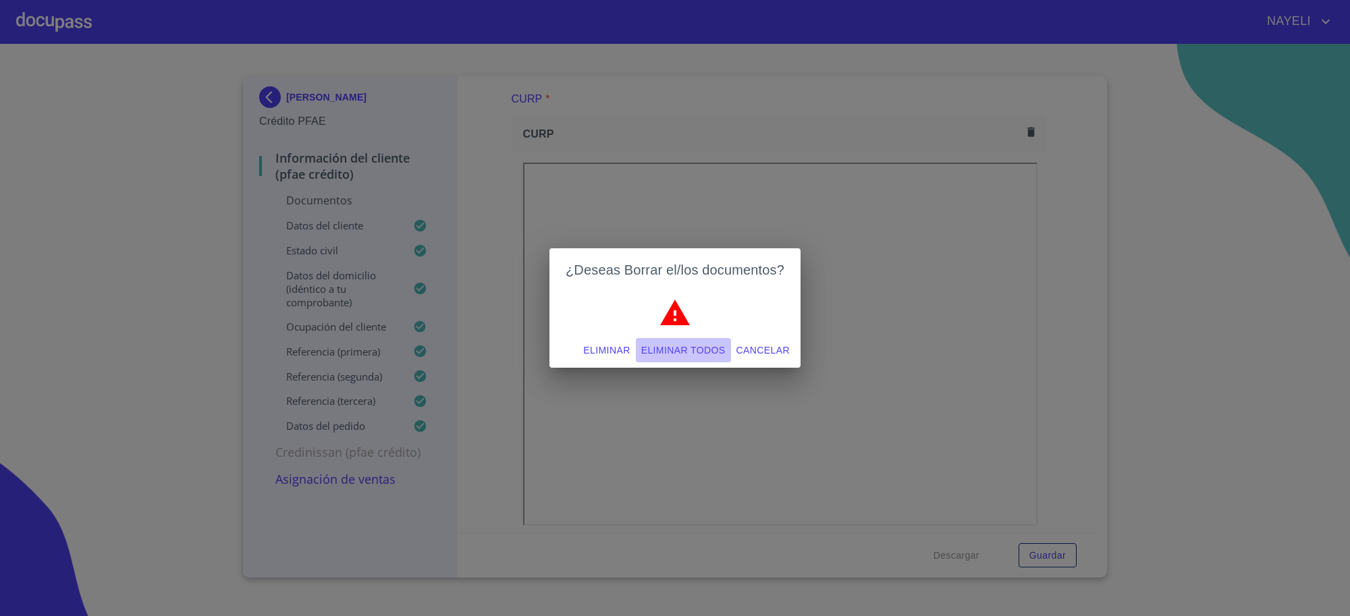
click at [699, 340] on button "Eliminar todos" at bounding box center [683, 350] width 95 height 25
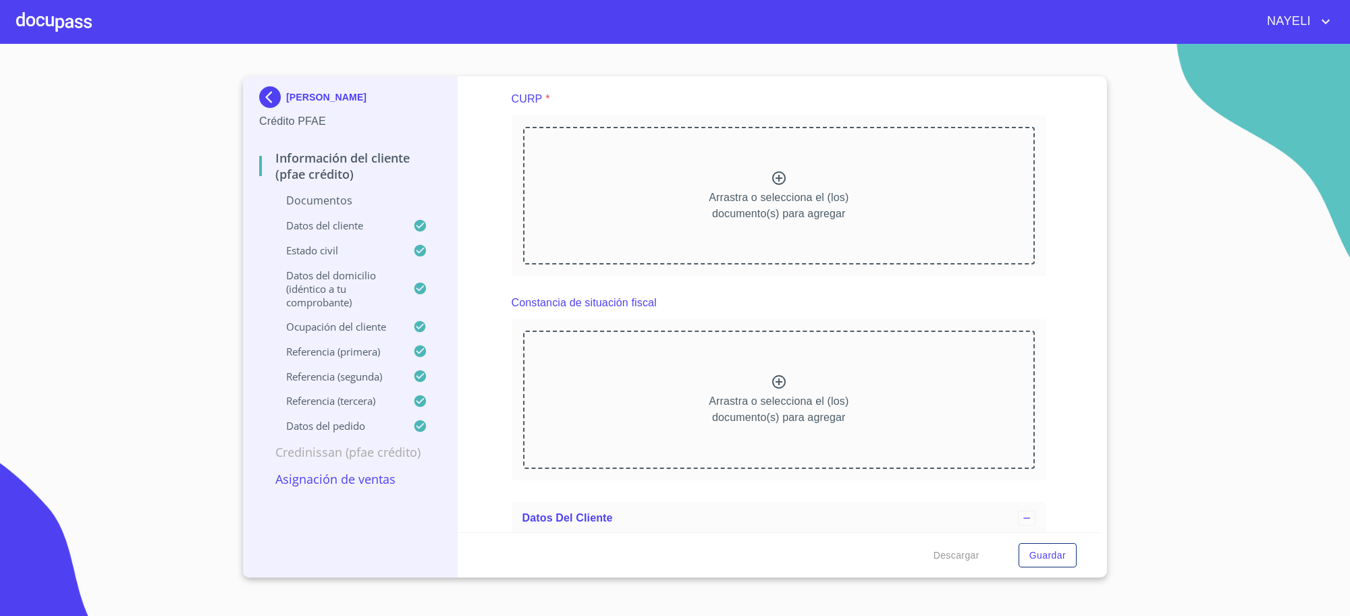
click at [274, 90] on img at bounding box center [272, 97] width 27 height 22
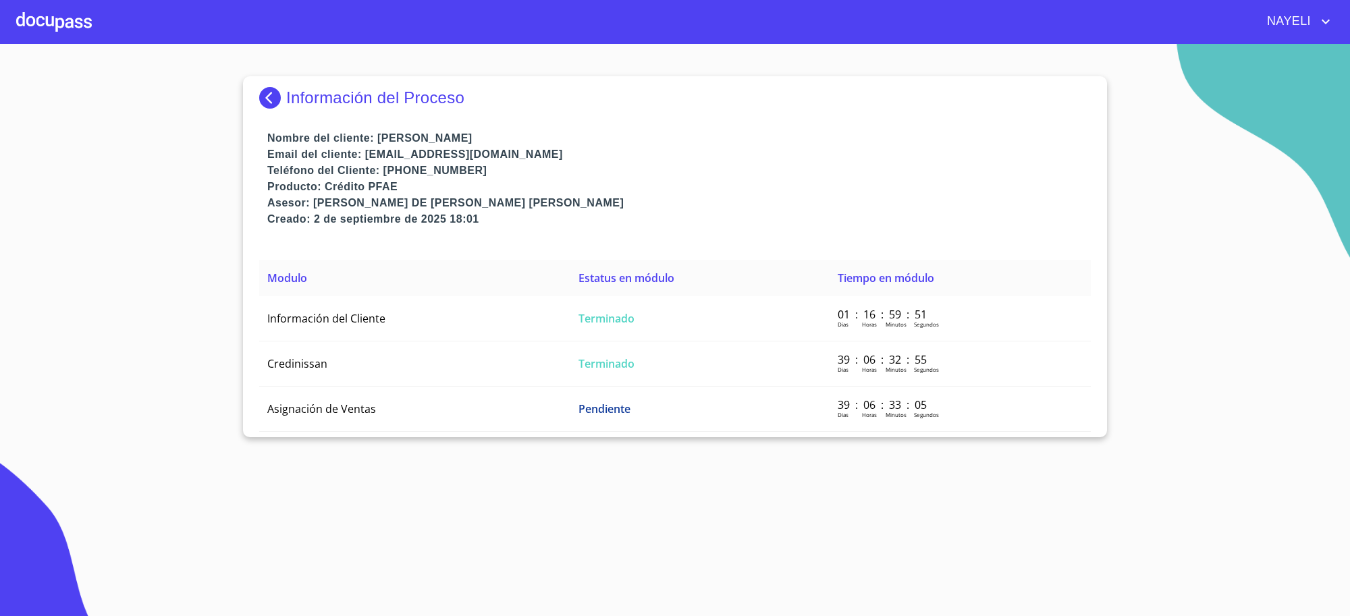
click at [282, 93] on img at bounding box center [272, 98] width 27 height 22
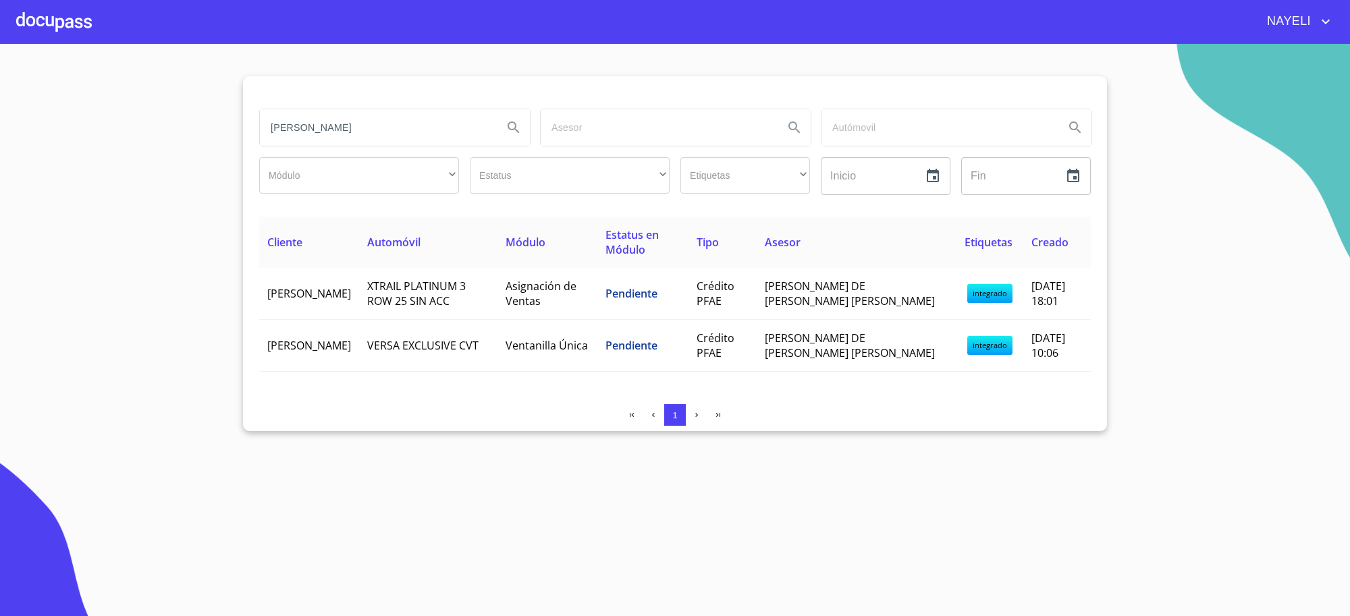
click at [396, 122] on input "roberto mejia avalos" at bounding box center [376, 127] width 232 height 36
type input "oscar tadeo"
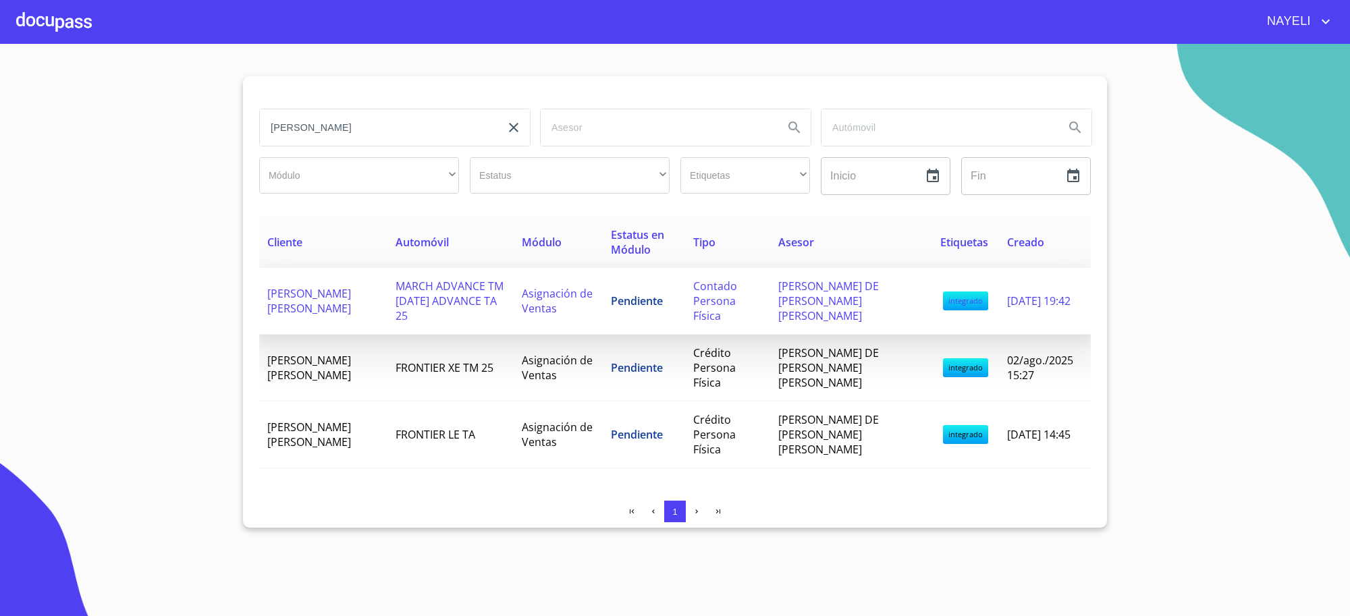
click at [449, 302] on span "MARCH ADVANCE TM 25 MARCH ADVANCE TA 25" at bounding box center [450, 301] width 108 height 45
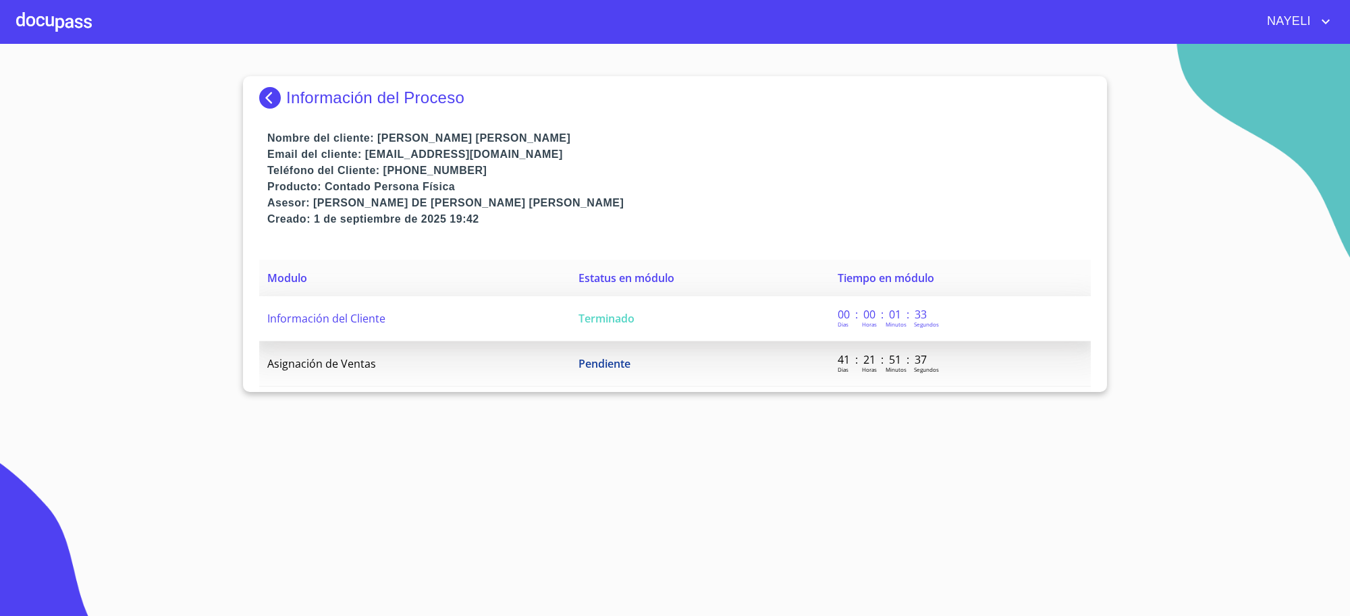
click at [619, 328] on td "Terminado" at bounding box center [700, 318] width 259 height 45
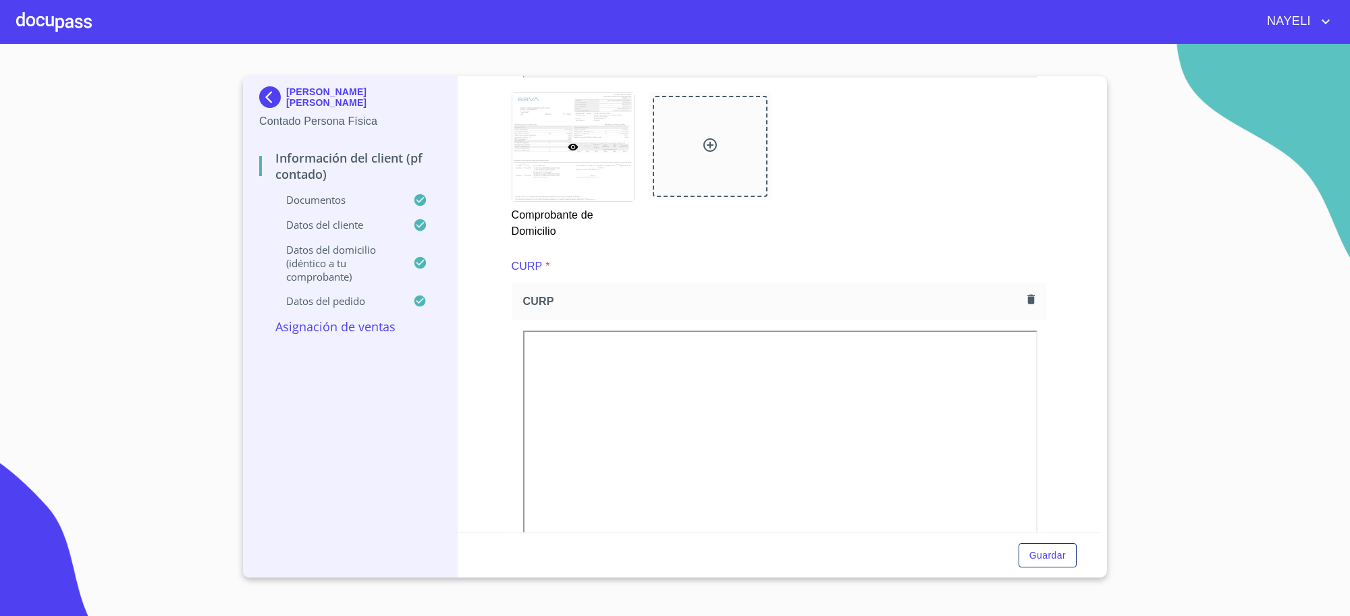
scroll to position [1182, 0]
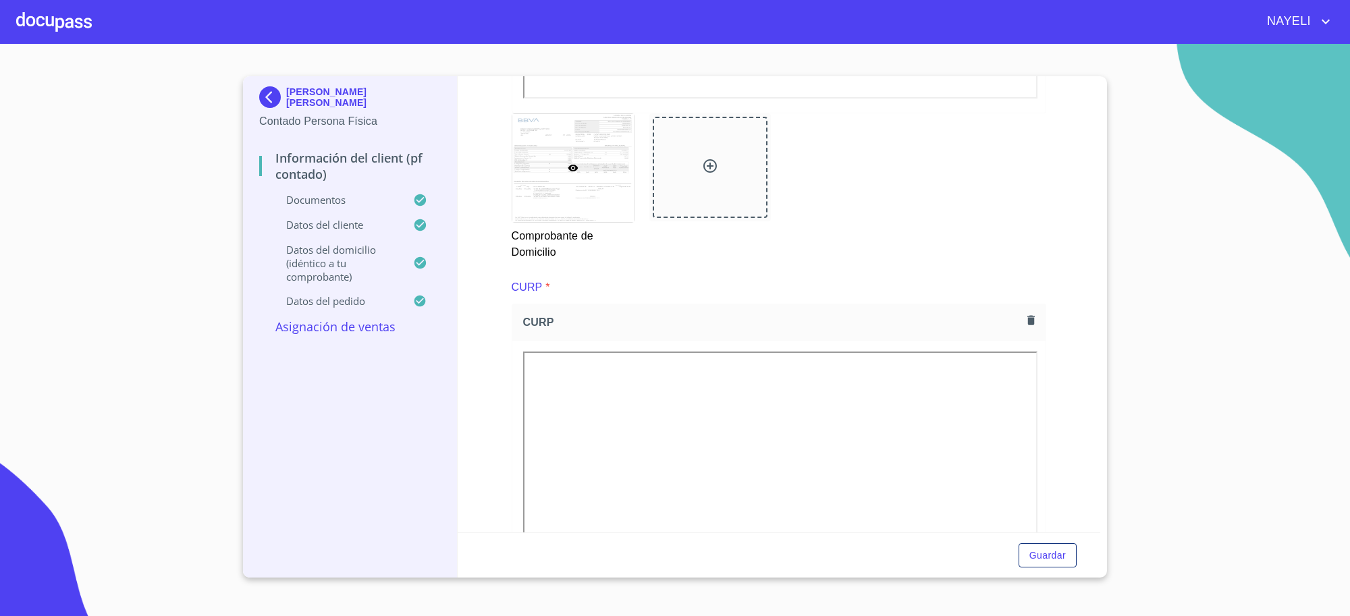
click at [1028, 319] on icon "button" at bounding box center [1031, 320] width 7 height 9
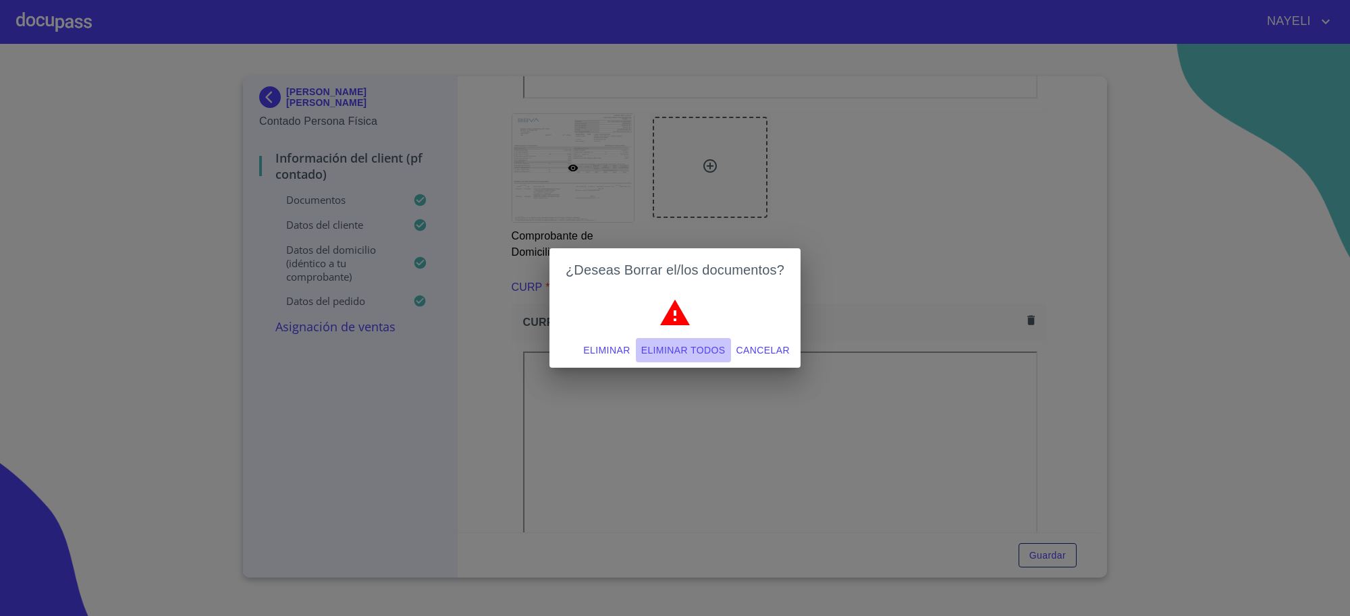
click at [699, 351] on span "Eliminar todos" at bounding box center [683, 350] width 84 height 17
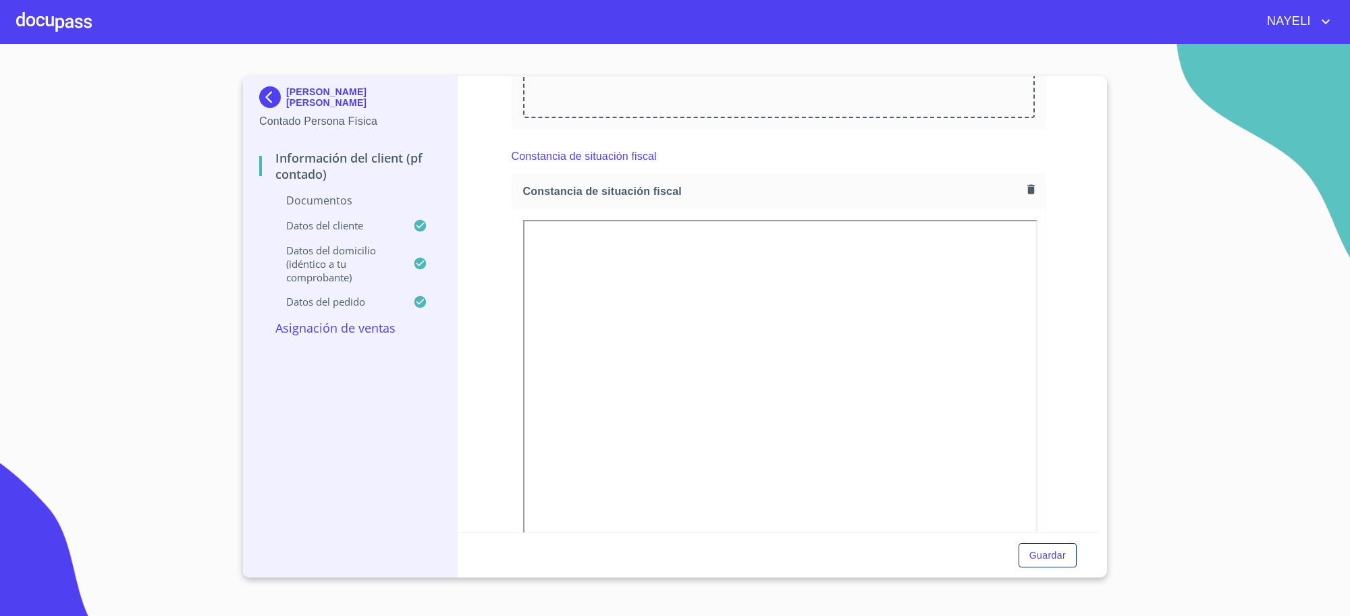
scroll to position [1519, 0]
click at [1022, 194] on button "button" at bounding box center [1031, 187] width 18 height 18
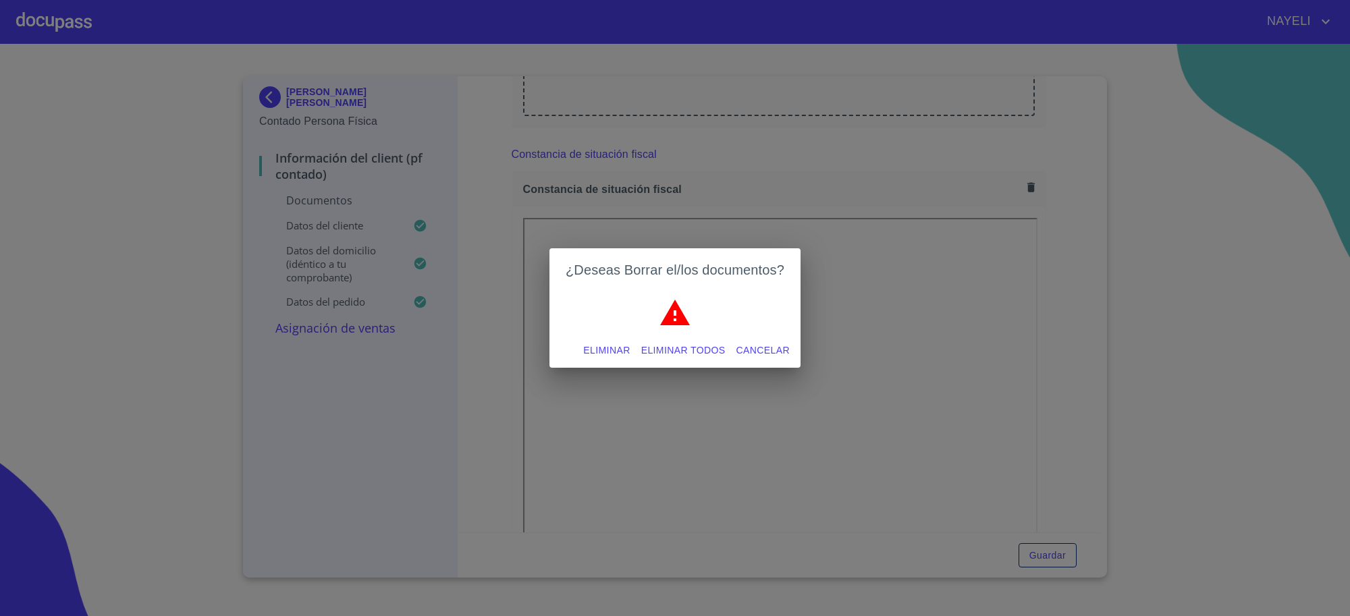
click at [693, 345] on span "Eliminar todos" at bounding box center [683, 350] width 84 height 17
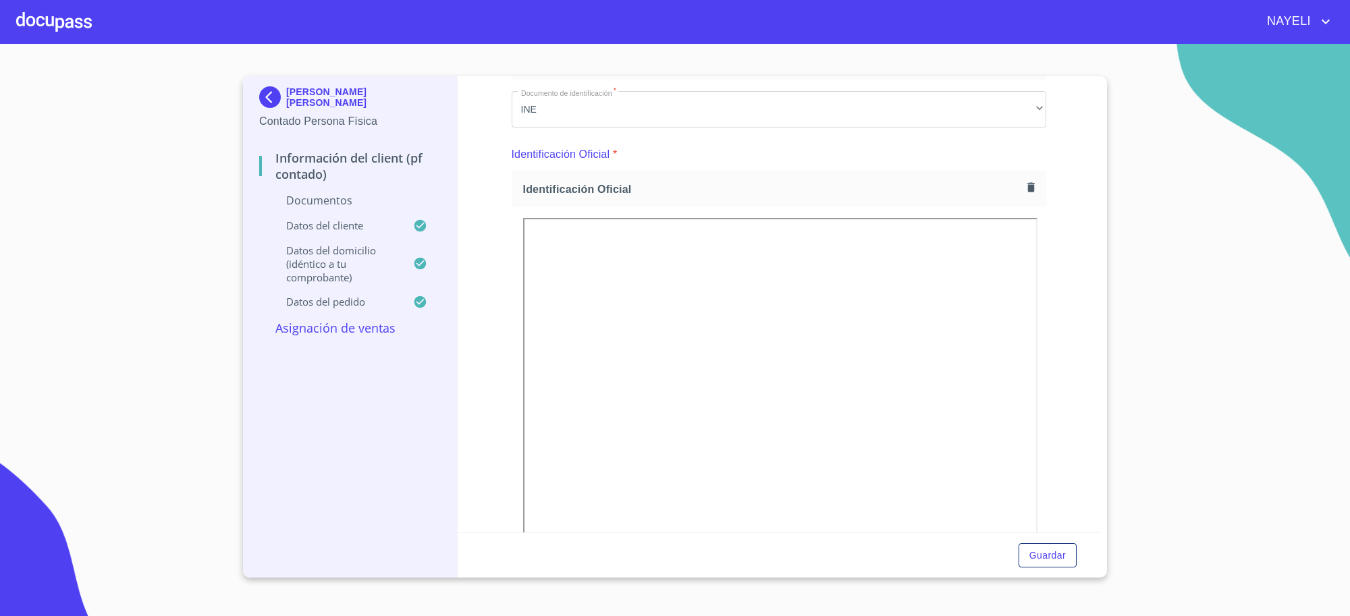
scroll to position [56, 0]
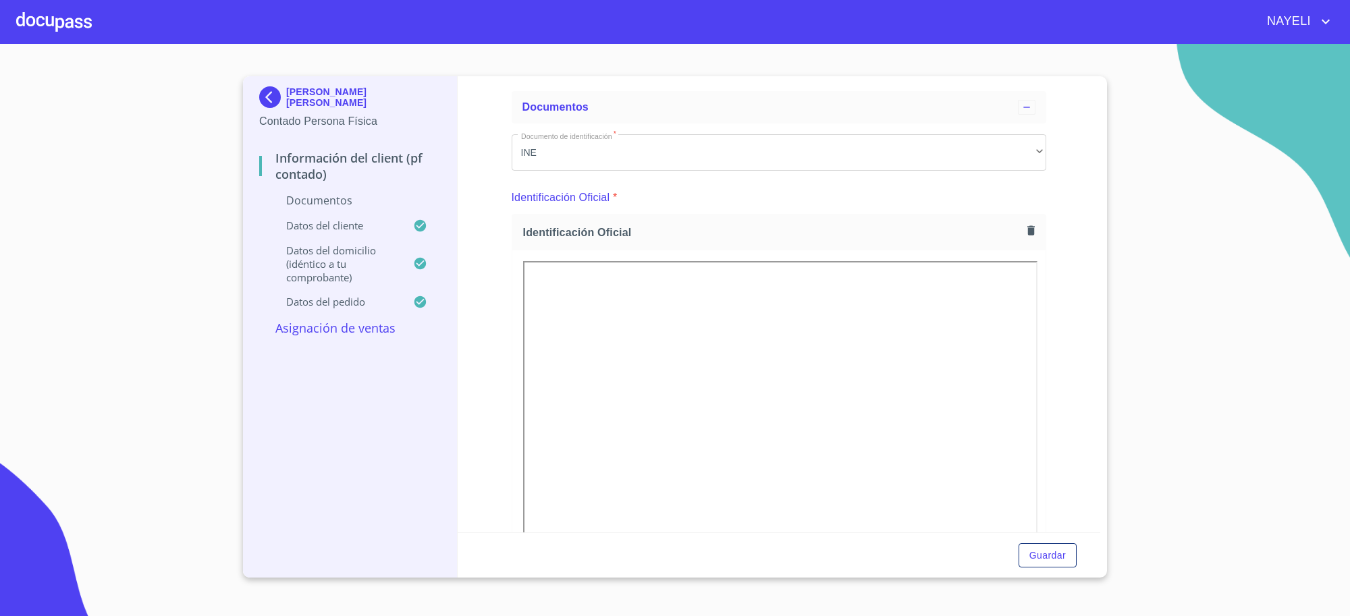
click at [1028, 228] on icon "button" at bounding box center [1031, 230] width 7 height 9
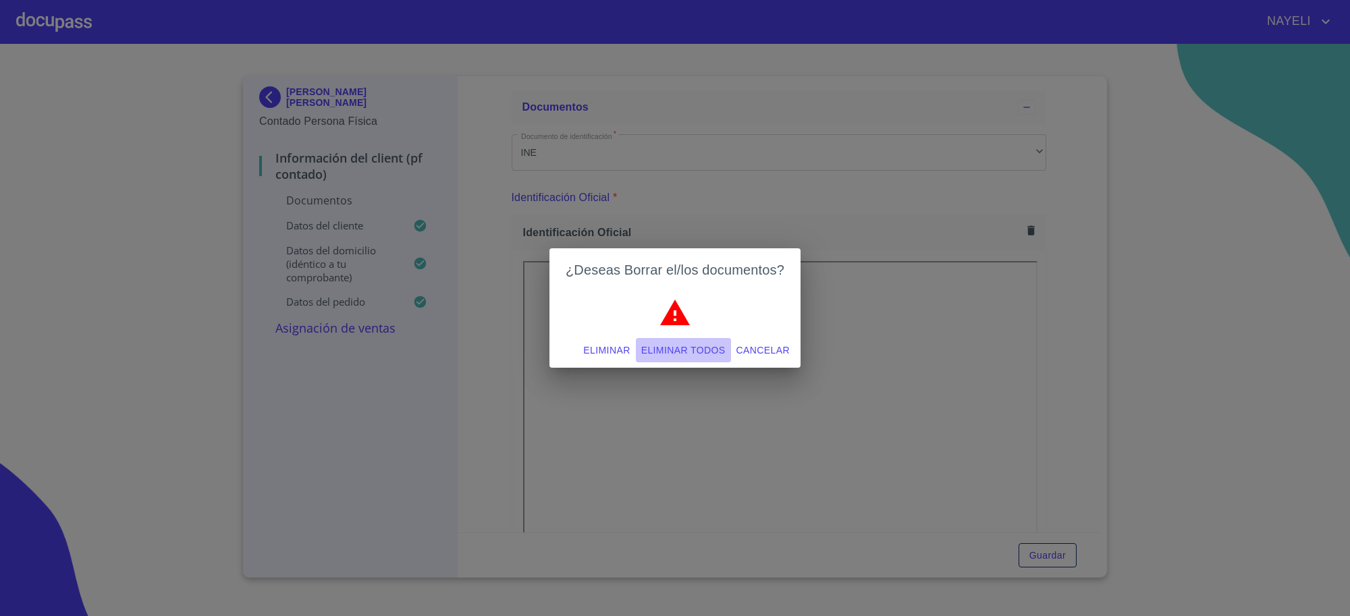
click at [681, 346] on span "Eliminar todos" at bounding box center [683, 350] width 84 height 17
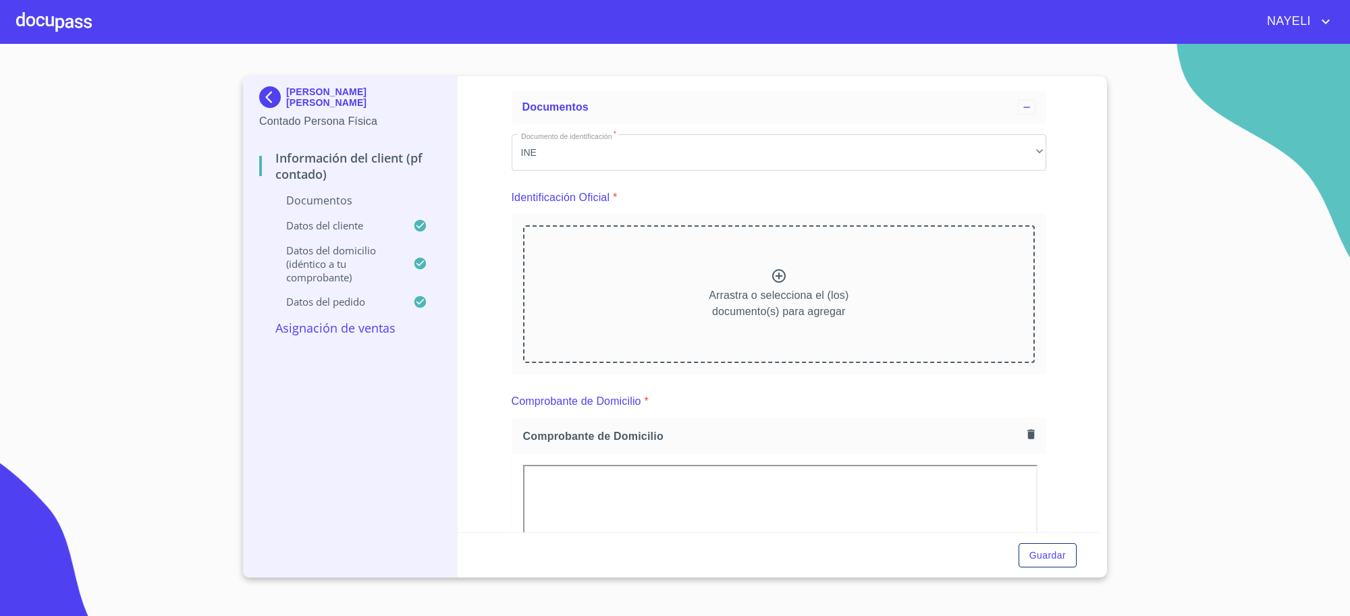
click at [271, 93] on img at bounding box center [272, 97] width 27 height 22
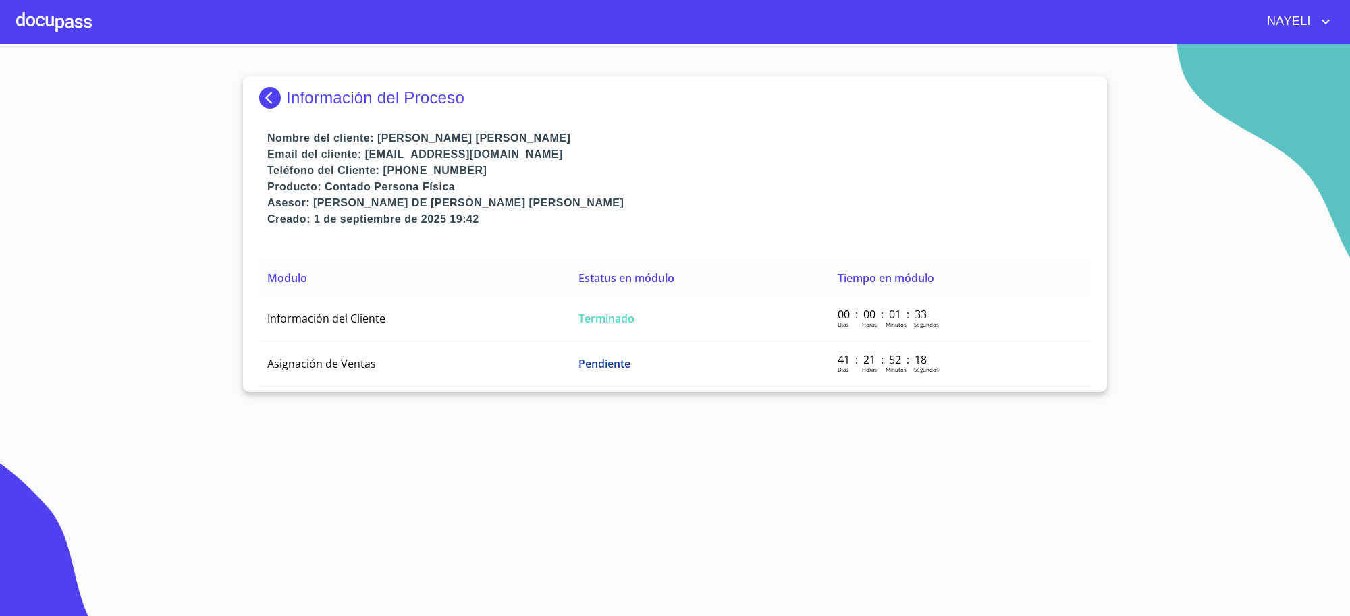
click at [332, 98] on p "Información del Proceso" at bounding box center [375, 97] width 178 height 19
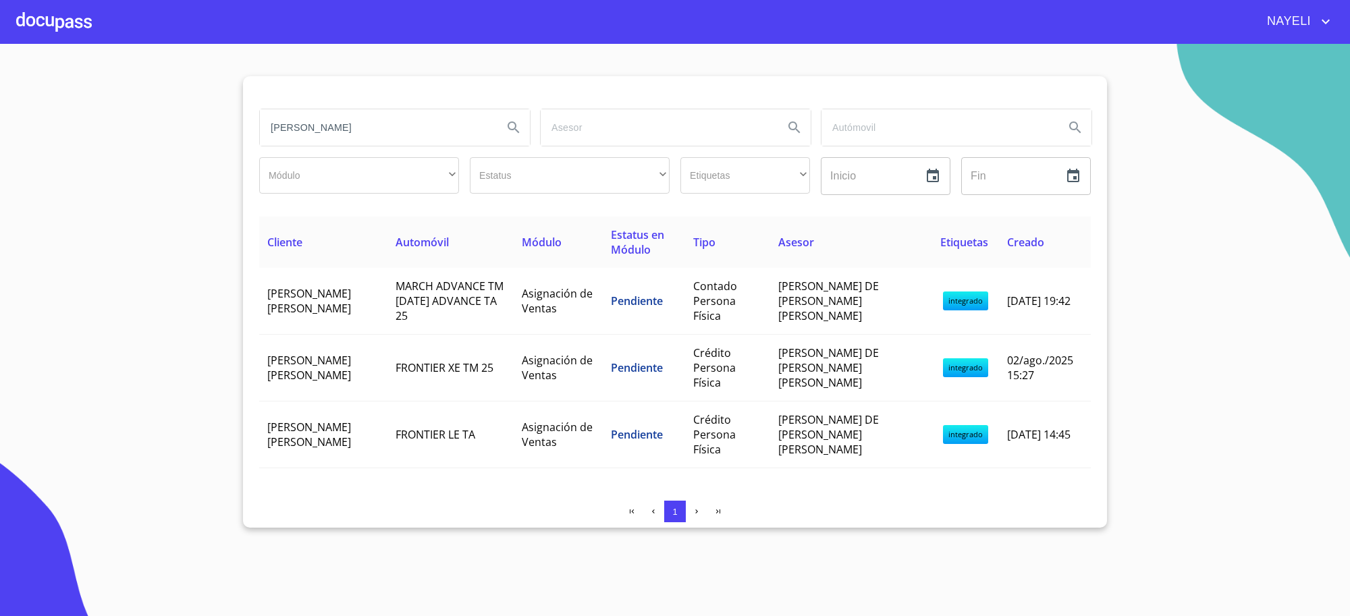
click at [340, 126] on input "oscar tadeo" at bounding box center [376, 127] width 232 height 36
type input "mario eduardo"
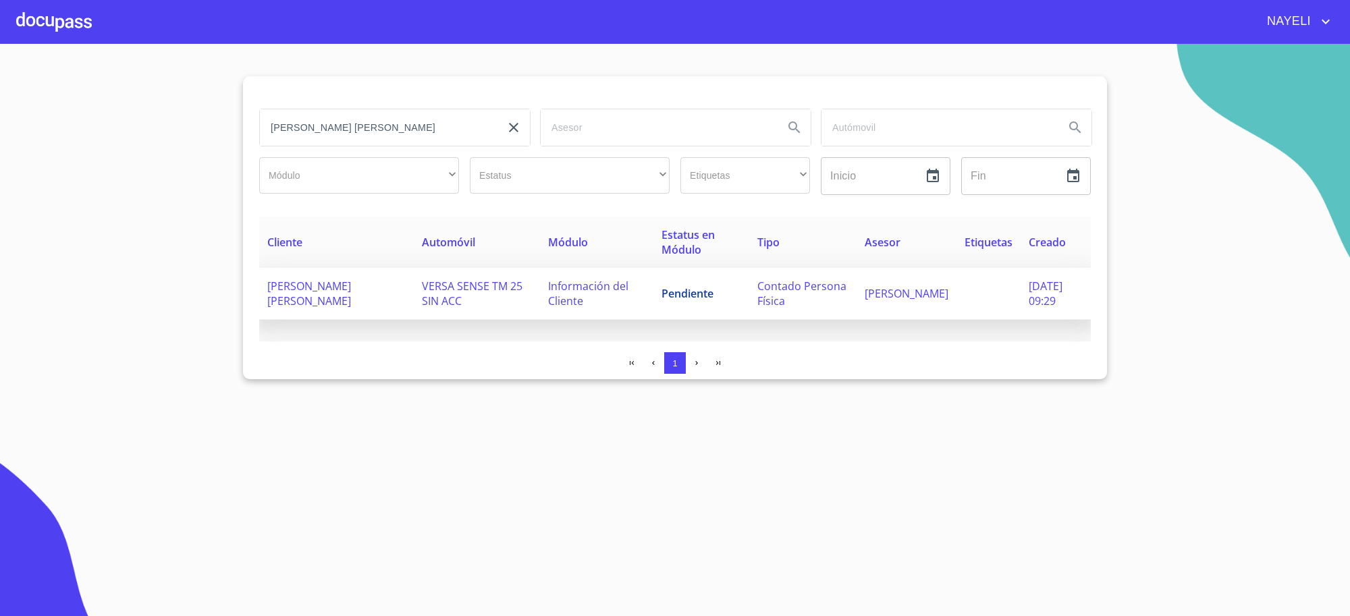
click at [633, 284] on td "Información del Cliente" at bounding box center [596, 294] width 113 height 52
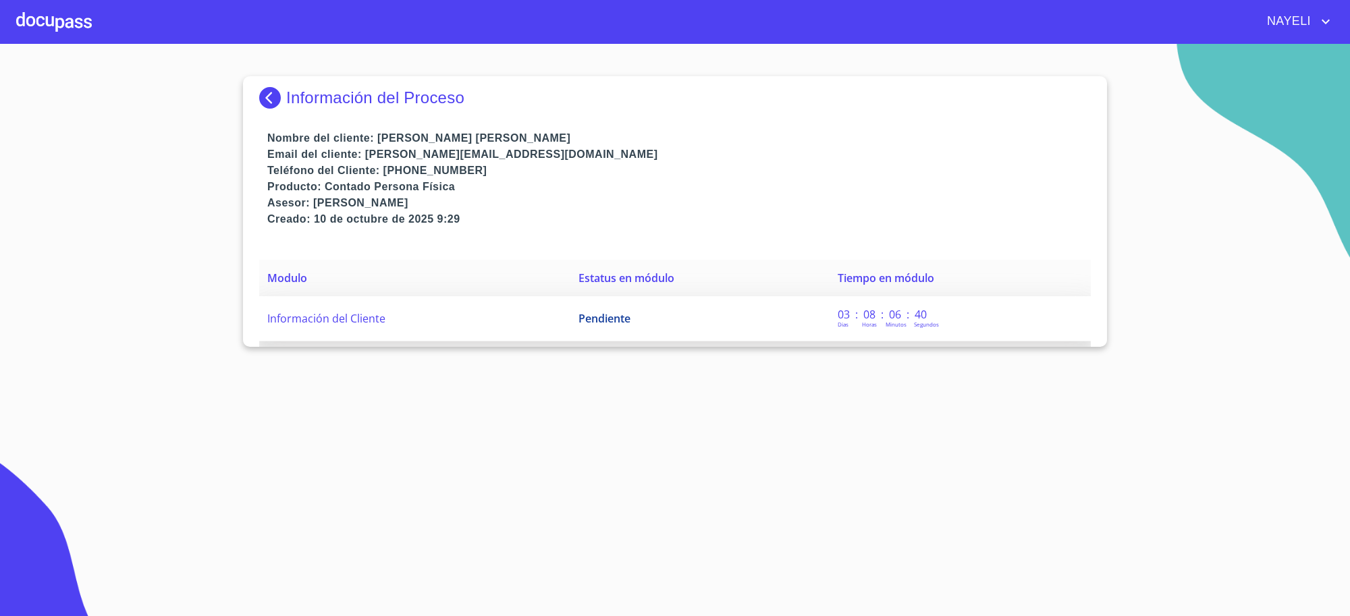
click at [618, 311] on span "Pendiente" at bounding box center [605, 318] width 52 height 15
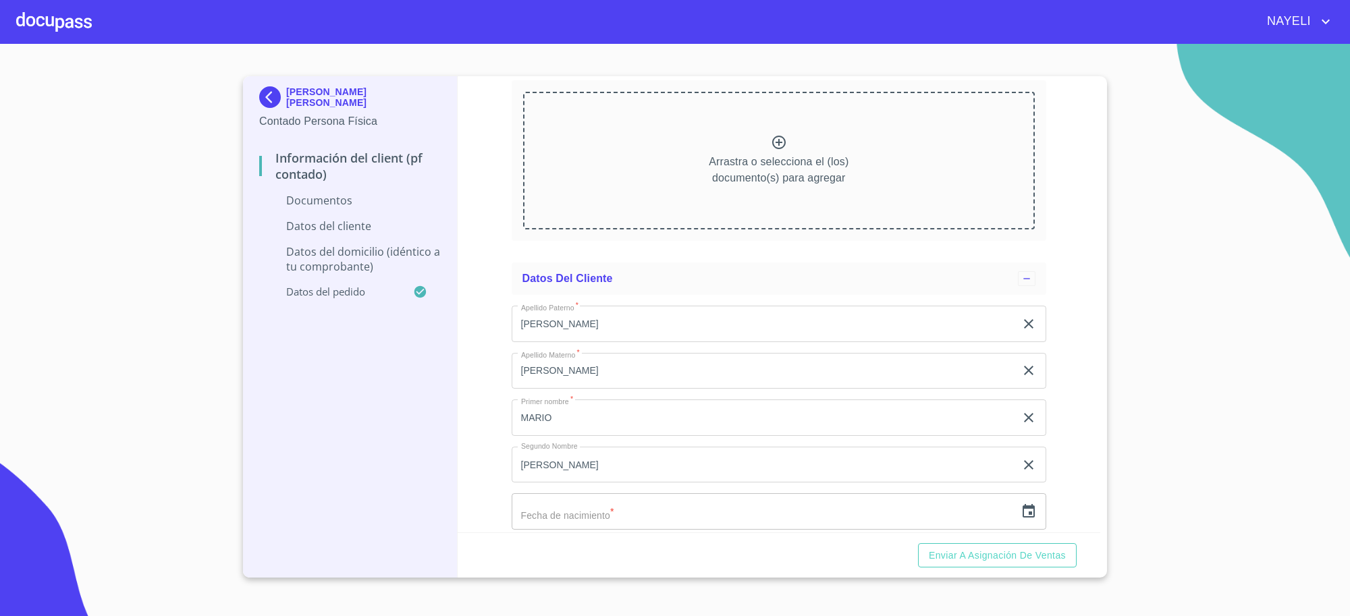
scroll to position [844, 0]
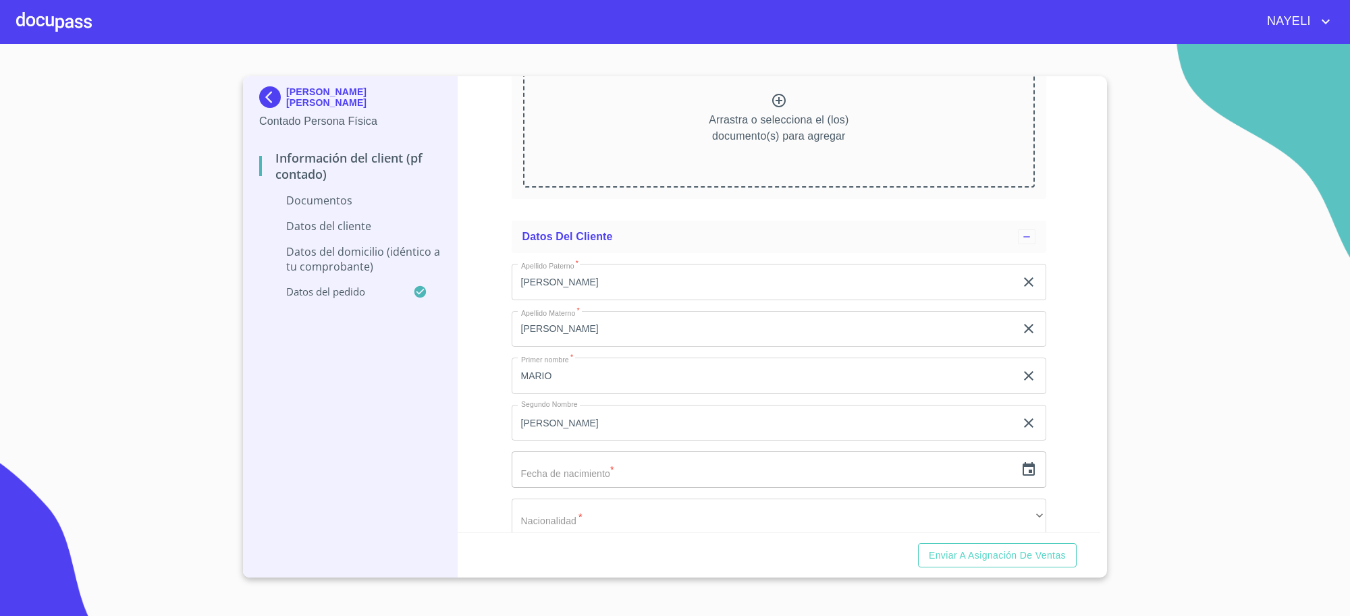
click at [282, 122] on p "Contado Persona Física" at bounding box center [350, 121] width 182 height 16
click at [299, 99] on p "[PERSON_NAME] [PERSON_NAME]" at bounding box center [363, 97] width 155 height 22
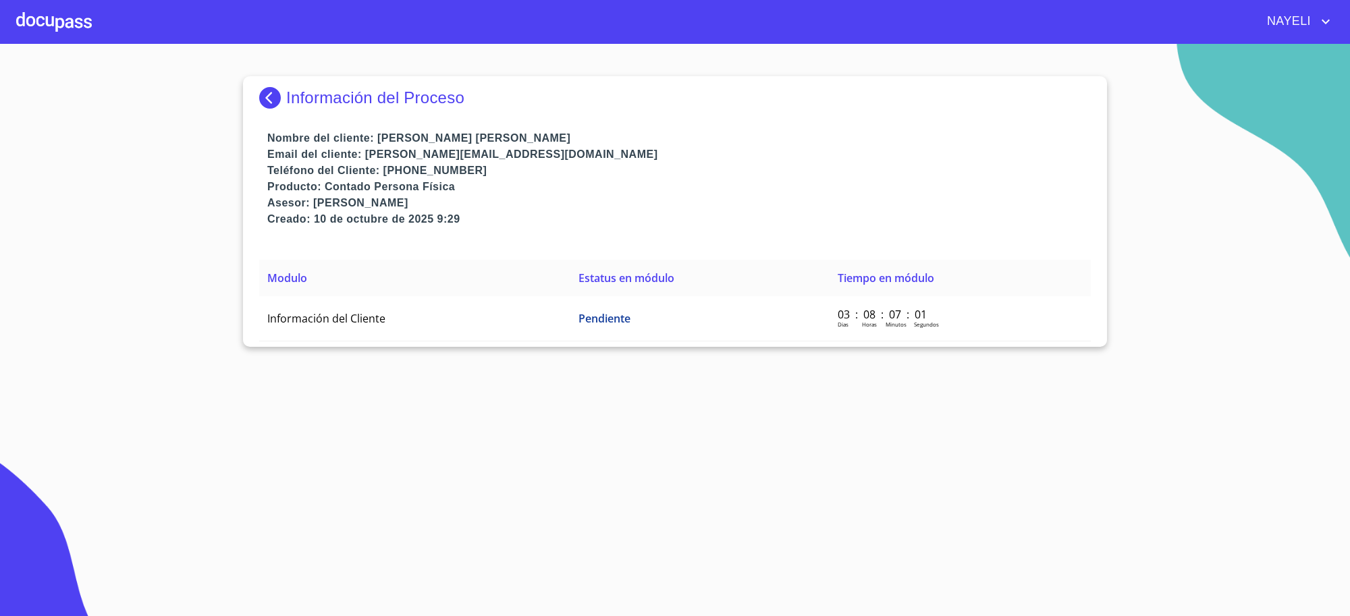
click at [299, 99] on p "Información del Proceso" at bounding box center [375, 97] width 178 height 19
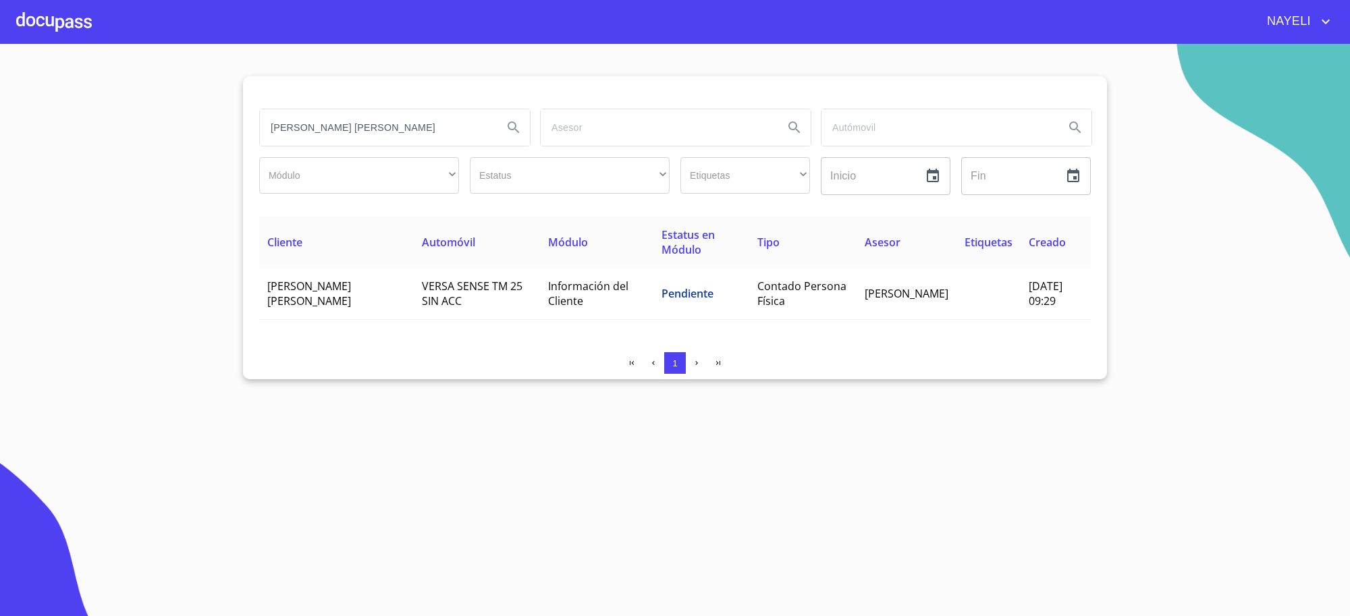
click at [383, 130] on input "mario eduardo" at bounding box center [376, 127] width 232 height 36
type input "luz maria garcia"
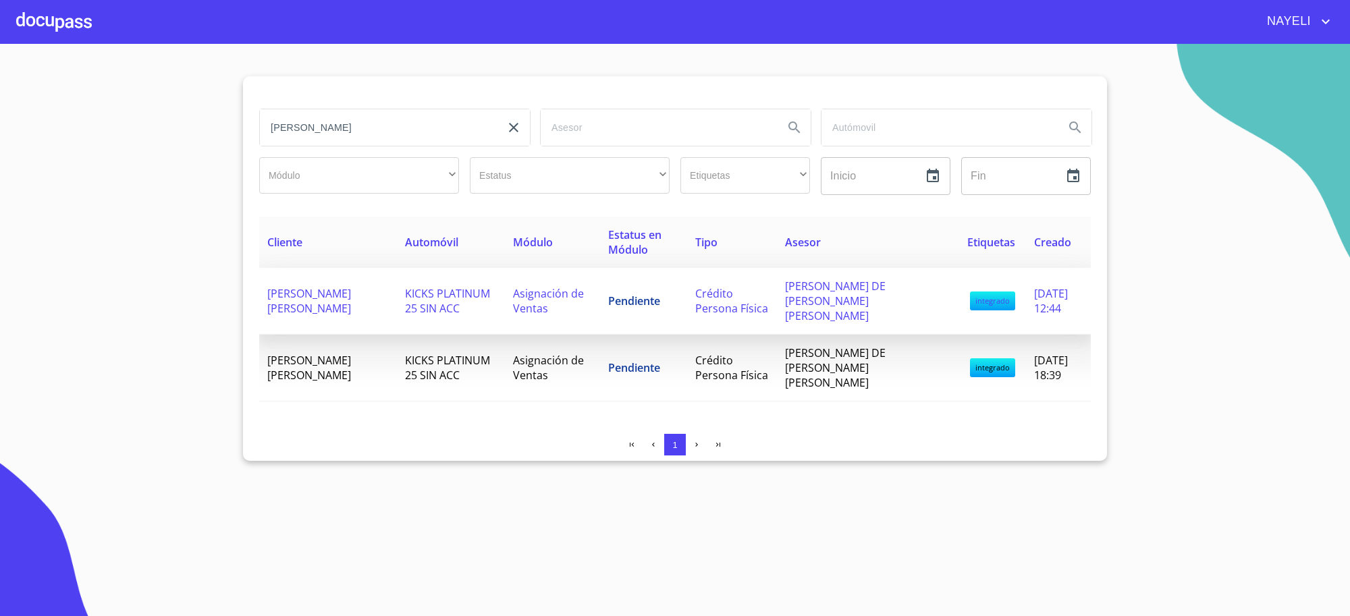
click at [423, 300] on span "KICKS PLATINUM 25 SIN ACC" at bounding box center [447, 301] width 85 height 30
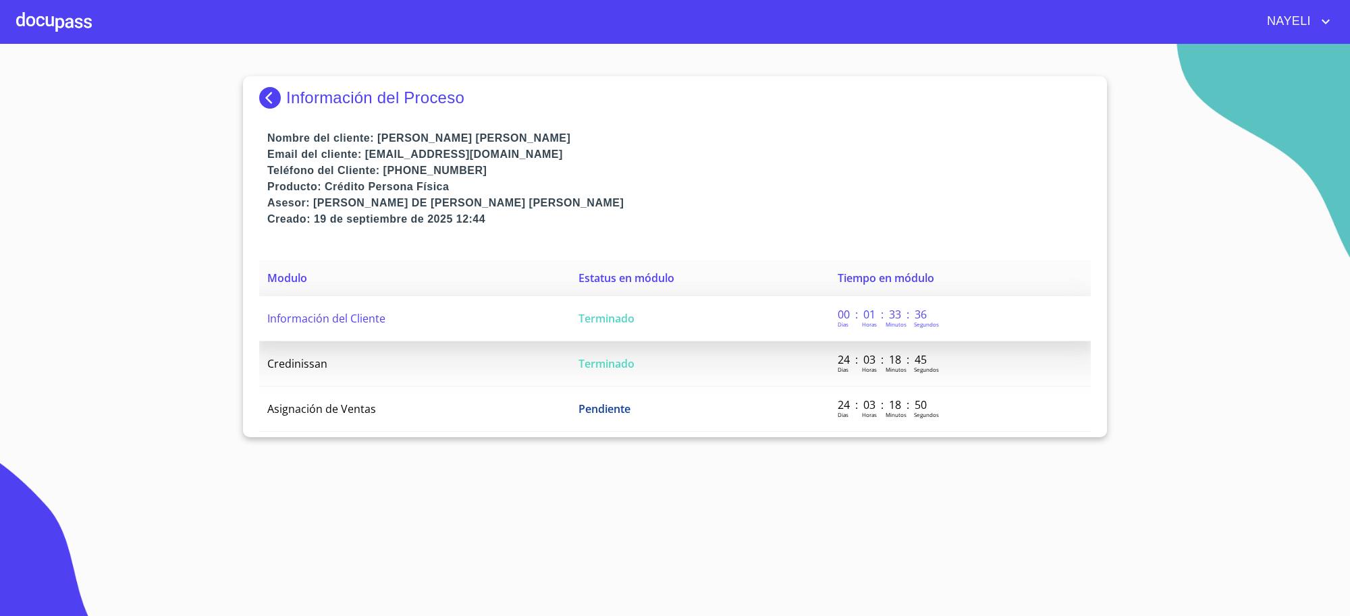
click at [665, 319] on td "Terminado" at bounding box center [700, 318] width 259 height 45
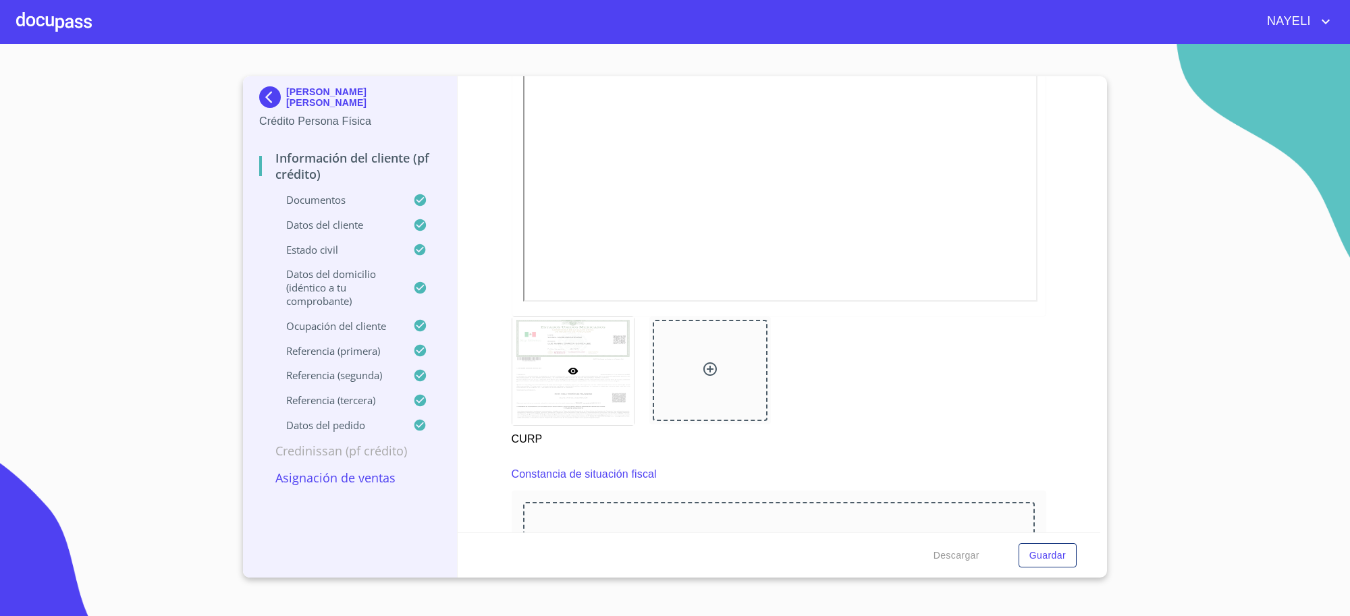
scroll to position [3152, 0]
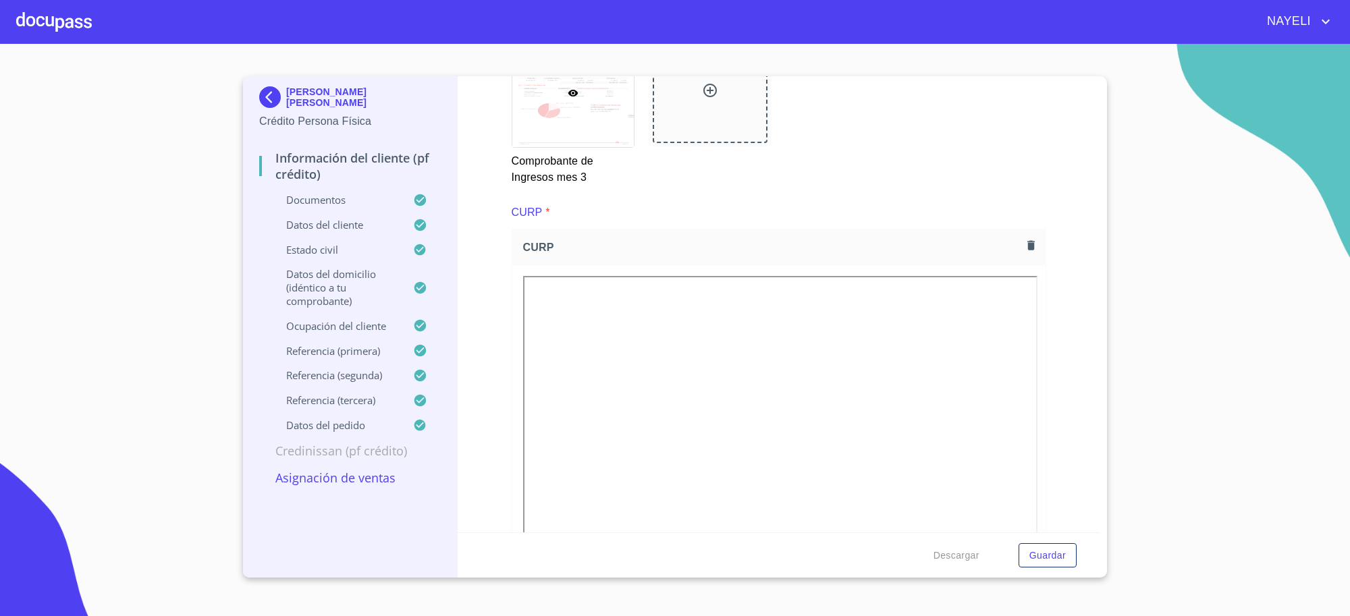
click at [1025, 248] on icon "button" at bounding box center [1031, 245] width 13 height 13
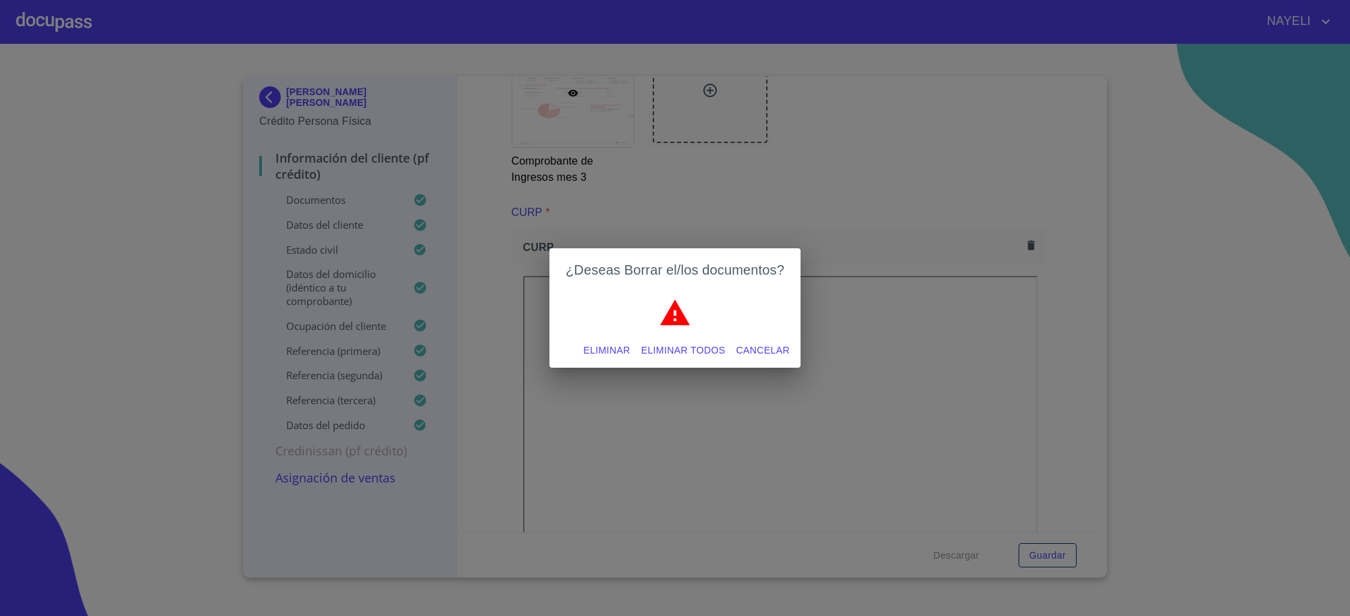
click at [726, 349] on button "Eliminar todos" at bounding box center [683, 350] width 95 height 25
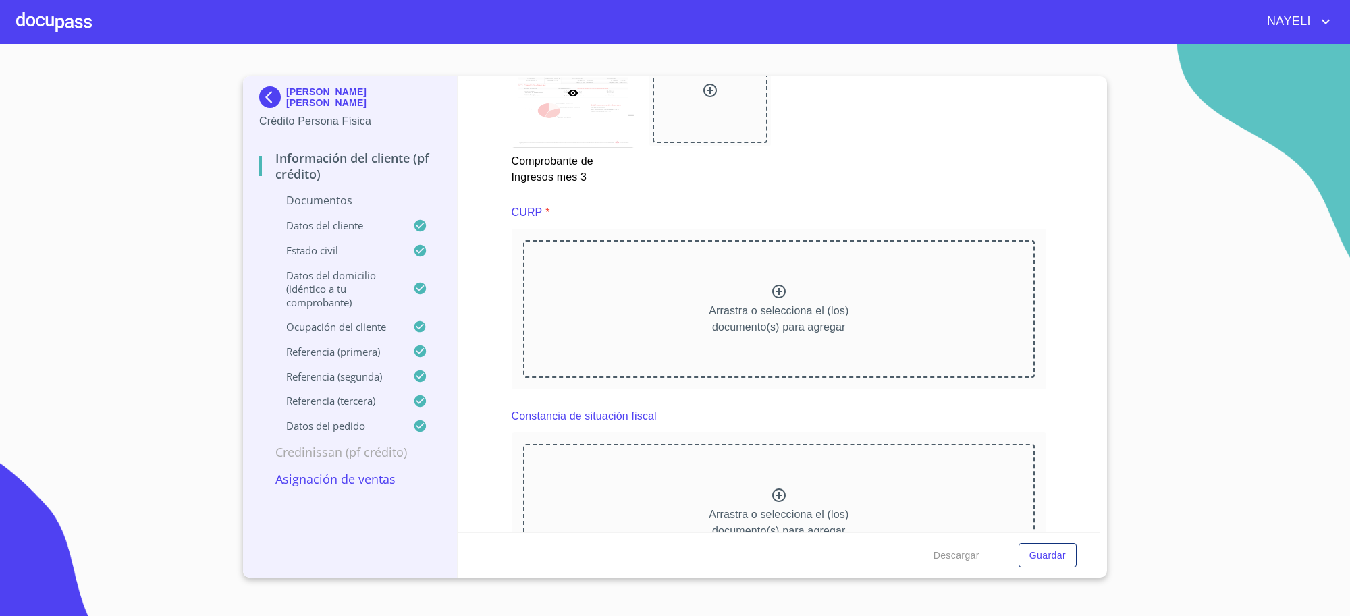
click at [845, 169] on div "Comprobante de Ingresos mes 3" at bounding box center [780, 111] width 552 height 163
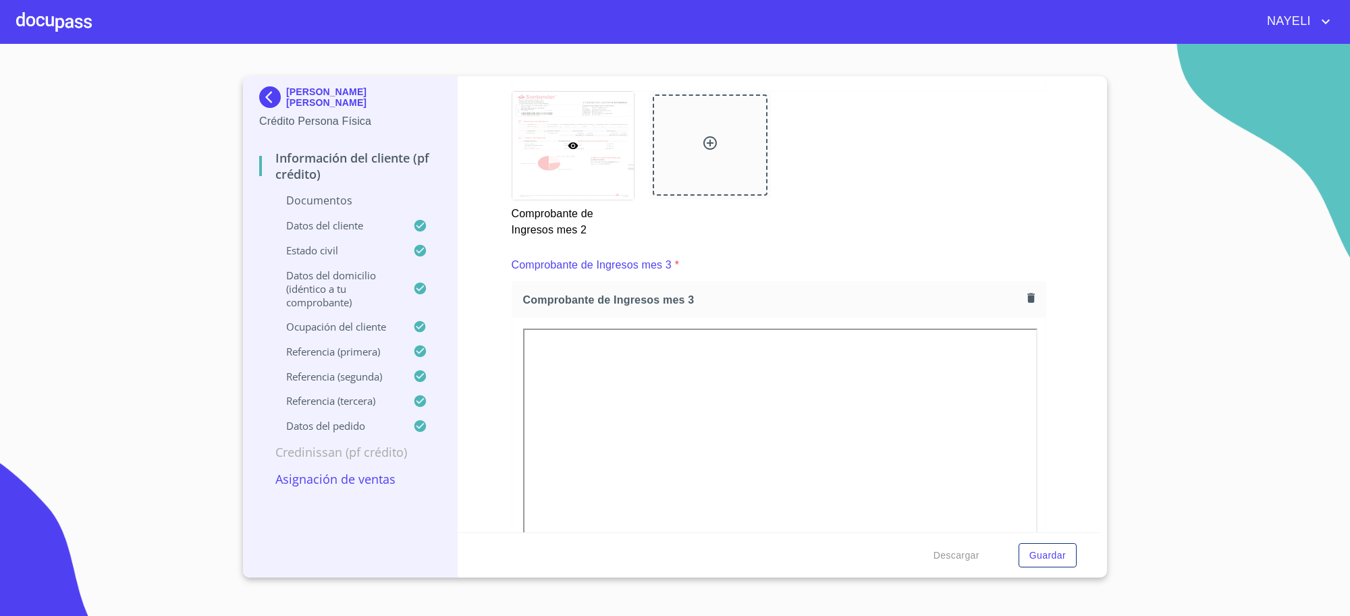
scroll to position [2477, 0]
click at [1025, 308] on icon "button" at bounding box center [1031, 304] width 13 height 13
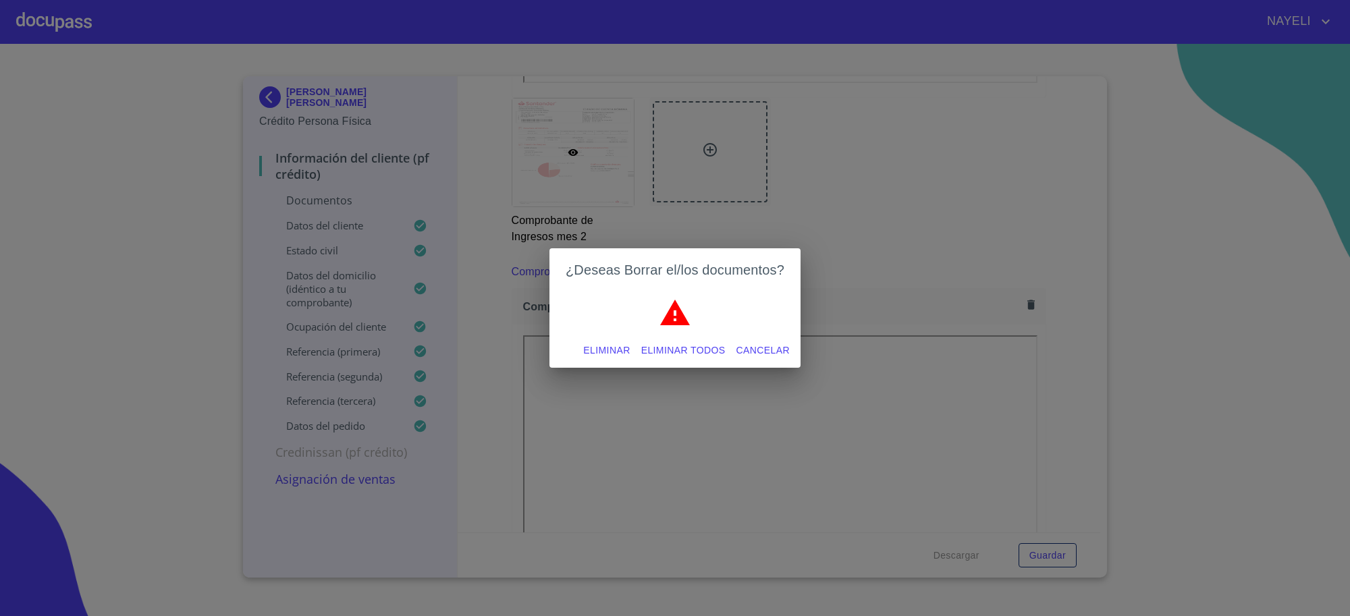
click at [713, 359] on span "Eliminar todos" at bounding box center [683, 350] width 84 height 17
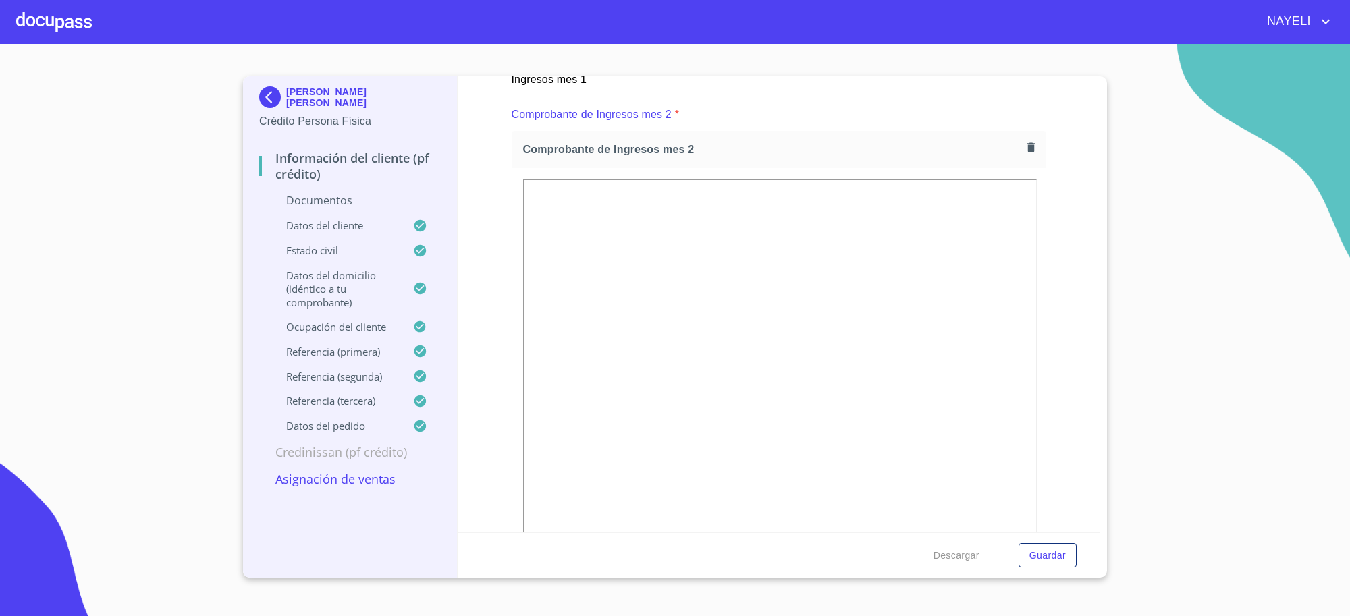
scroll to position [1970, 0]
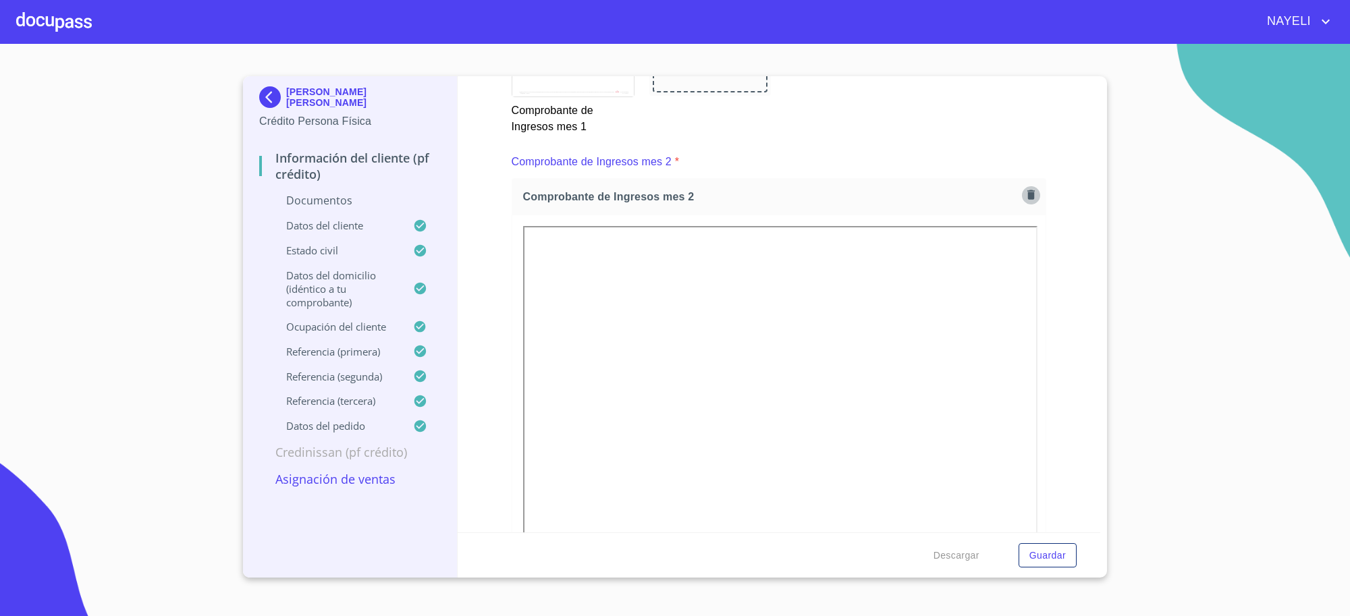
click at [1022, 197] on button "button" at bounding box center [1031, 195] width 18 height 18
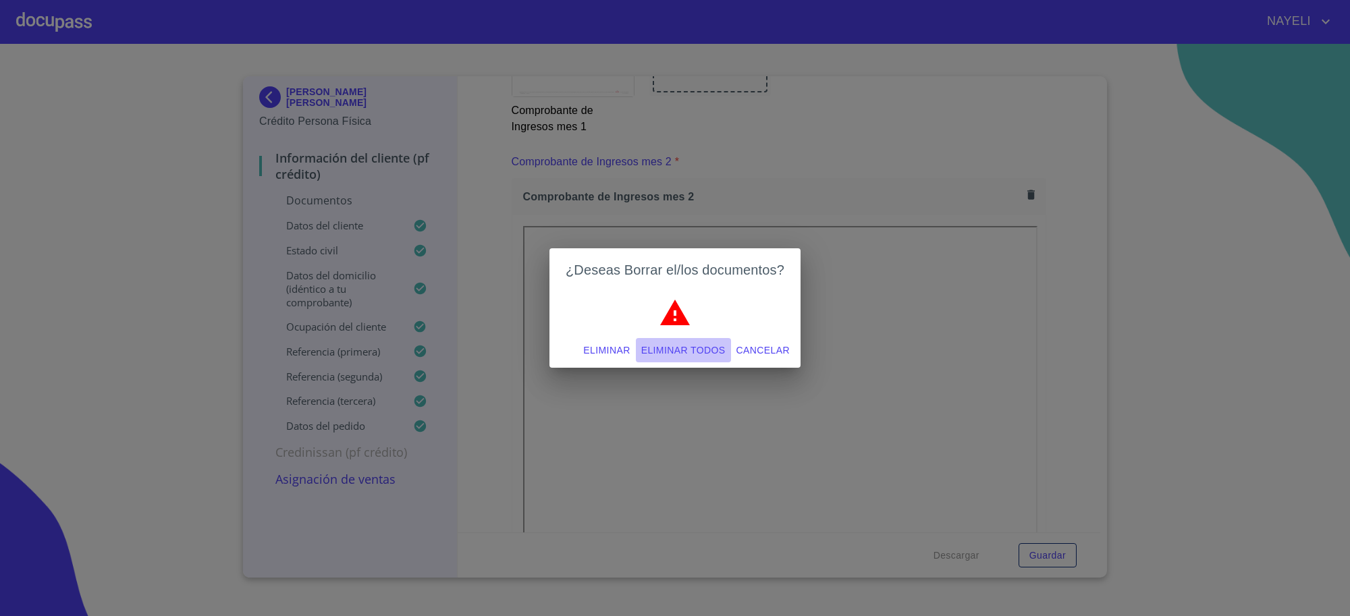
click at [684, 343] on span "Eliminar todos" at bounding box center [683, 350] width 84 height 17
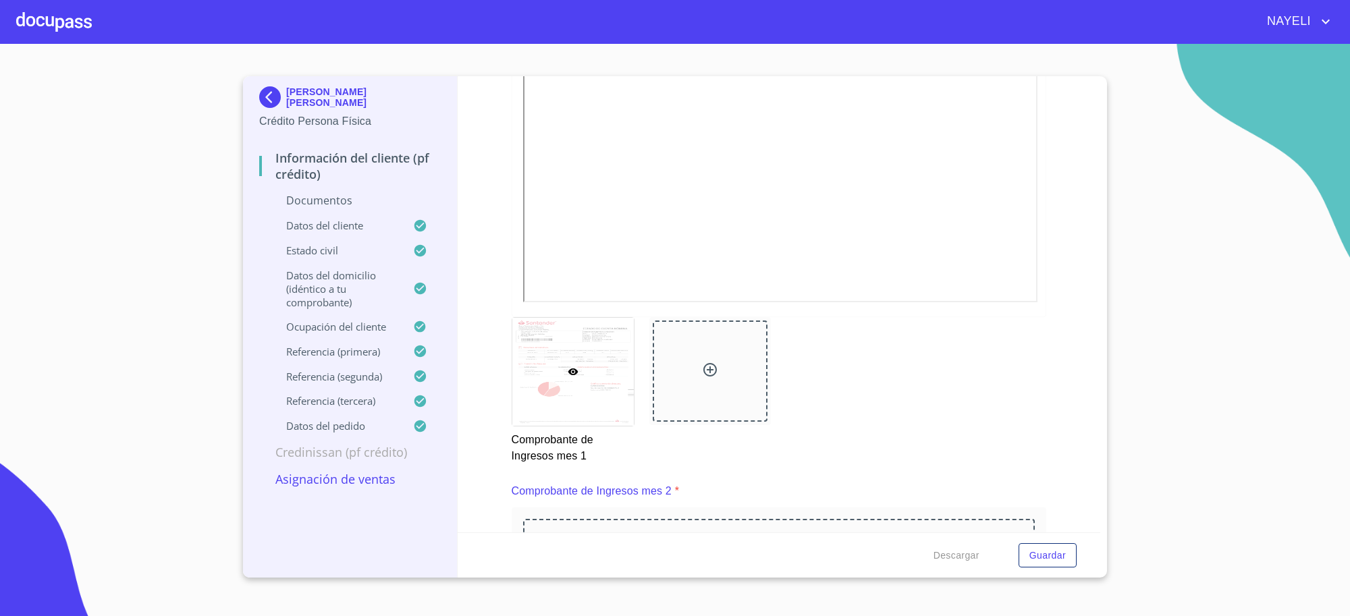
scroll to position [1408, 0]
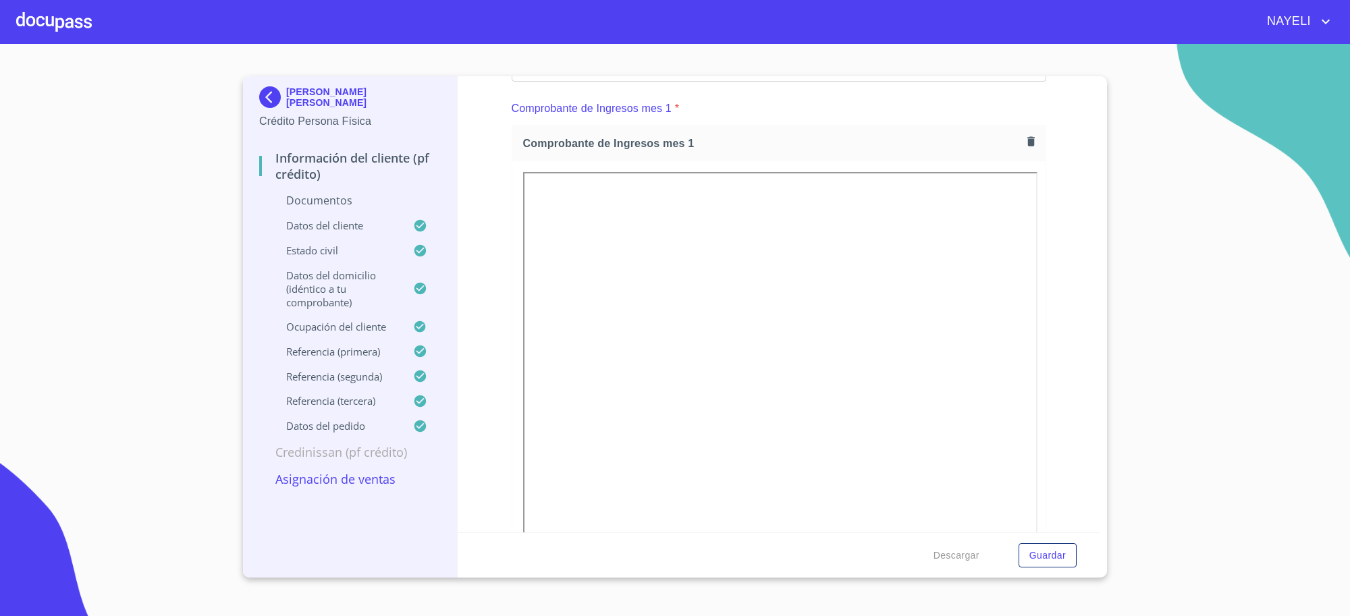
click at [1025, 137] on icon "button" at bounding box center [1031, 141] width 13 height 13
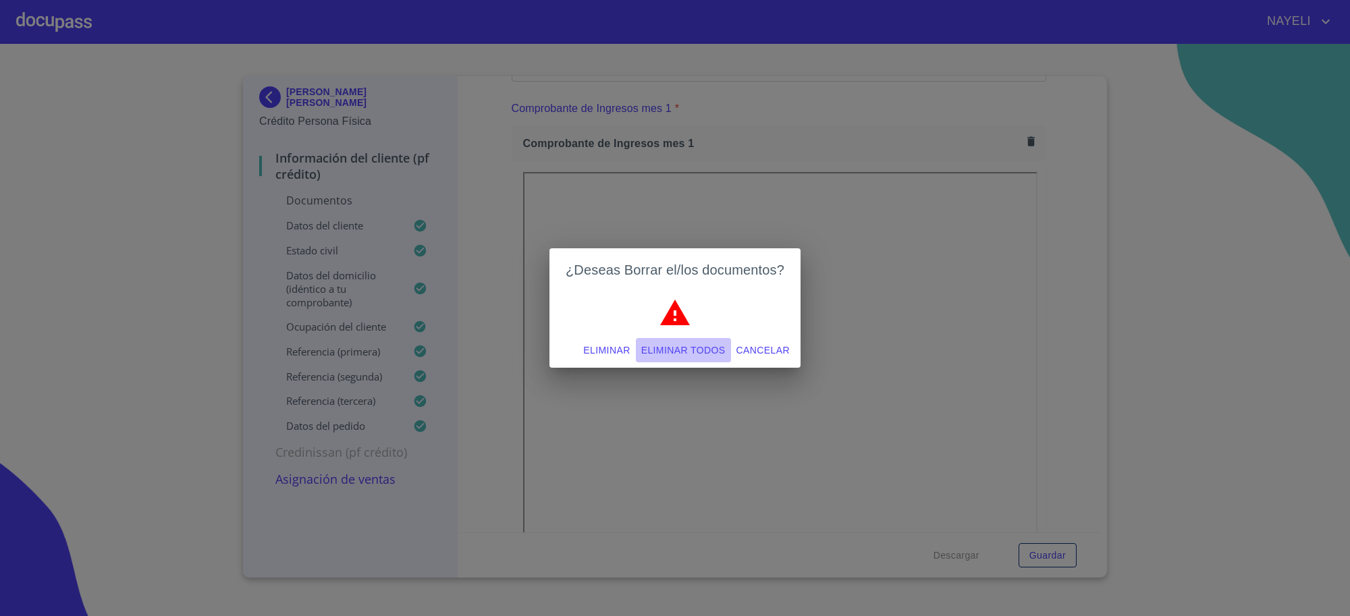
click at [673, 348] on span "Eliminar todos" at bounding box center [683, 350] width 84 height 17
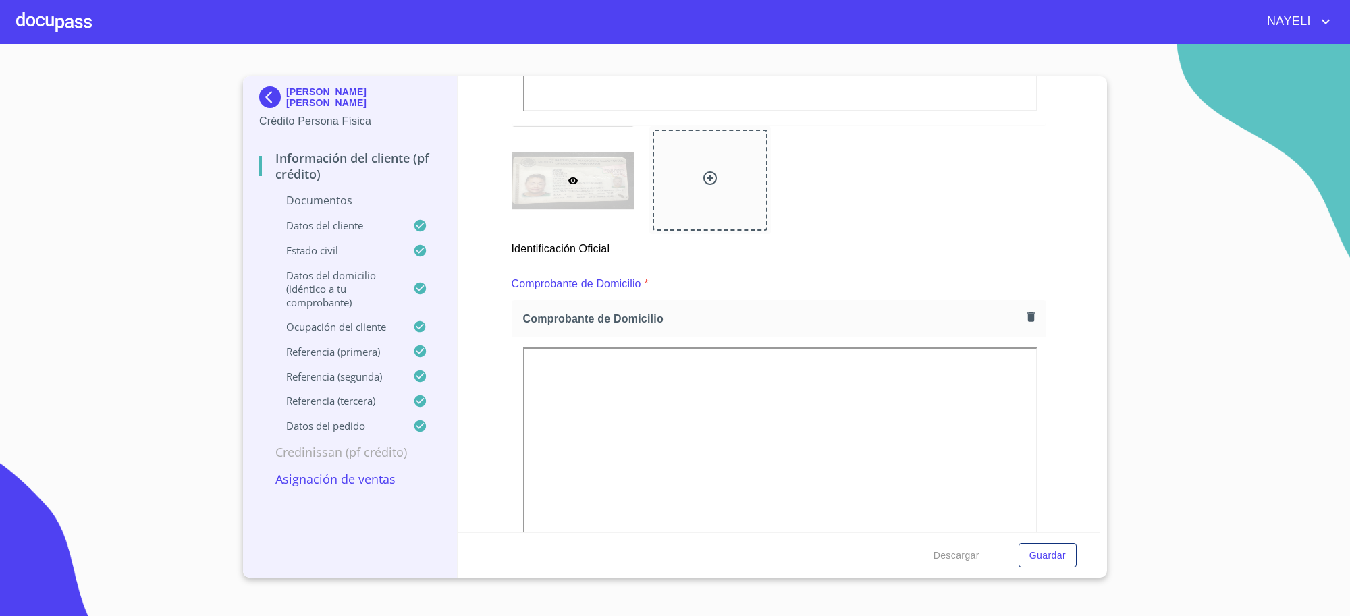
scroll to position [564, 0]
click at [1025, 323] on icon "button" at bounding box center [1031, 322] width 13 height 13
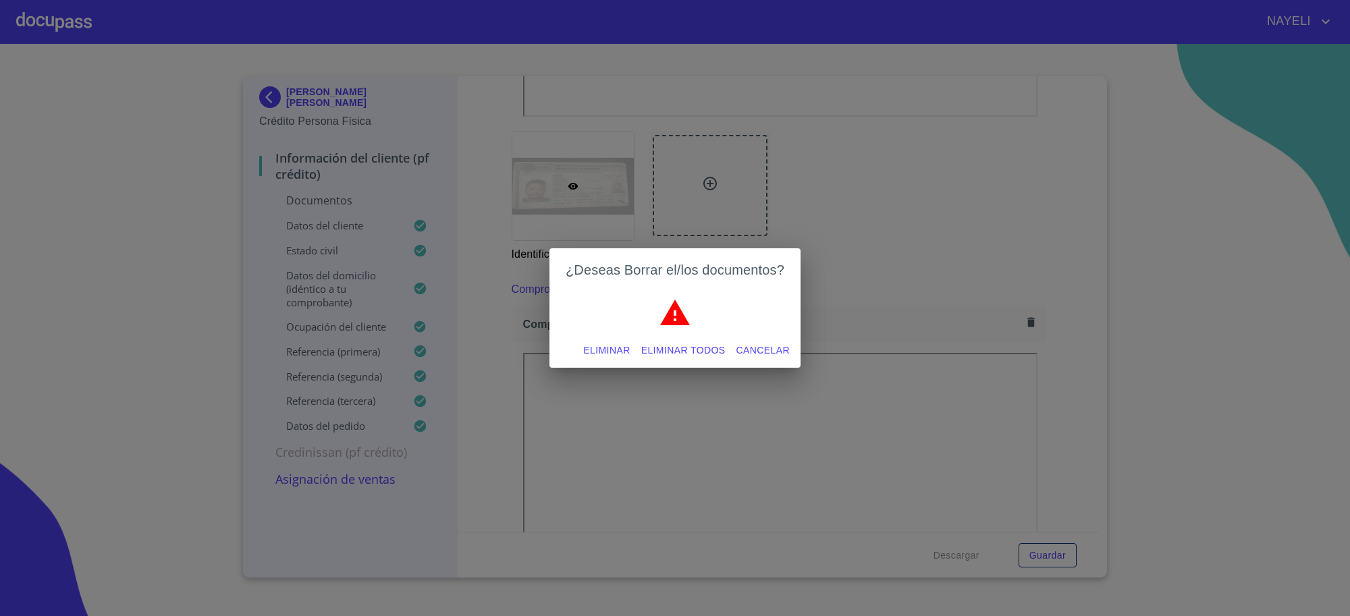
click at [683, 343] on span "Eliminar todos" at bounding box center [683, 350] width 84 height 17
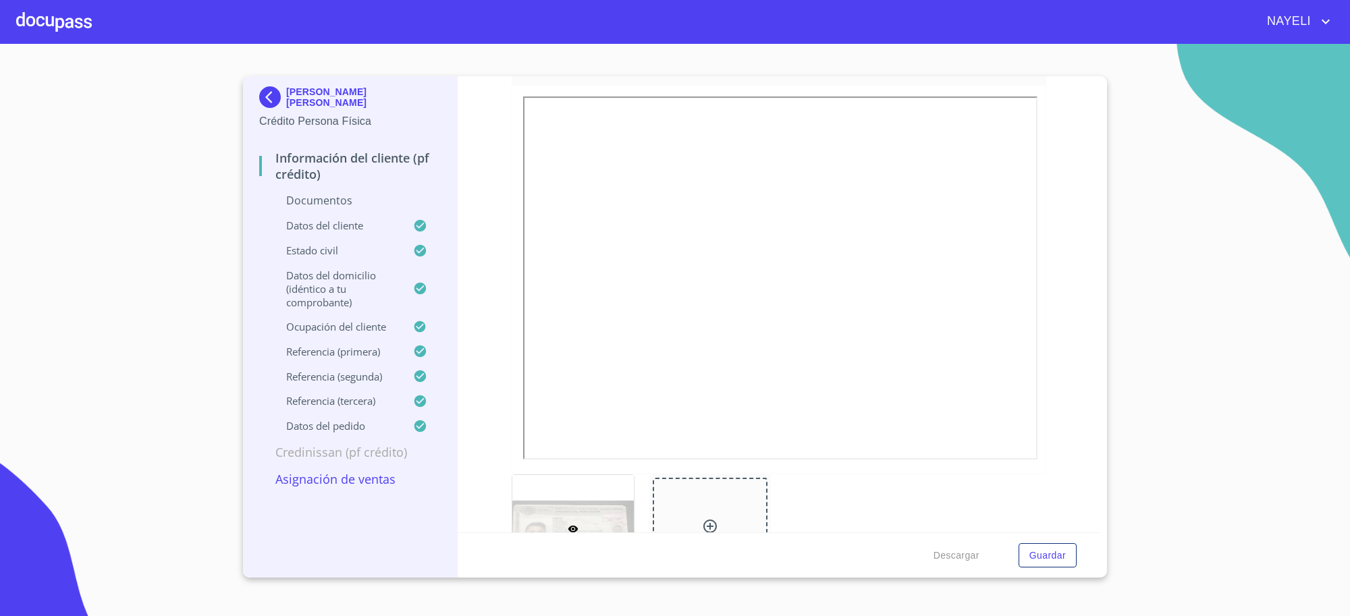
scroll to position [113, 0]
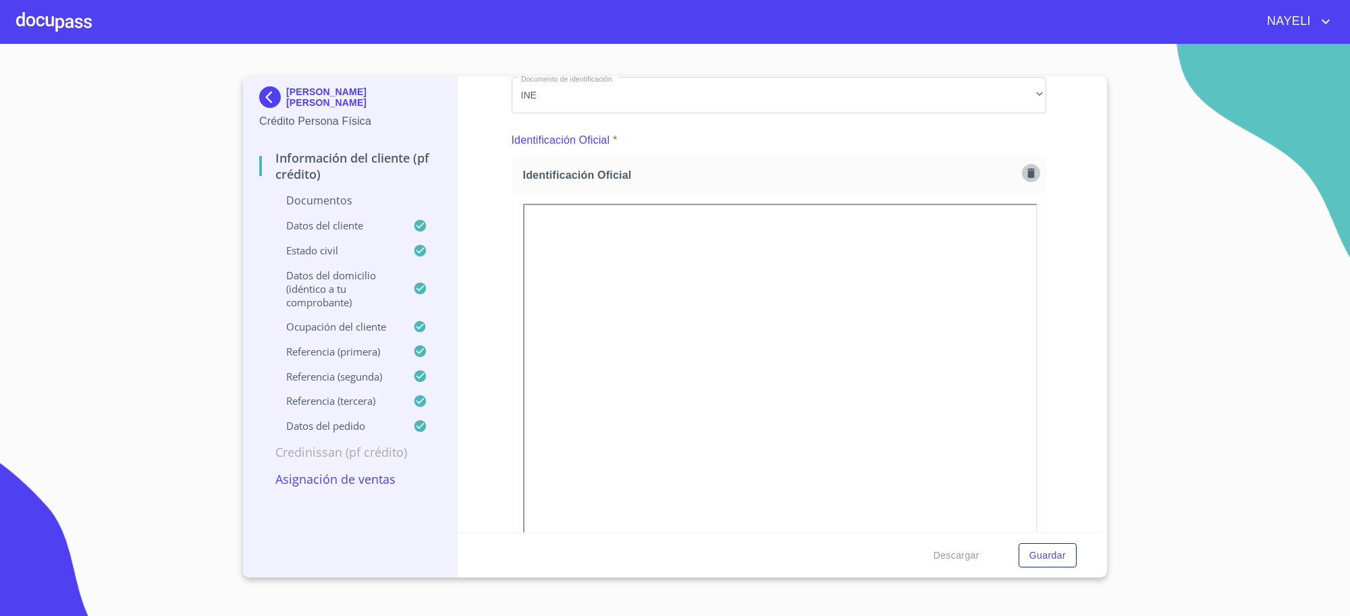
click at [1022, 180] on button "button" at bounding box center [1031, 173] width 18 height 18
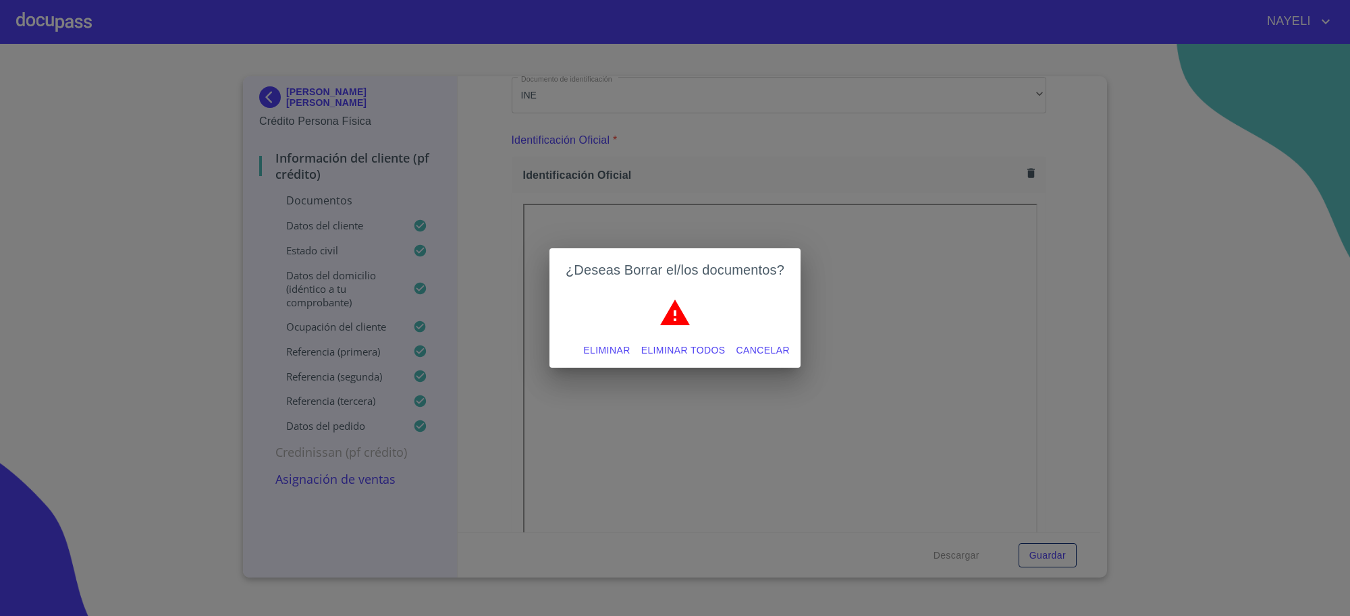
click at [652, 344] on span "Eliminar todos" at bounding box center [683, 350] width 84 height 17
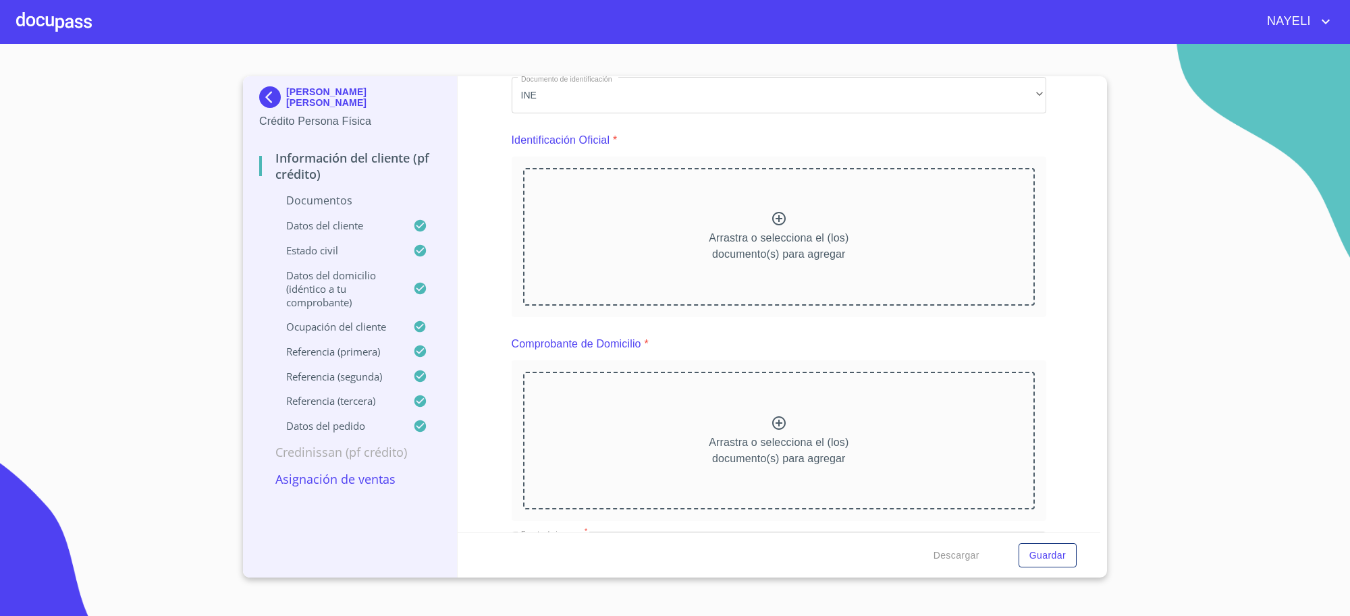
click at [290, 103] on div "LUZ MARIA GARCIA GONZALEZ" at bounding box center [350, 99] width 182 height 27
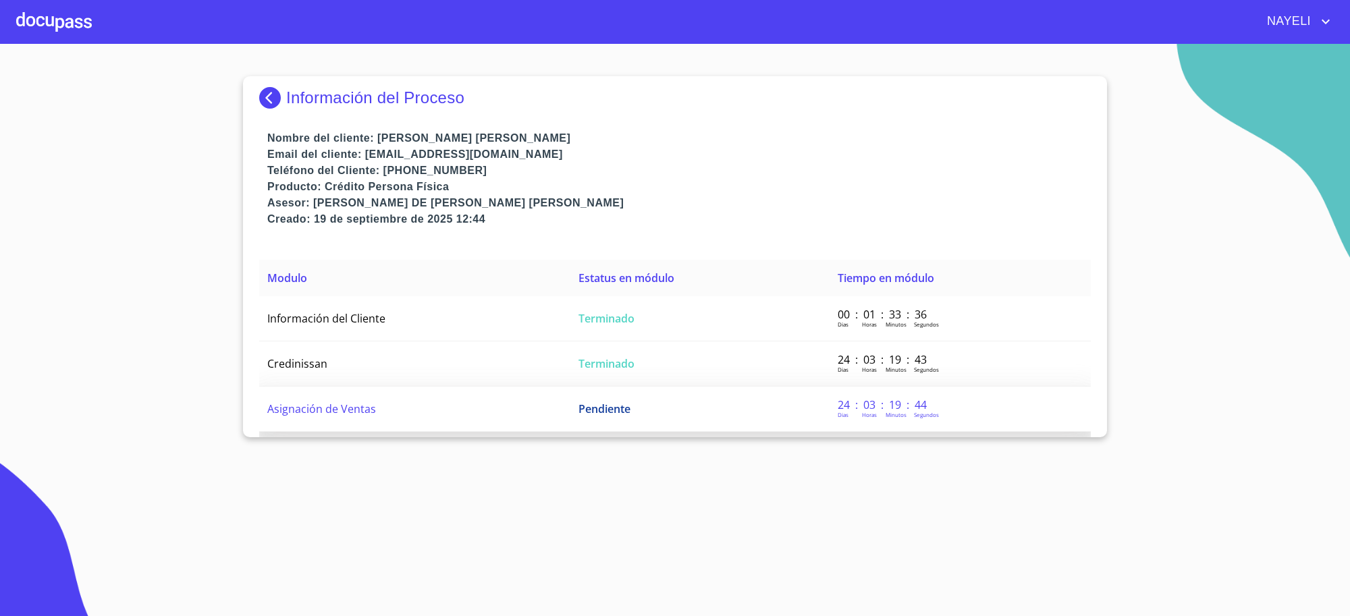
click at [550, 427] on td "Asignación de Ventas" at bounding box center [414, 409] width 311 height 45
click at [341, 95] on p "Información del Proceso" at bounding box center [375, 97] width 178 height 19
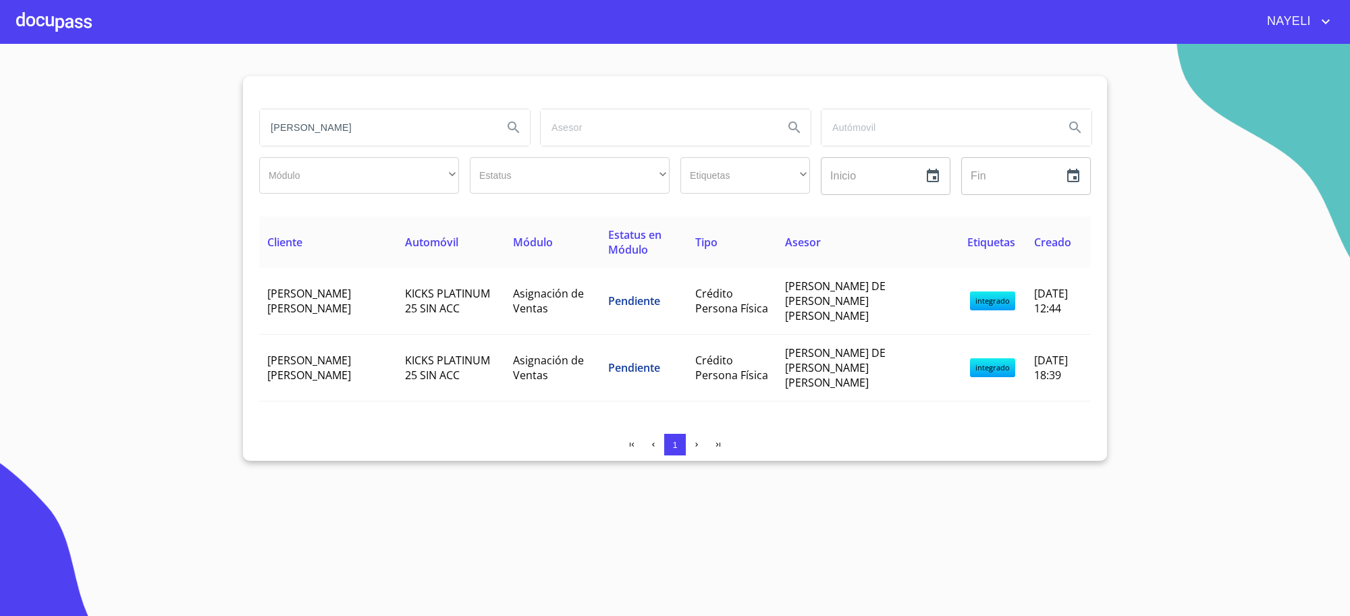
click at [356, 130] on input "luz maria garcia" at bounding box center [376, 127] width 232 height 36
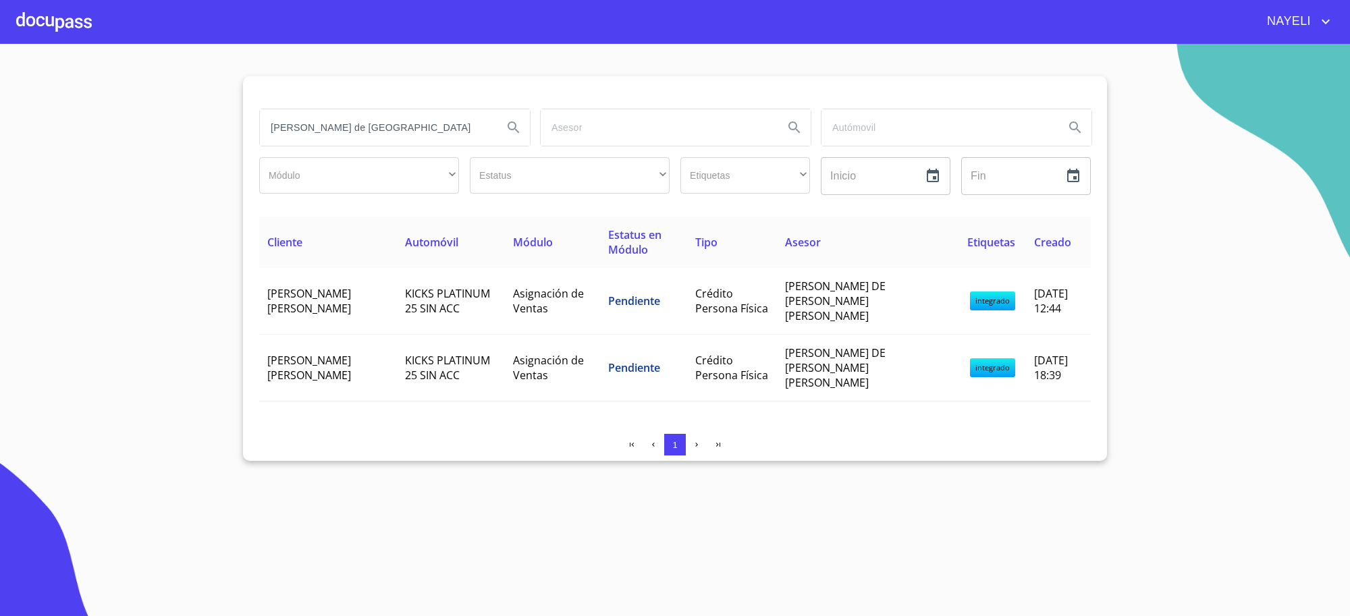
type input "maria de los angeles"
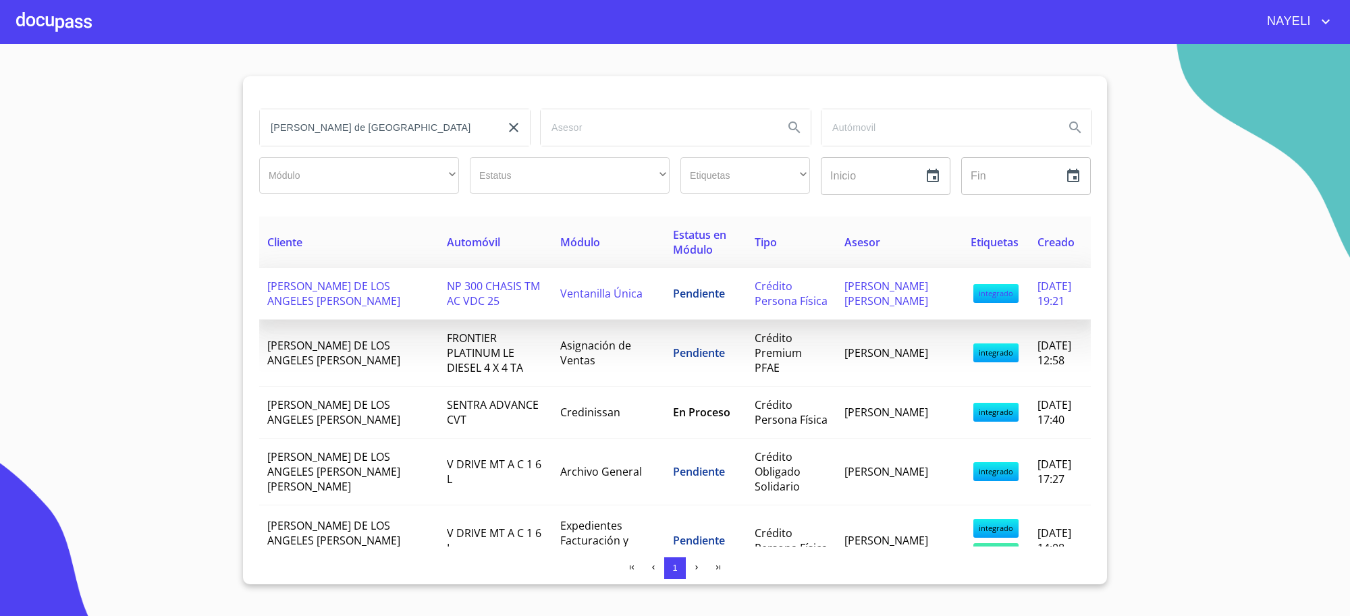
click at [600, 320] on td "Ventanilla Única" at bounding box center [608, 294] width 113 height 52
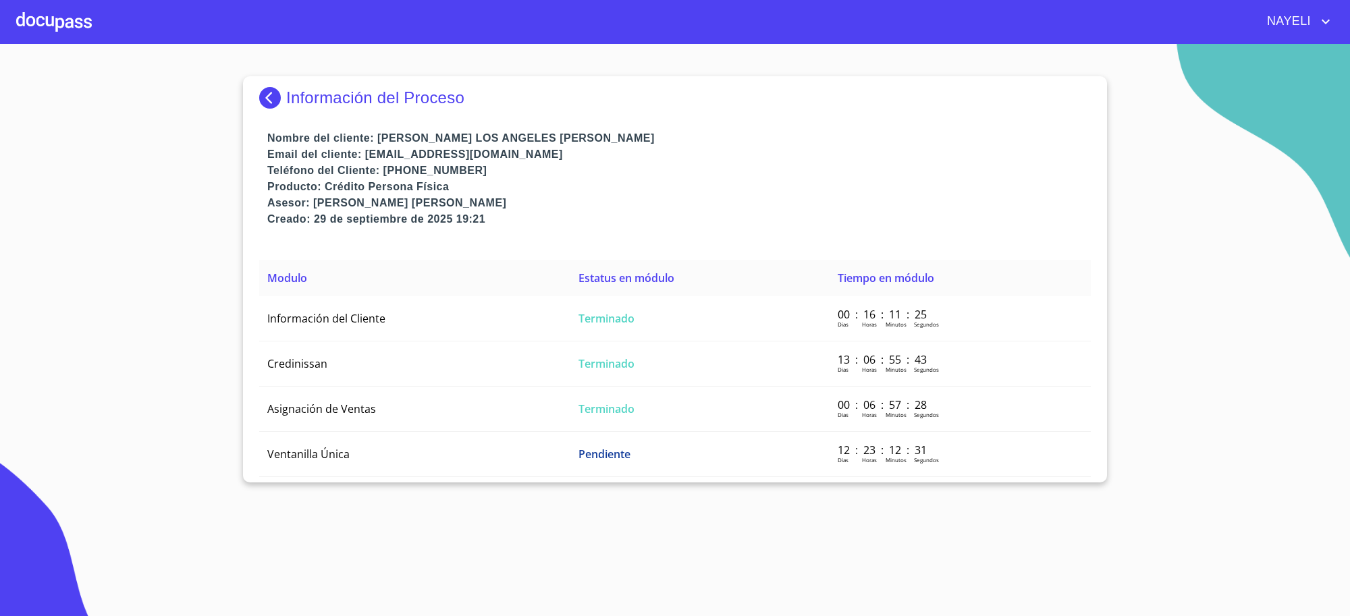
click at [600, 323] on span "Terminado" at bounding box center [607, 318] width 56 height 15
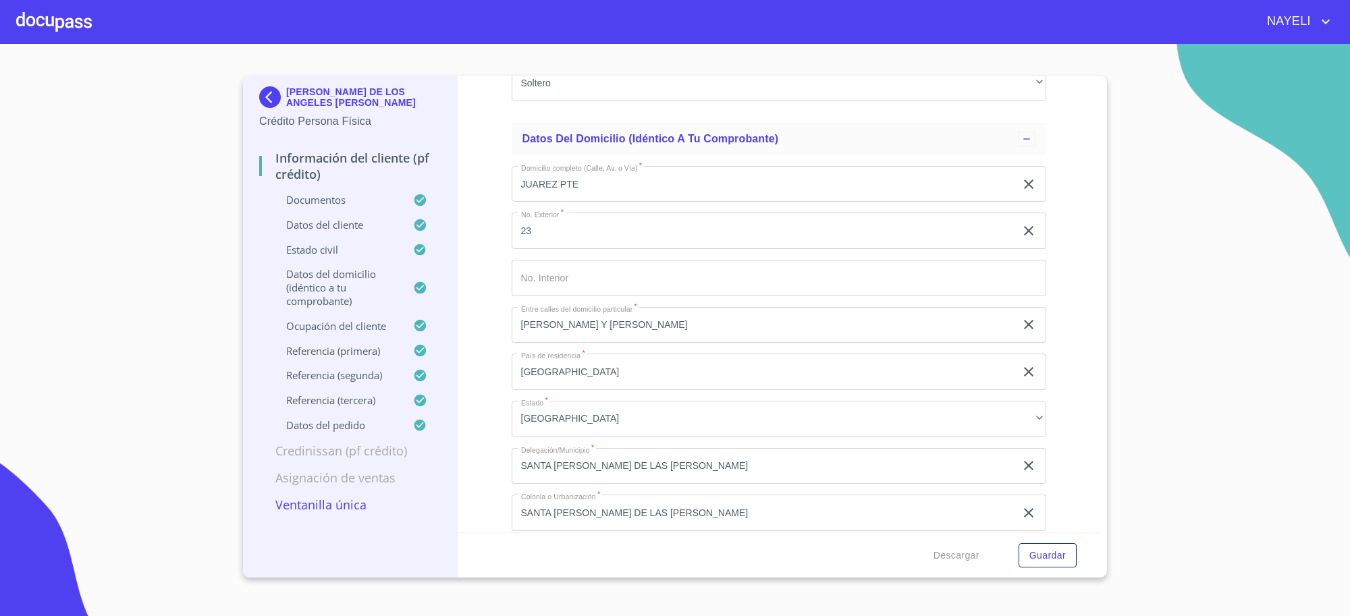
scroll to position [4276, 0]
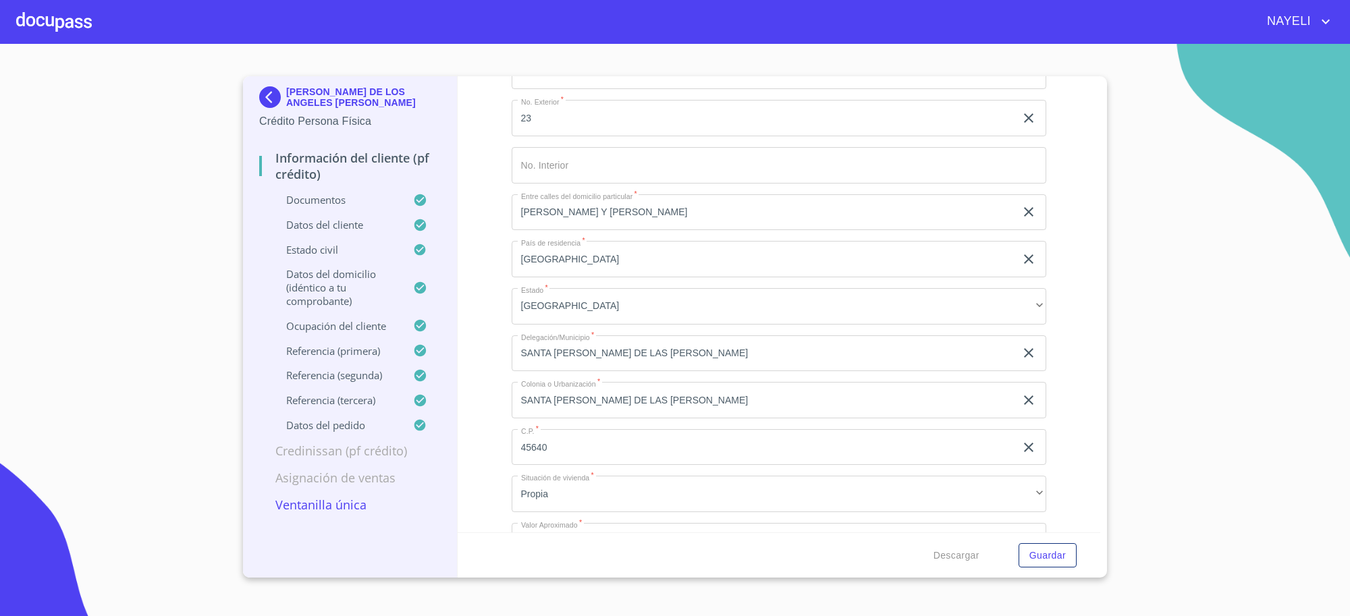
click at [295, 93] on p "MARIA DE LOS ANGELES RAMOS RODRIGUEZ" at bounding box center [363, 97] width 155 height 22
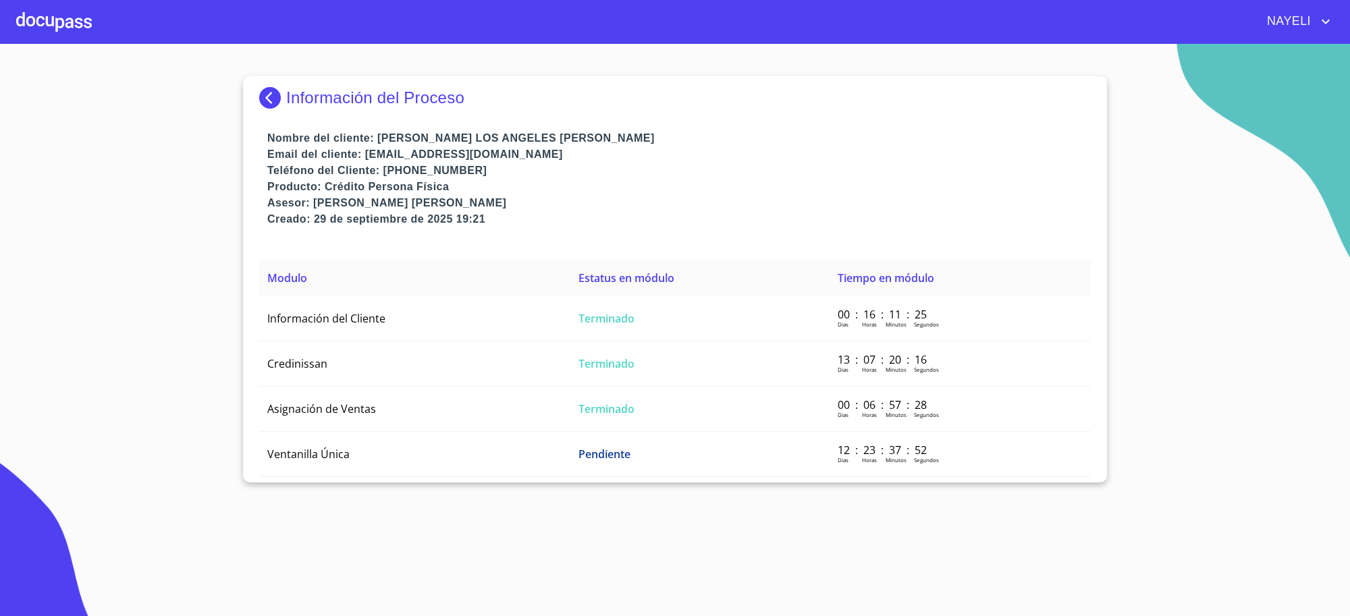
click at [269, 95] on img at bounding box center [272, 98] width 27 height 22
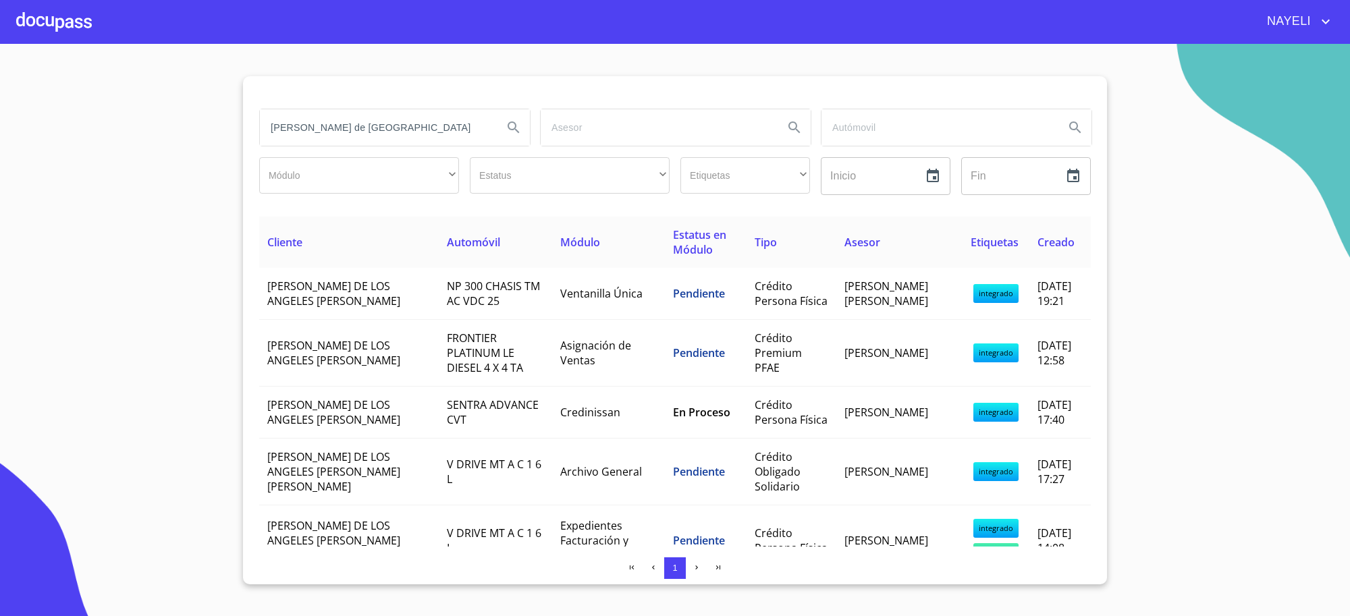
click at [382, 125] on input "maria de los angeles" at bounding box center [376, 127] width 232 height 36
type input "gloria berenice"
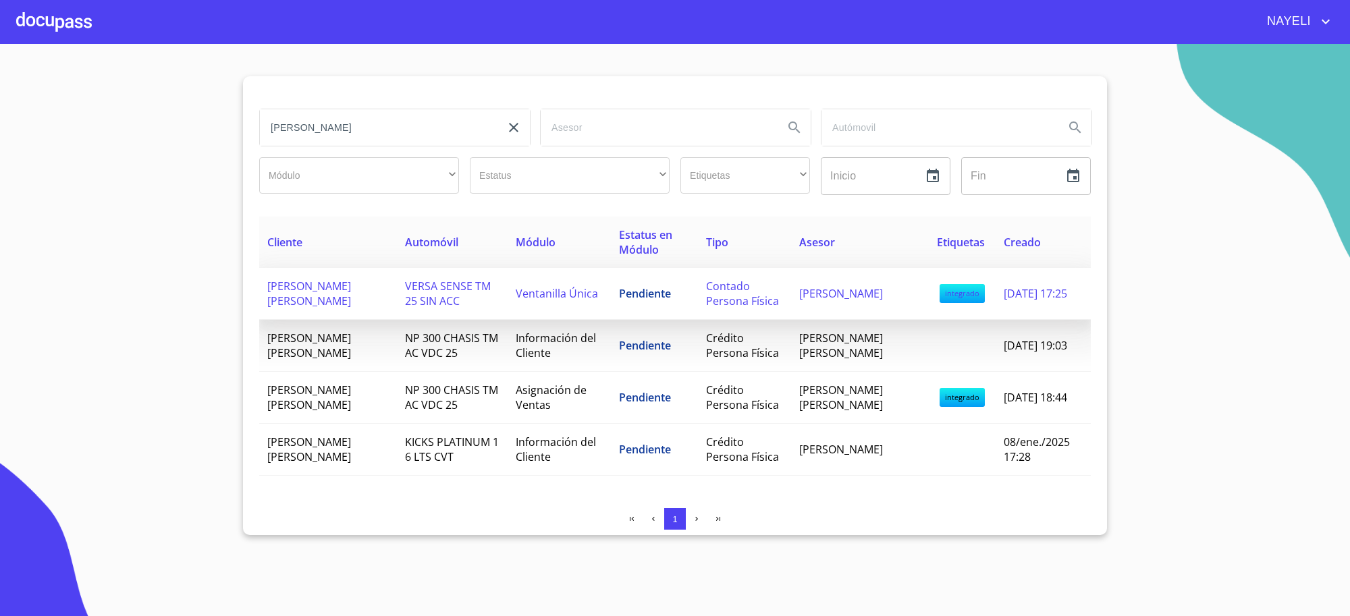
click at [655, 309] on td "Pendiente" at bounding box center [654, 294] width 87 height 52
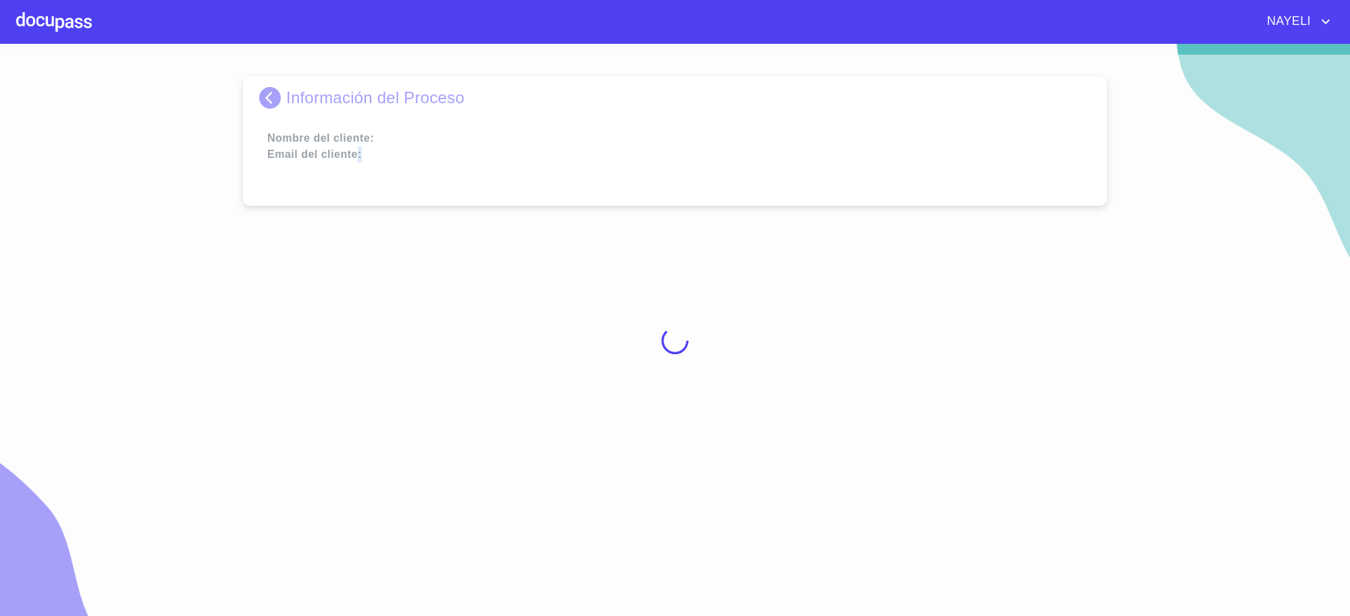
click at [655, 309] on div at bounding box center [675, 341] width 1350 height 573
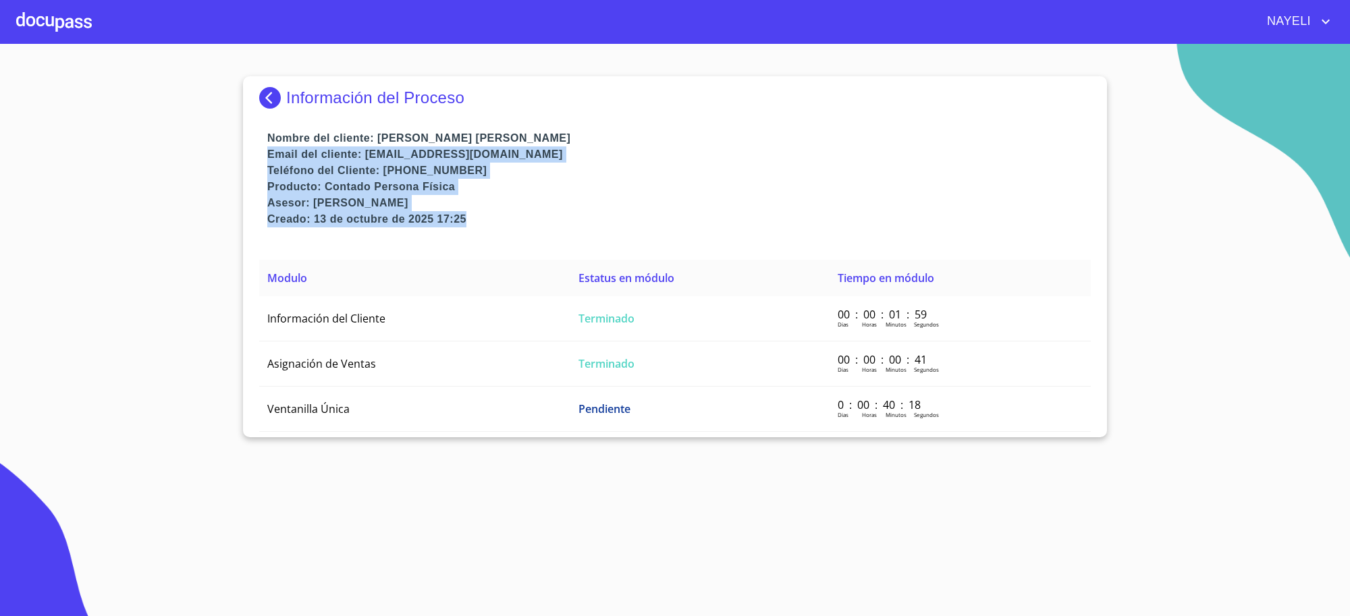
click at [655, 309] on td "Terminado" at bounding box center [700, 318] width 259 height 45
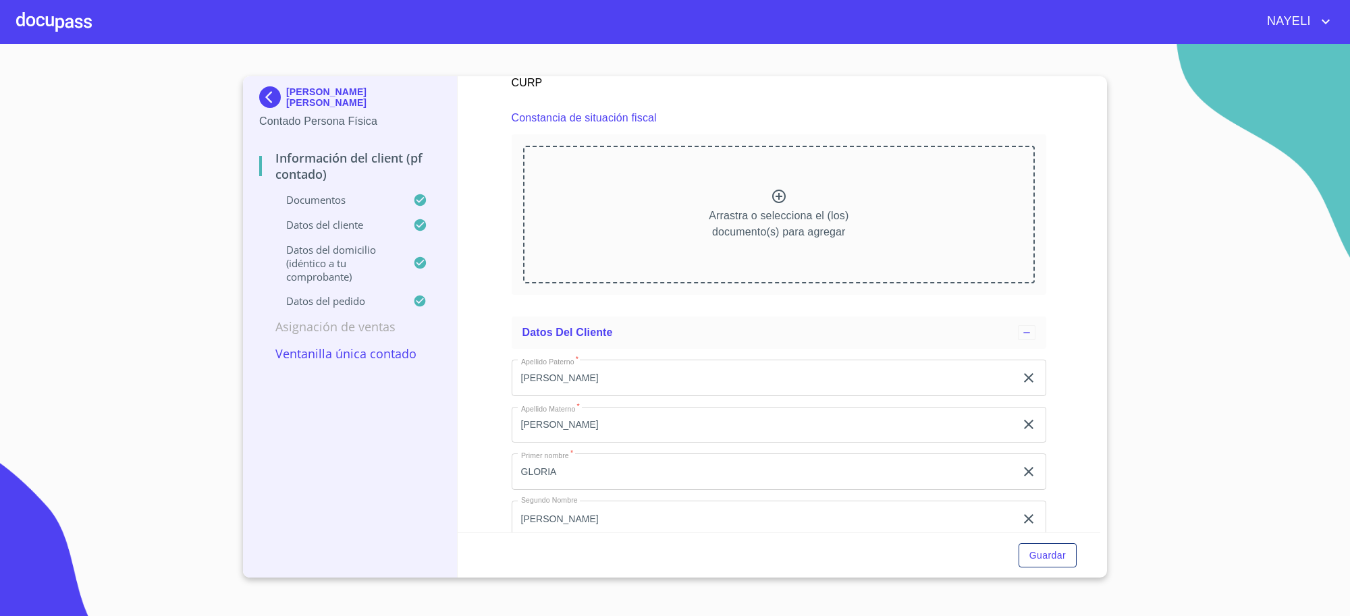
scroll to position [1744, 0]
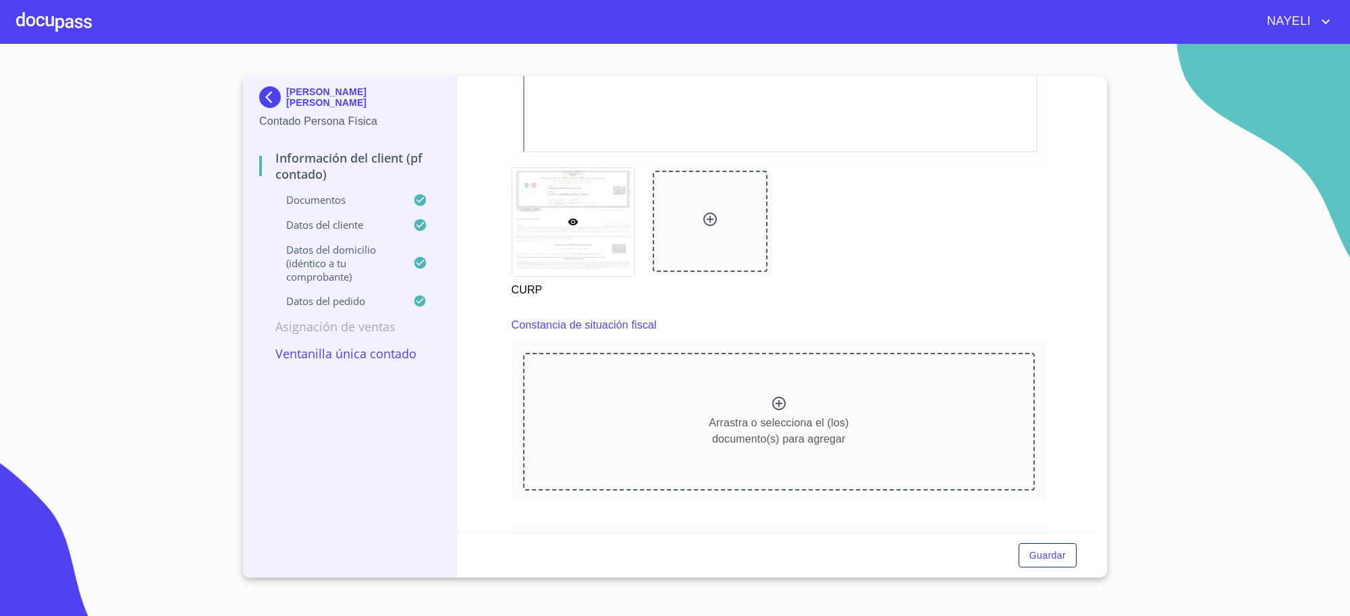
click at [274, 90] on img at bounding box center [272, 97] width 27 height 22
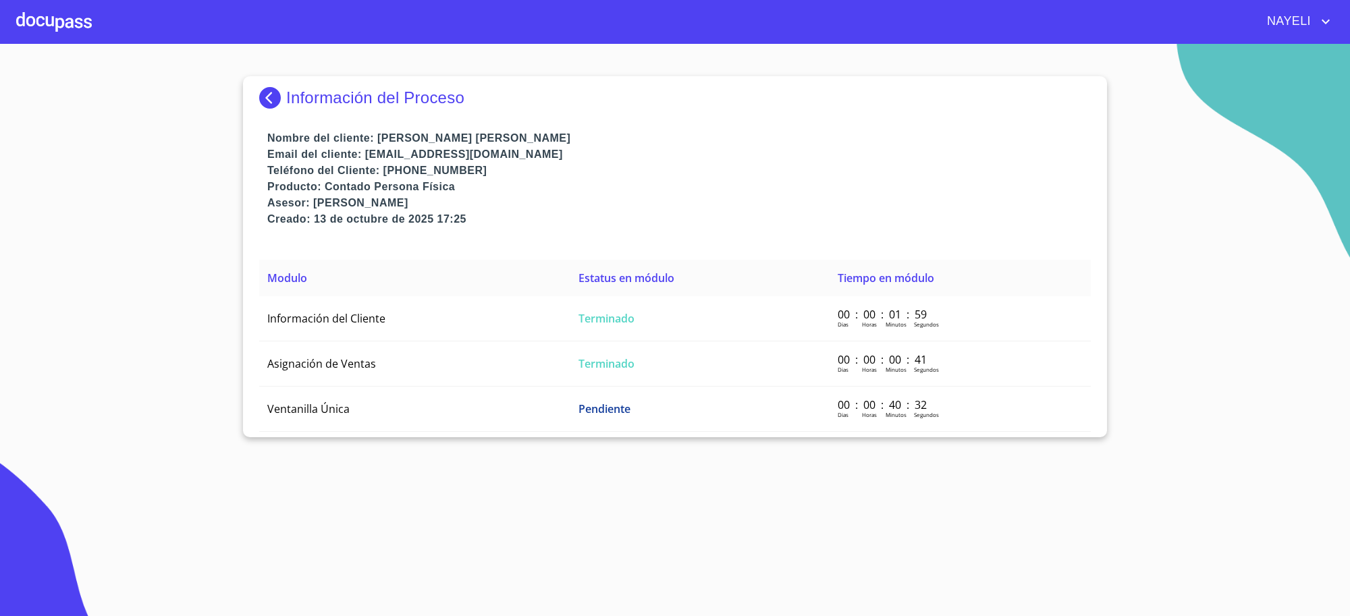
click at [292, 93] on p "Información del Proceso" at bounding box center [375, 97] width 178 height 19
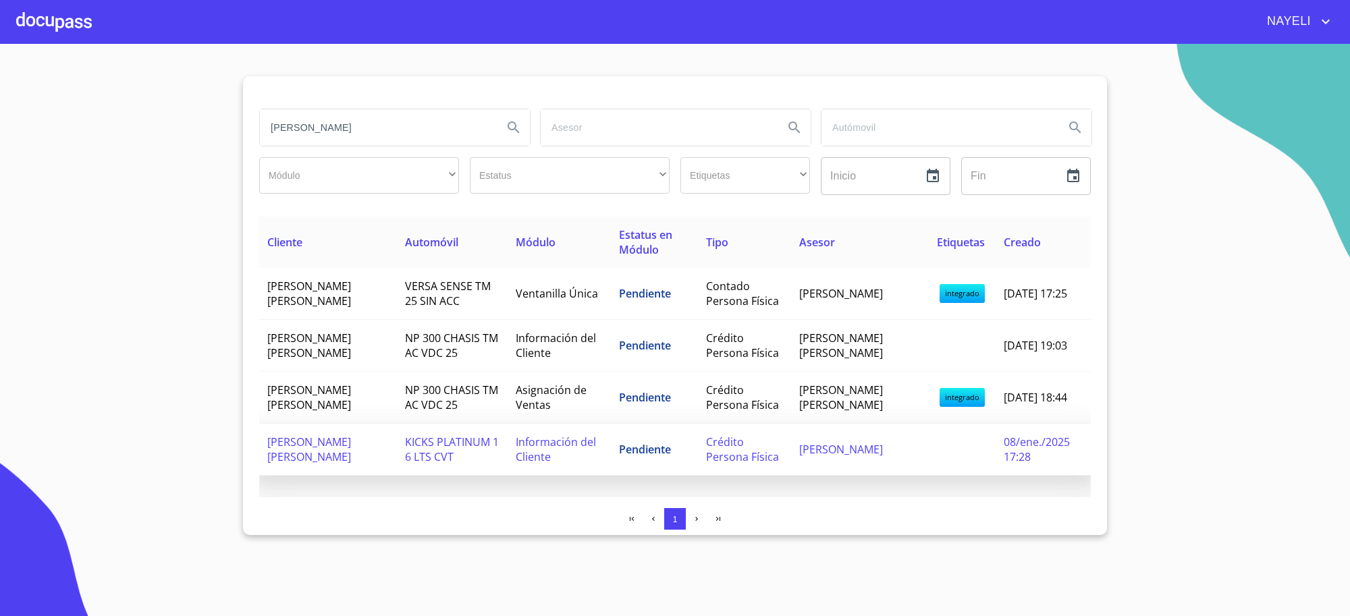
click at [581, 451] on span "Información del Cliente" at bounding box center [556, 450] width 80 height 30
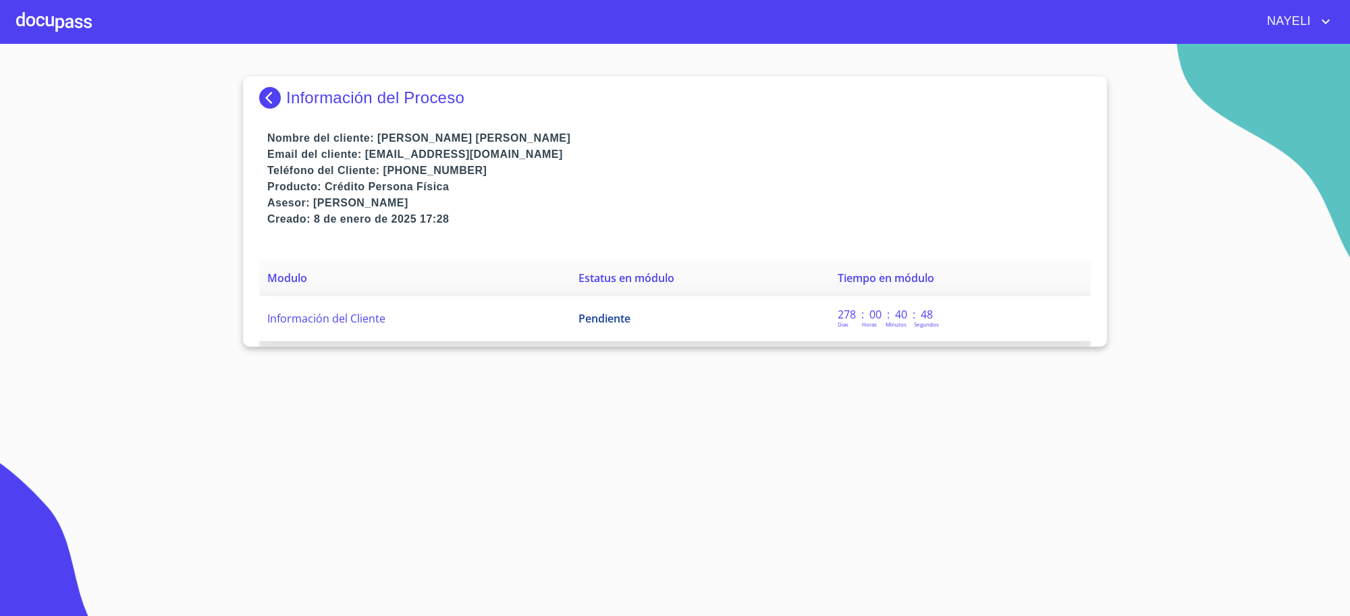
click at [622, 326] on span "Pendiente" at bounding box center [605, 318] width 52 height 15
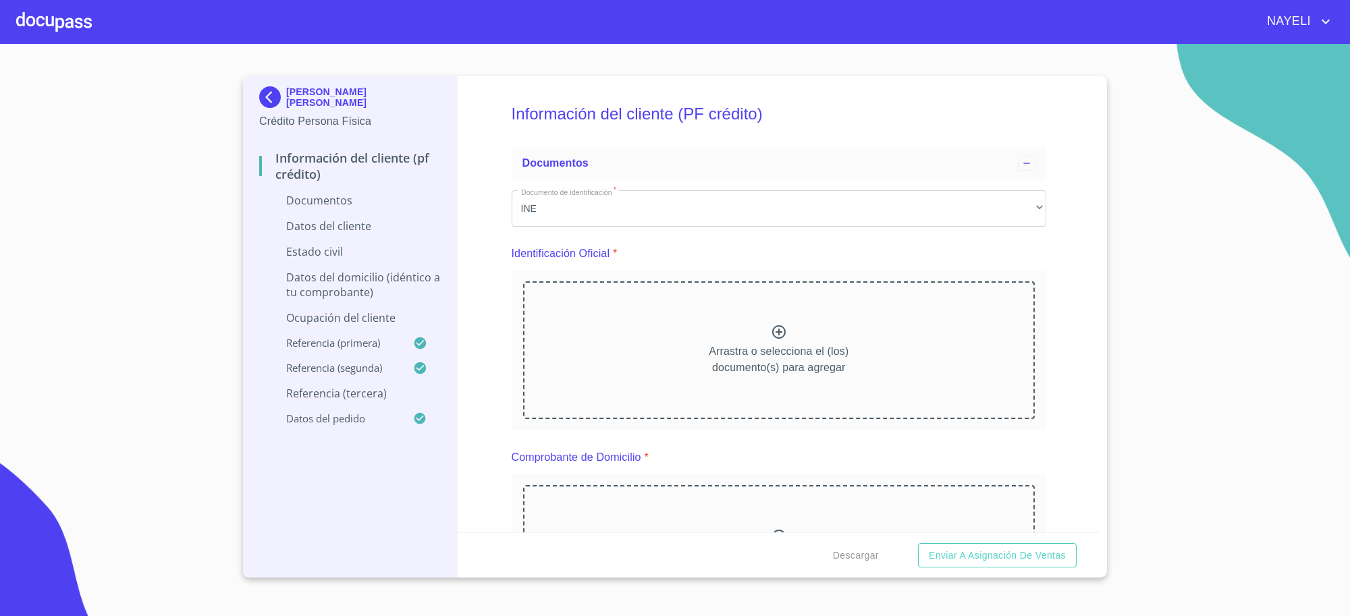
click at [331, 105] on div "GLORIA BERENICE DIAZ MEZA" at bounding box center [350, 99] width 182 height 27
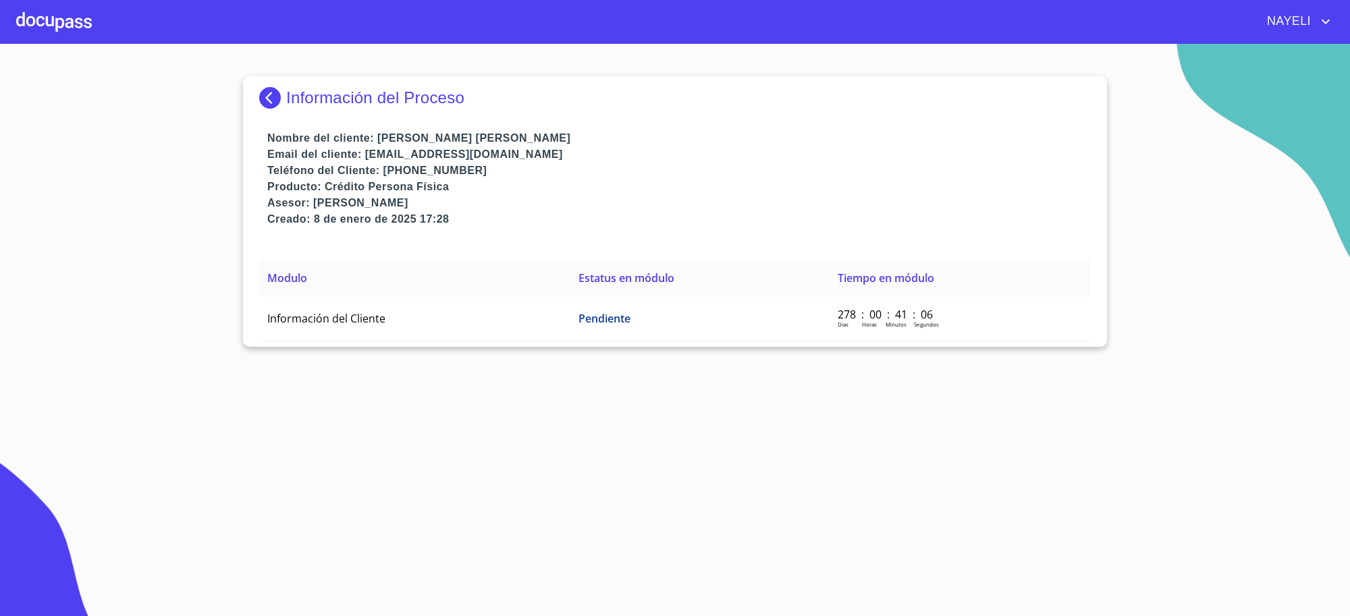
click at [331, 105] on p "Información del Proceso" at bounding box center [375, 97] width 178 height 19
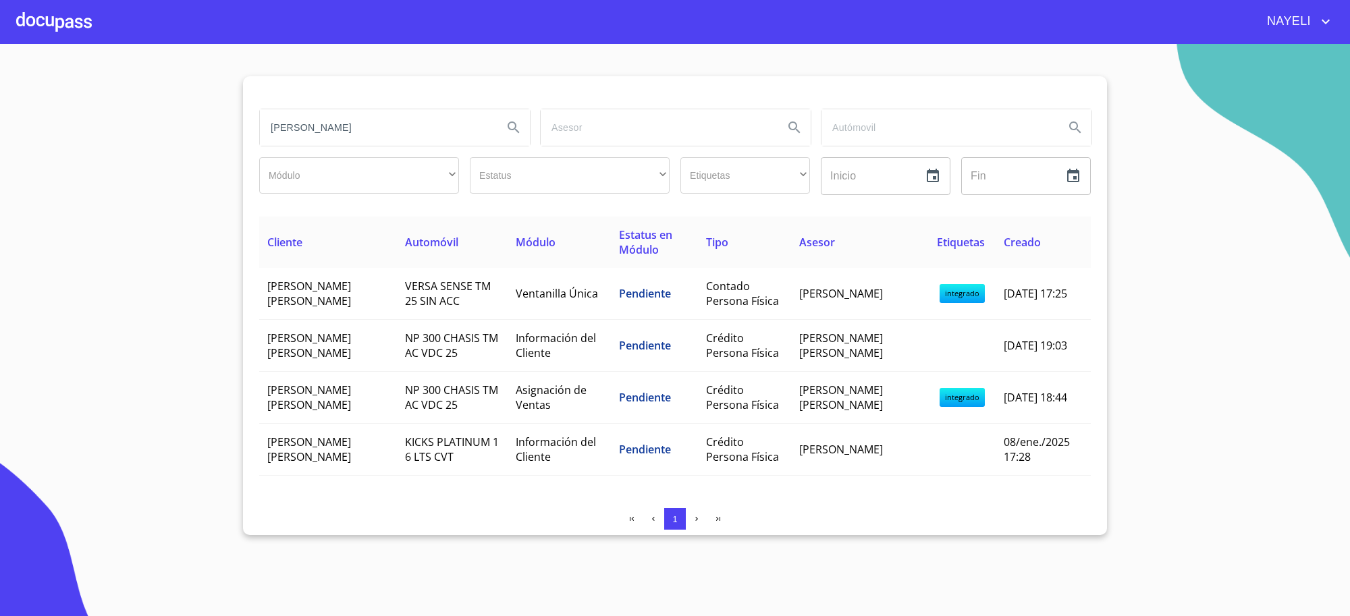
click at [413, 130] on input "gloria berenice" at bounding box center [376, 127] width 232 height 36
type input "patricia yamilet"
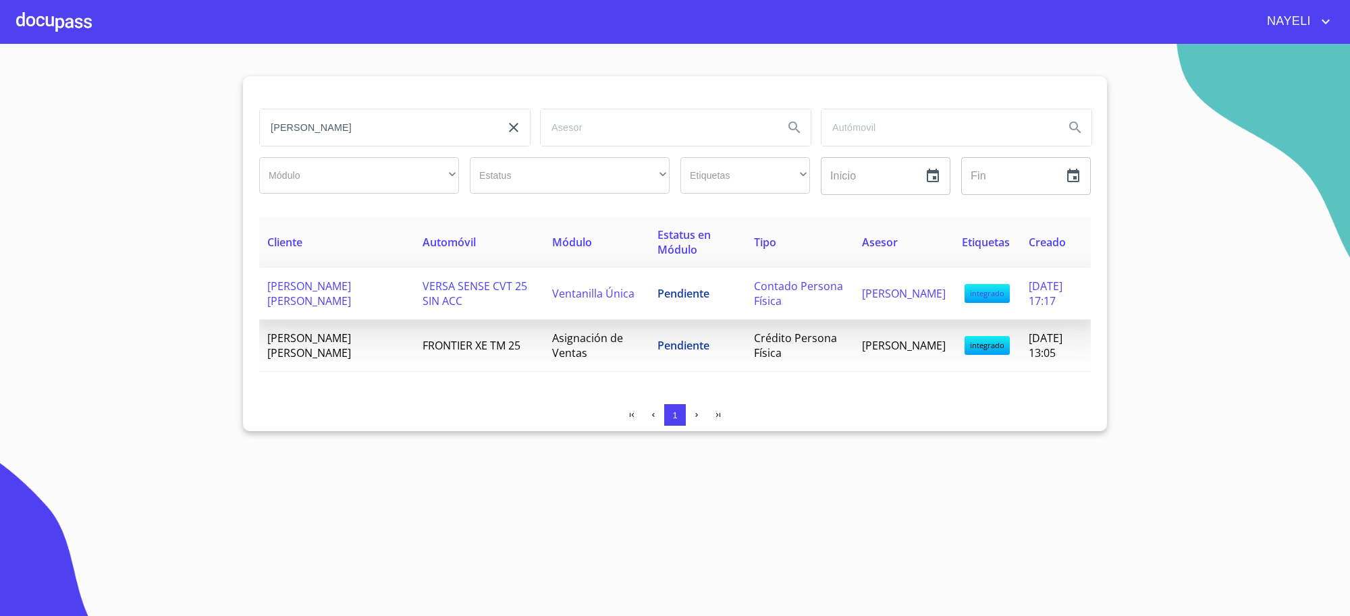
click at [573, 297] on span "Ventanilla Única" at bounding box center [593, 293] width 82 height 15
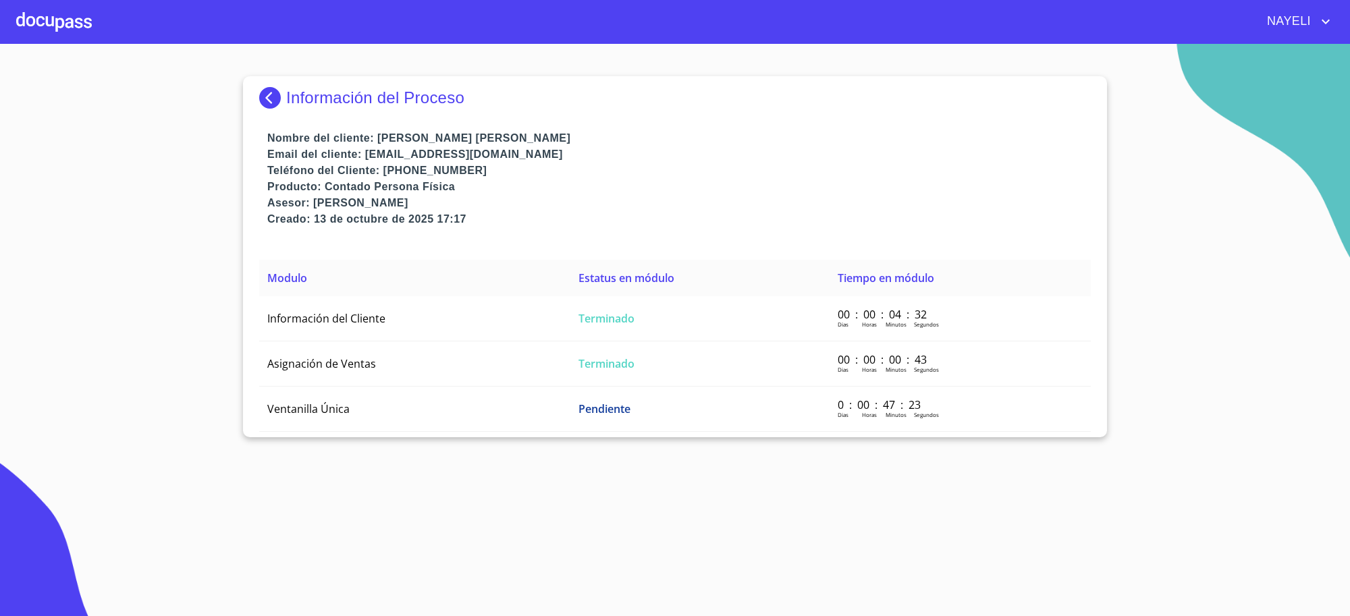
click at [573, 297] on td "Terminado" at bounding box center [700, 318] width 259 height 45
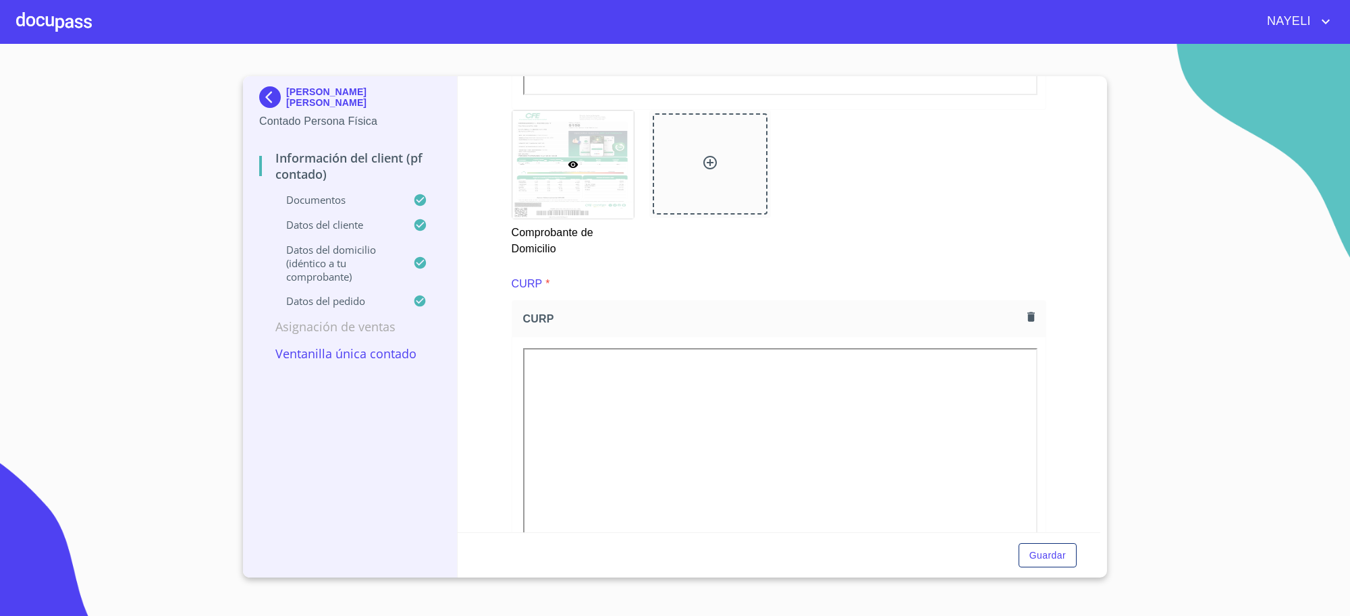
scroll to position [1182, 0]
click at [277, 85] on div "PATRICIA YAMILET HERNANDEZ IÑIGUEZ Contado Persona Física" at bounding box center [350, 107] width 182 height 63
click at [274, 98] on img at bounding box center [272, 97] width 27 height 22
